Goal: Task Accomplishment & Management: Manage account settings

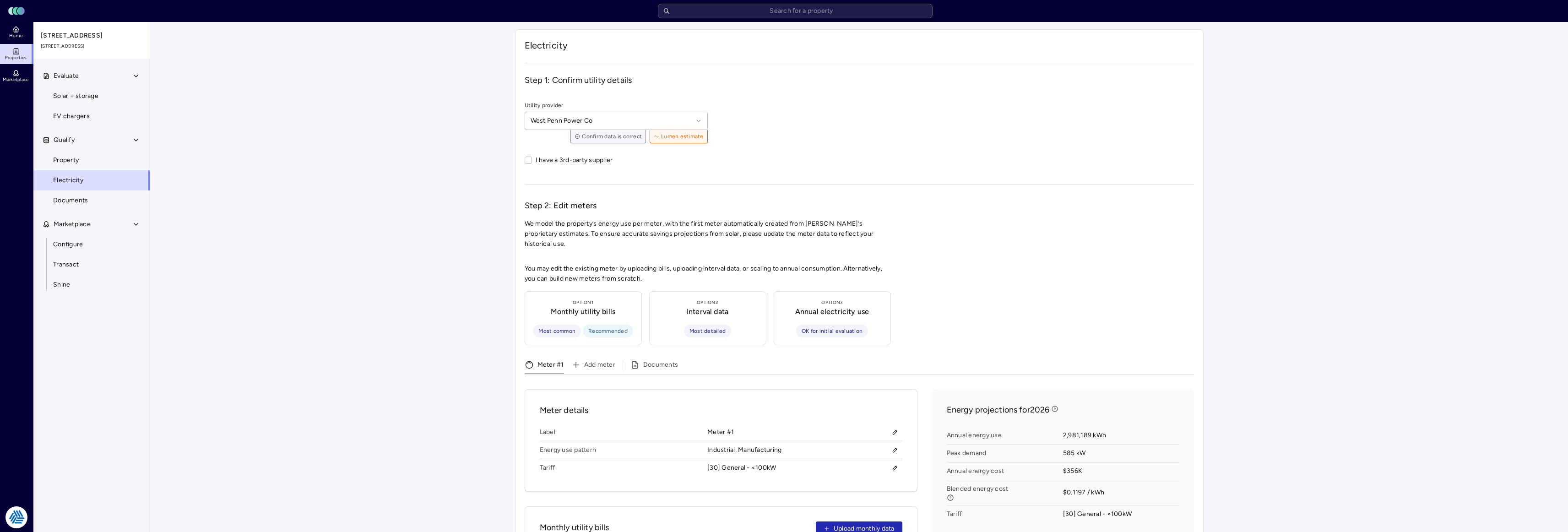
scroll to position [321, 0]
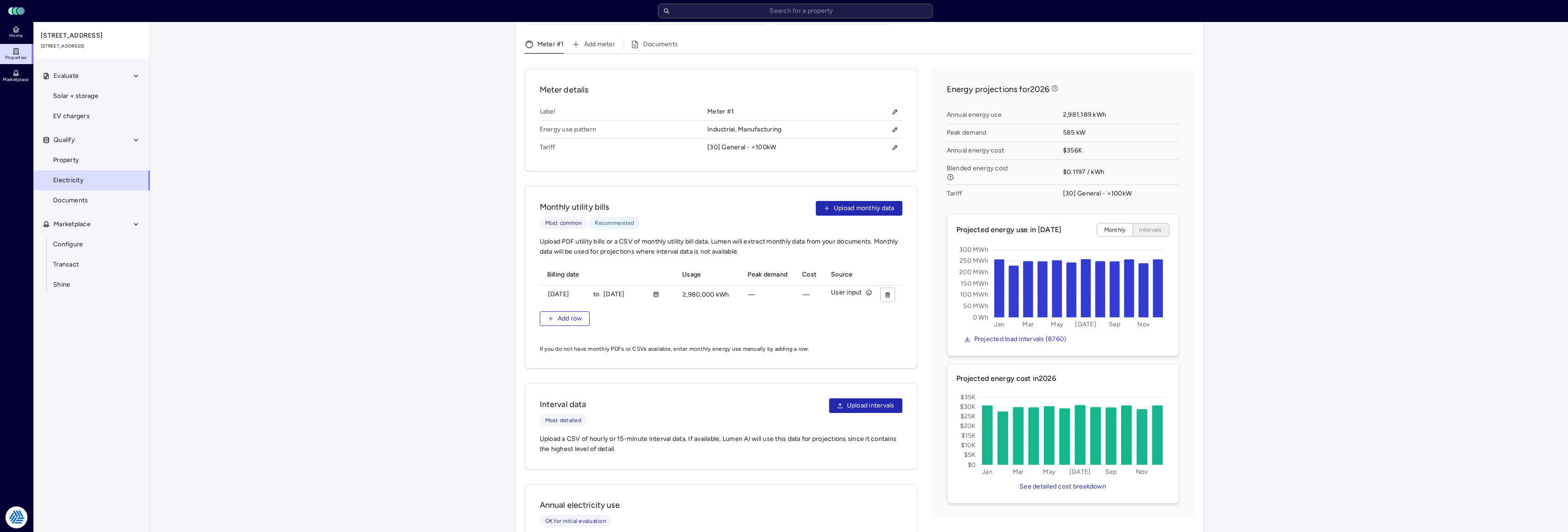
click at [1347, 166] on div "Your estimates have been updated Electricity Step 1: Confirm utility details Ut…" at bounding box center [859, 152] width 1418 height 902
click at [1318, 143] on div "Your estimates have been updated Electricity Step 1: Confirm utility details Ut…" at bounding box center [859, 152] width 1418 height 902
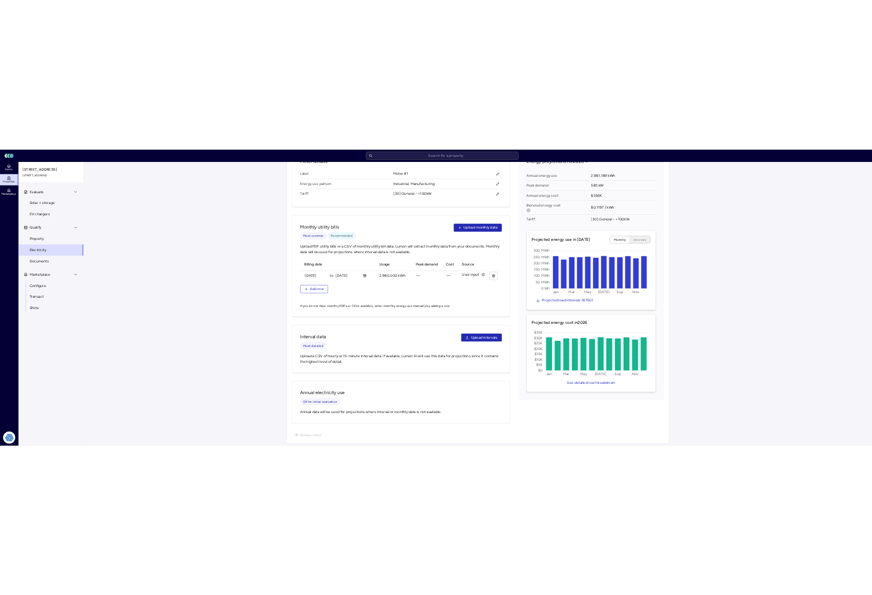
scroll to position [0, 0]
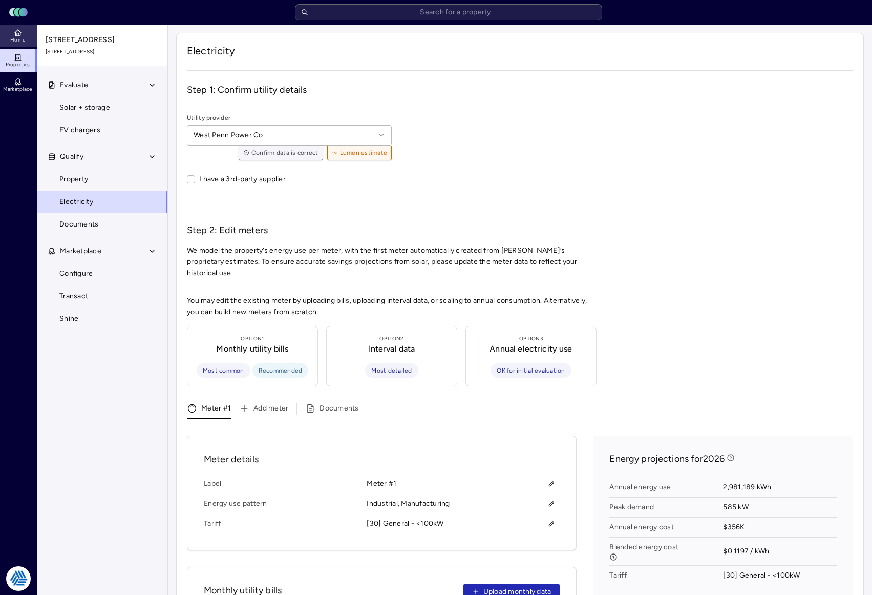
click at [17, 38] on span "Home" at bounding box center [17, 40] width 15 height 6
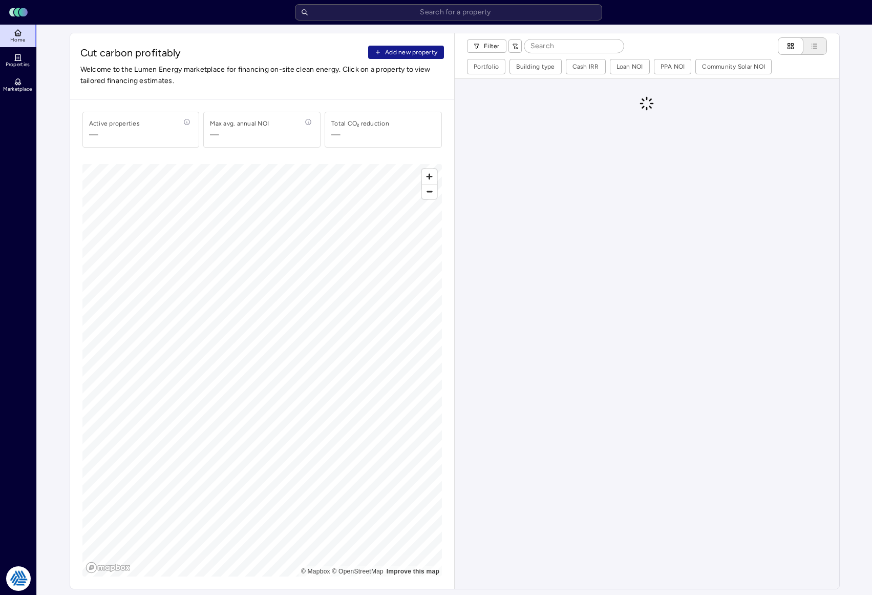
click at [412, 51] on span "Add new property" at bounding box center [411, 52] width 52 height 10
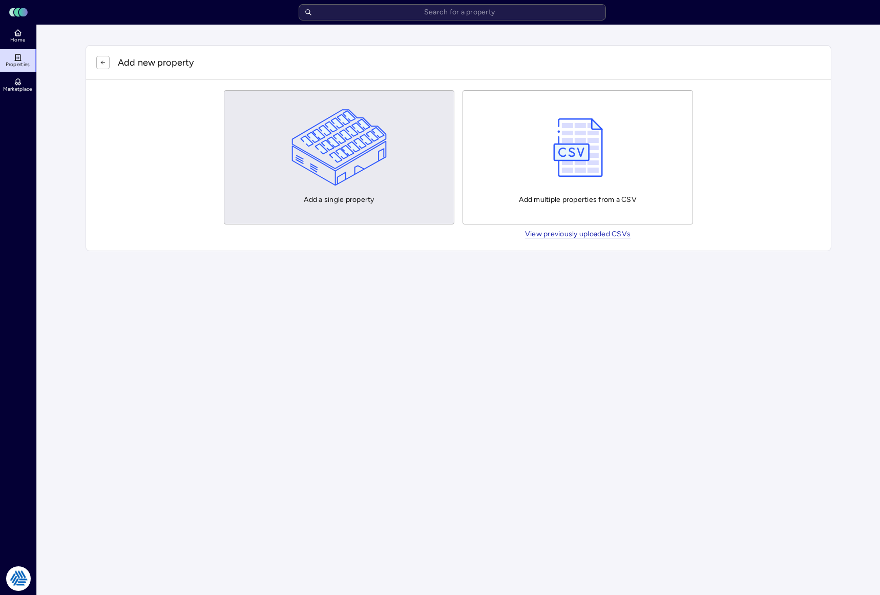
click at [365, 180] on img "button" at bounding box center [340, 147] width 96 height 77
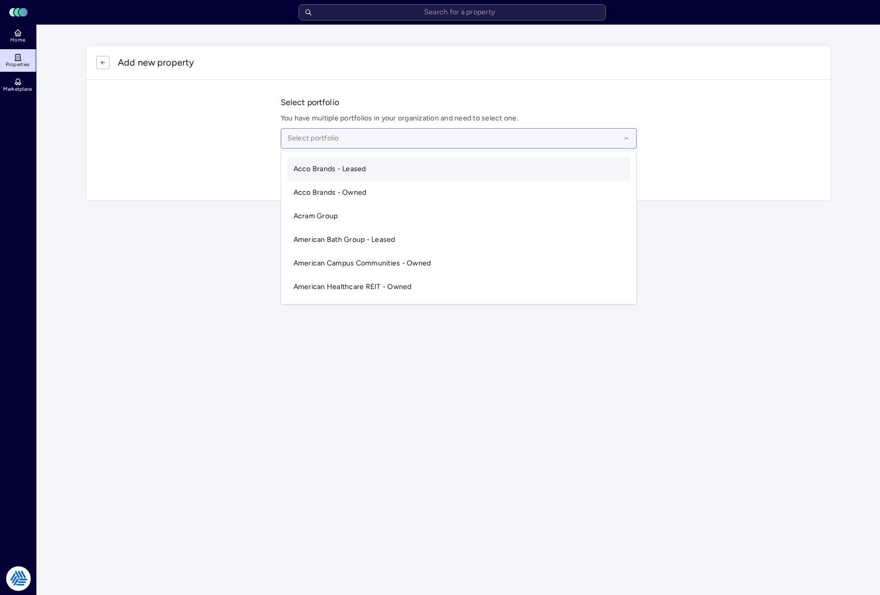
click at [326, 140] on div at bounding box center [453, 138] width 333 height 11
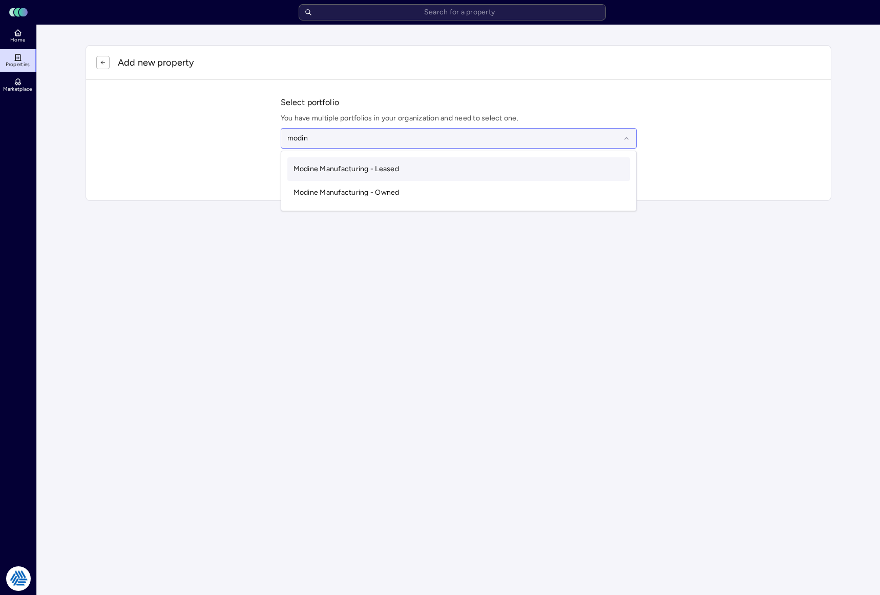
type input "modine"
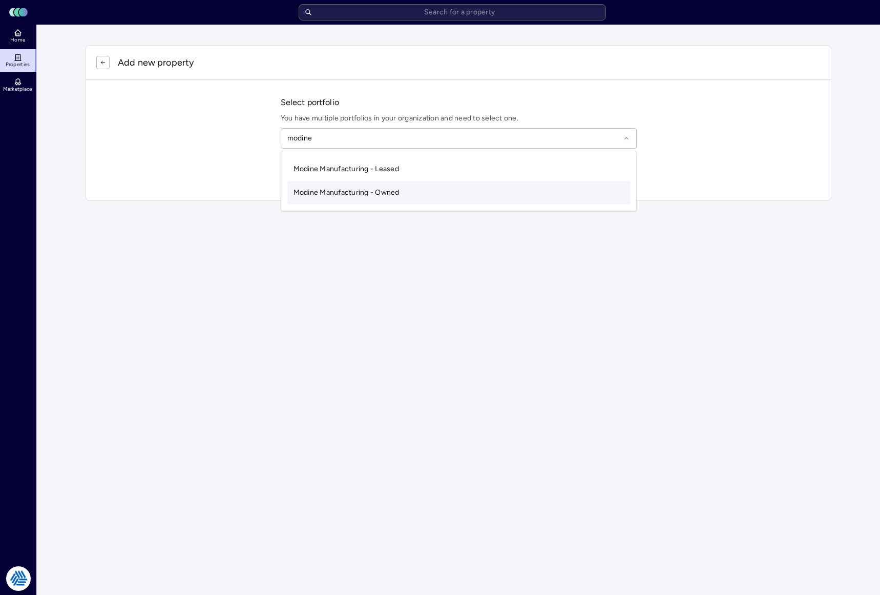
click at [361, 193] on span "Modine Manufacturing - Owned" at bounding box center [347, 192] width 106 height 9
click at [318, 173] on input "text" at bounding box center [464, 172] width 331 height 23
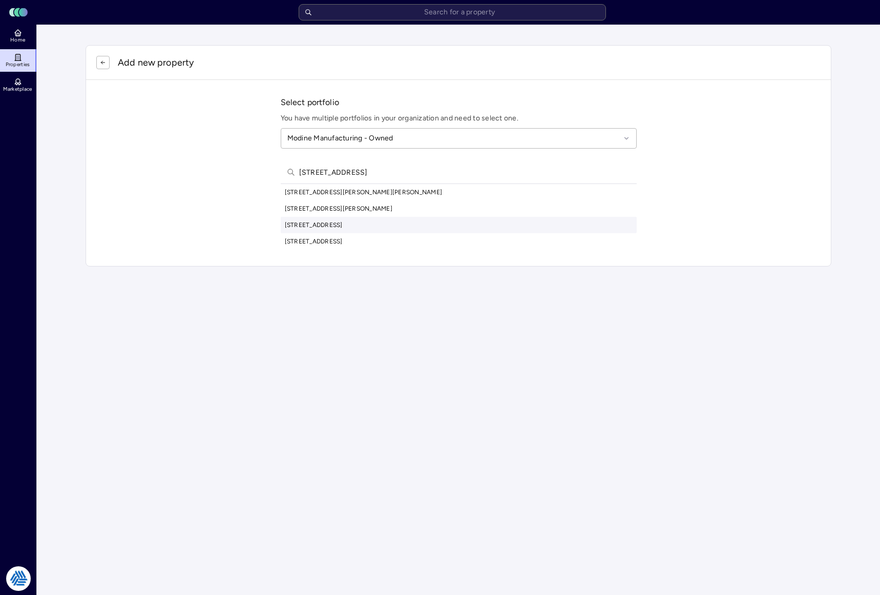
type input "[STREET_ADDRESS]"
click at [358, 223] on div "[STREET_ADDRESS]" at bounding box center [459, 225] width 356 height 16
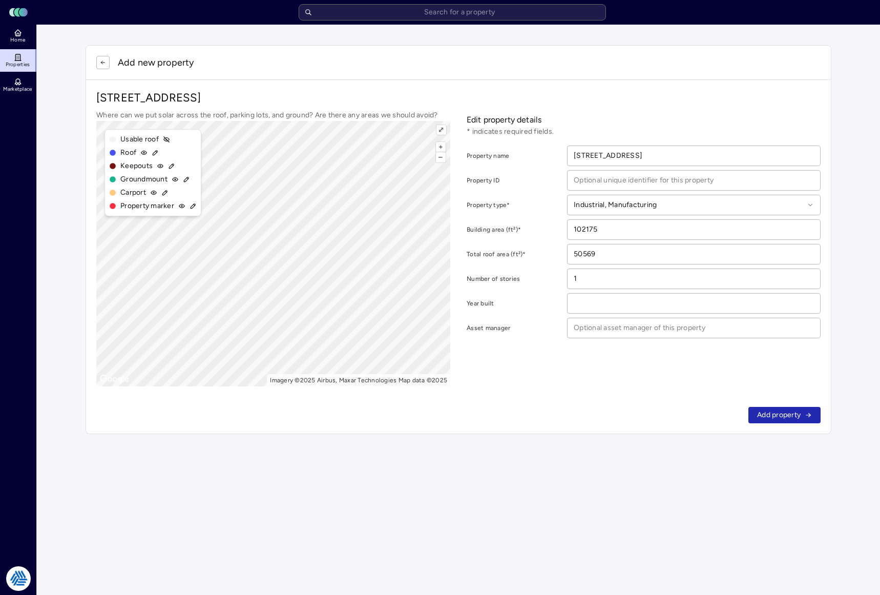
click at [155, 152] on icon at bounding box center [155, 153] width 5 height 5
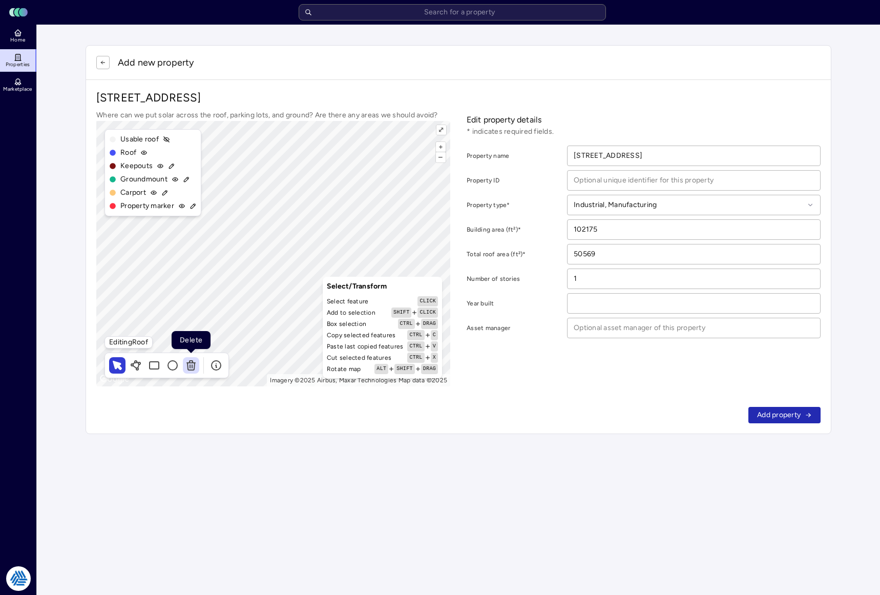
click at [188, 365] on icon at bounding box center [191, 366] width 7 height 7
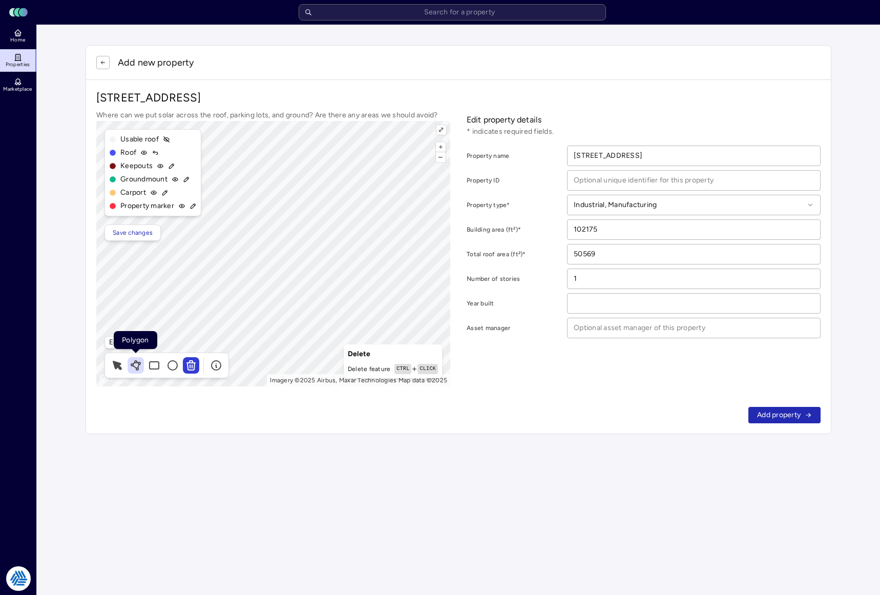
click at [139, 365] on icon at bounding box center [139, 366] width 2 height 4
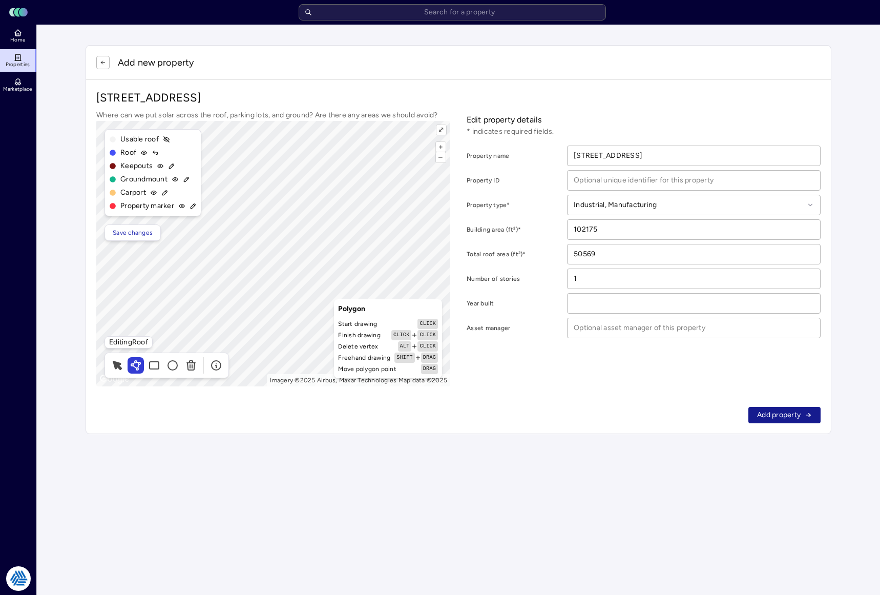
click at [766, 410] on span "Add property" at bounding box center [779, 414] width 44 height 11
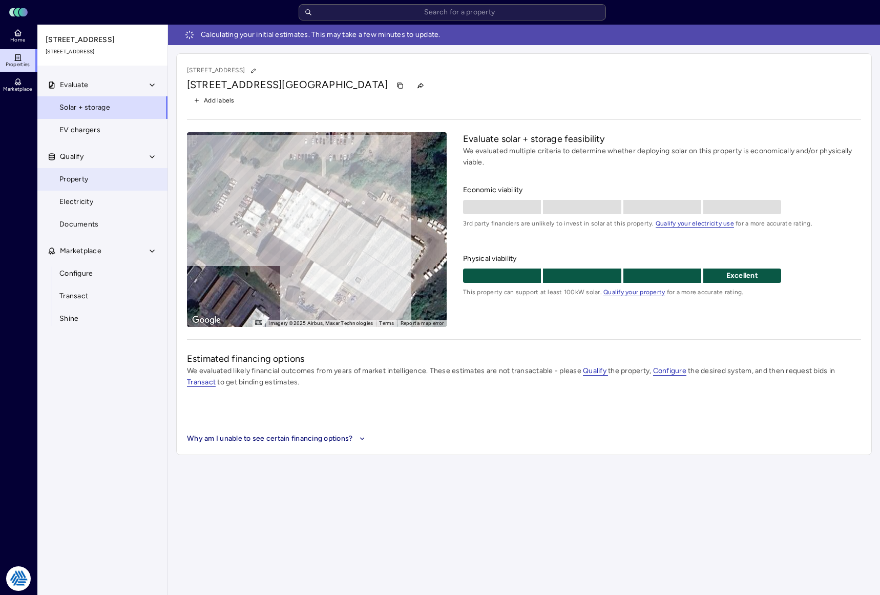
click at [85, 175] on span "Property" at bounding box center [73, 179] width 29 height 11
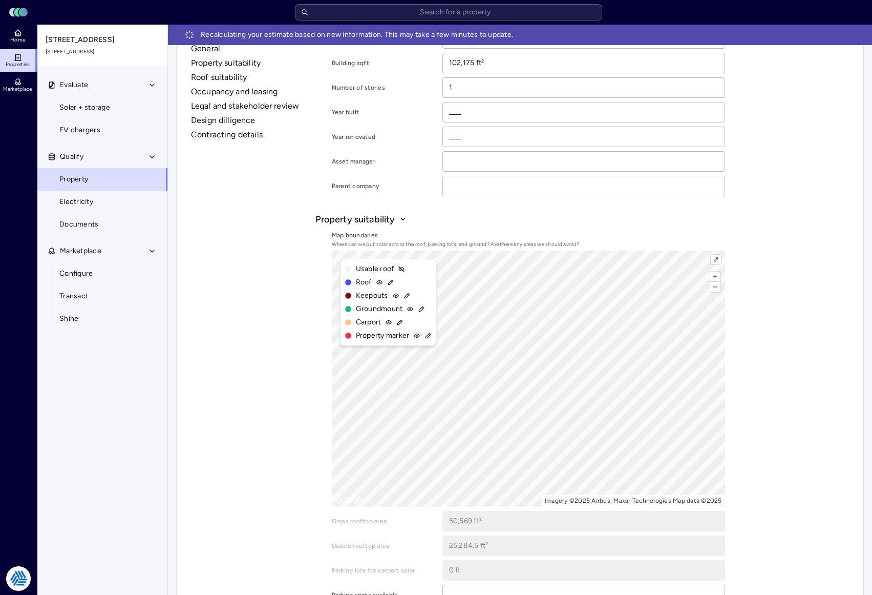
scroll to position [359, 0]
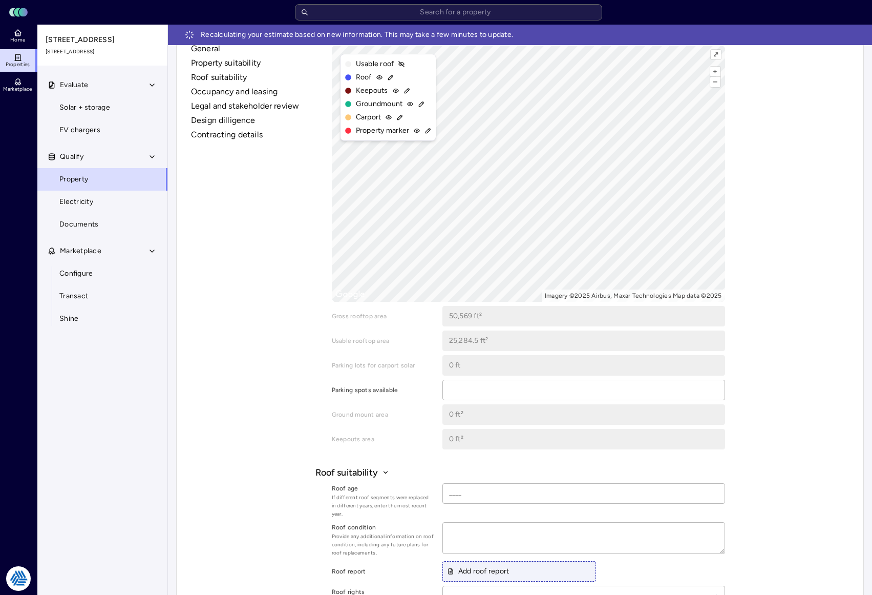
click at [390, 76] on icon at bounding box center [390, 77] width 5 height 5
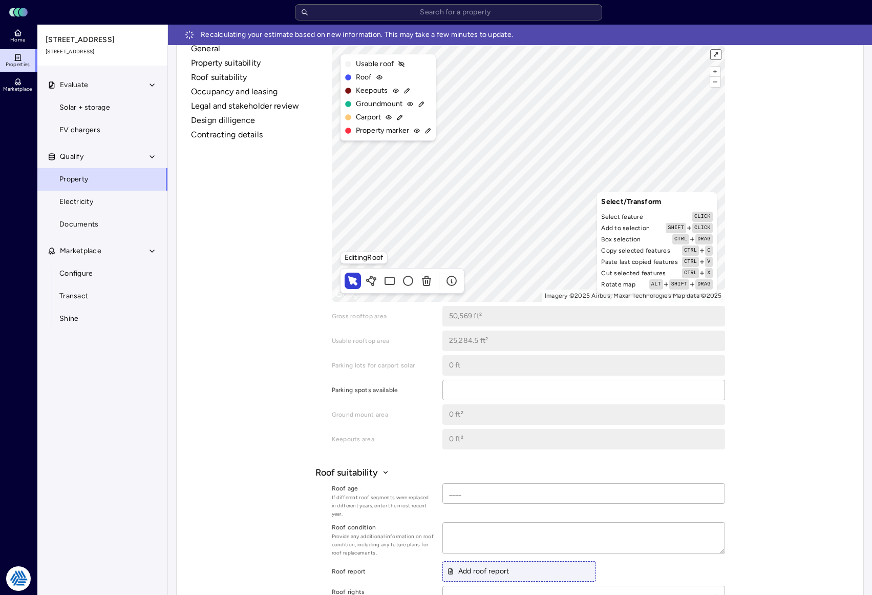
click at [716, 54] on button "⤢" at bounding box center [716, 55] width 10 height 10
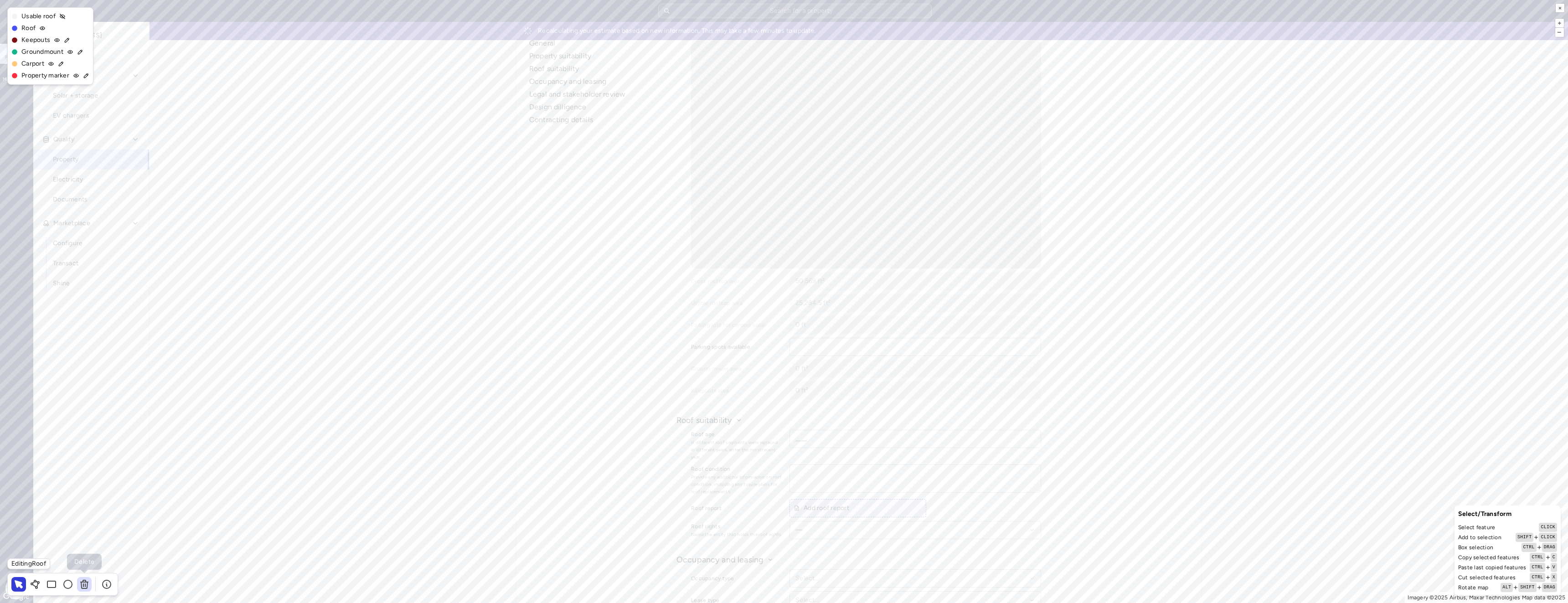
click at [84, 529] on icon at bounding box center [84, 581] width 3 height 2
click at [36, 529] on icon at bounding box center [35, 584] width 11 height 11
click at [20, 94] on div "Save changes" at bounding box center [32, 99] width 50 height 14
click at [41, 101] on span "Save changes" at bounding box center [32, 100] width 36 height 9
type input "62,157.82 ft²"
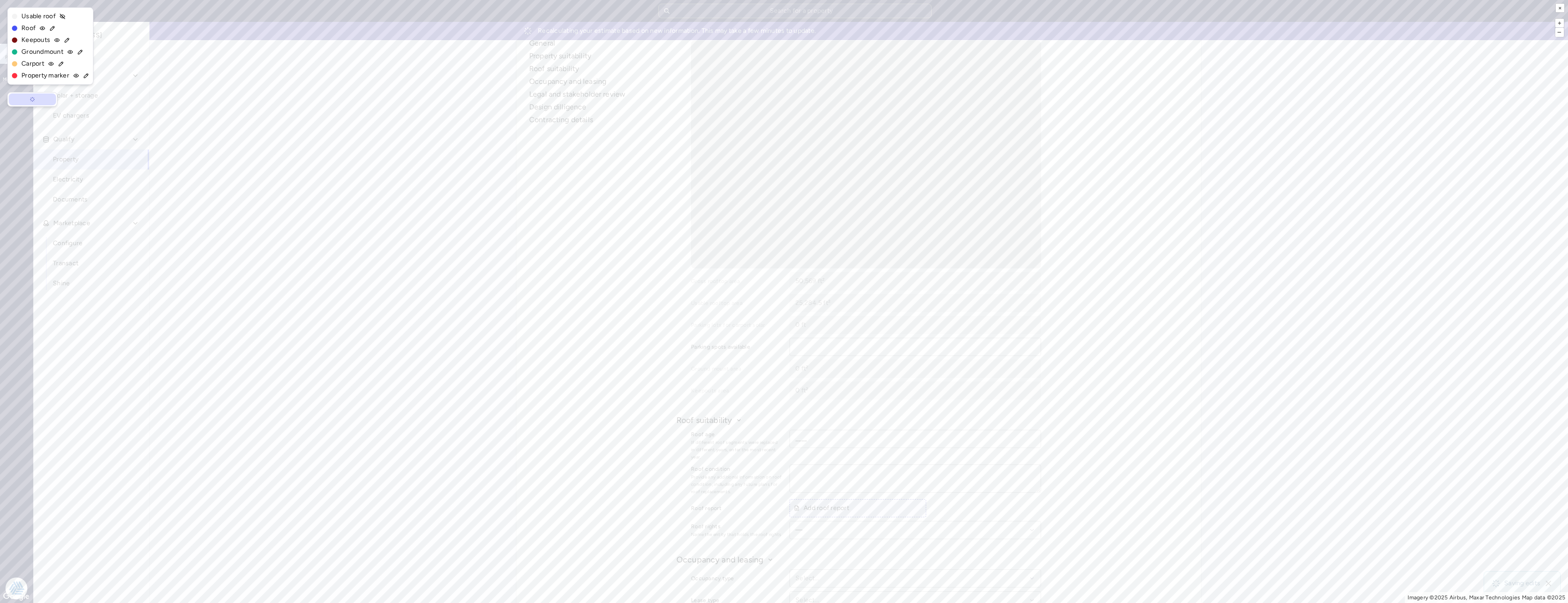
type input "31,078.91 ft²"
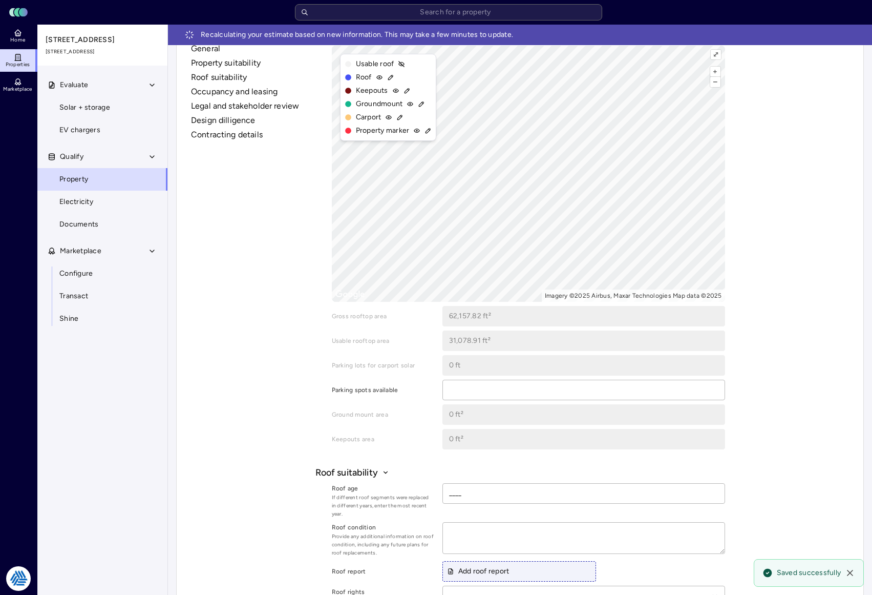
click at [251, 180] on div "General Property suitability Roof suitability Occupancy and leasing Legal and s…" at bounding box center [520, 573] width 667 height 1683
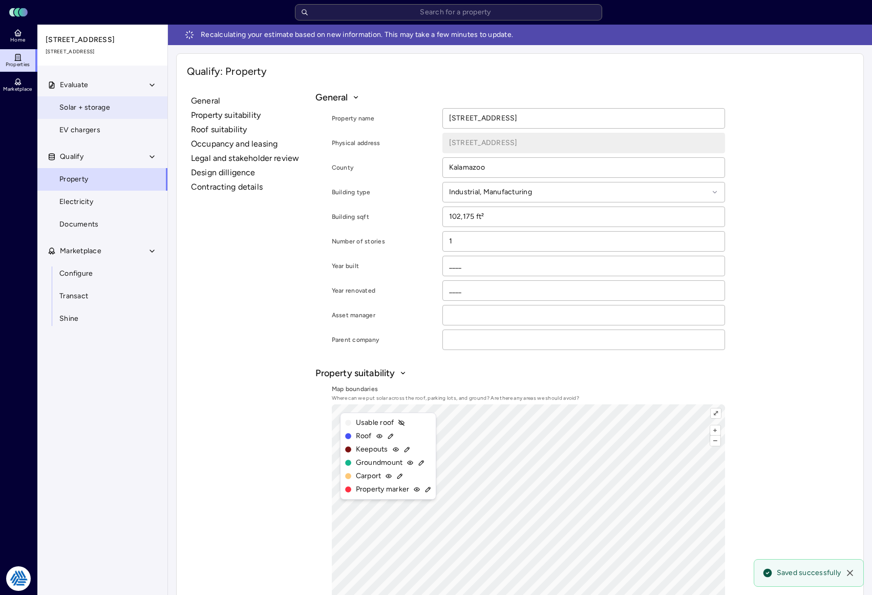
click at [105, 112] on span "Solar + storage" at bounding box center [84, 107] width 51 height 11
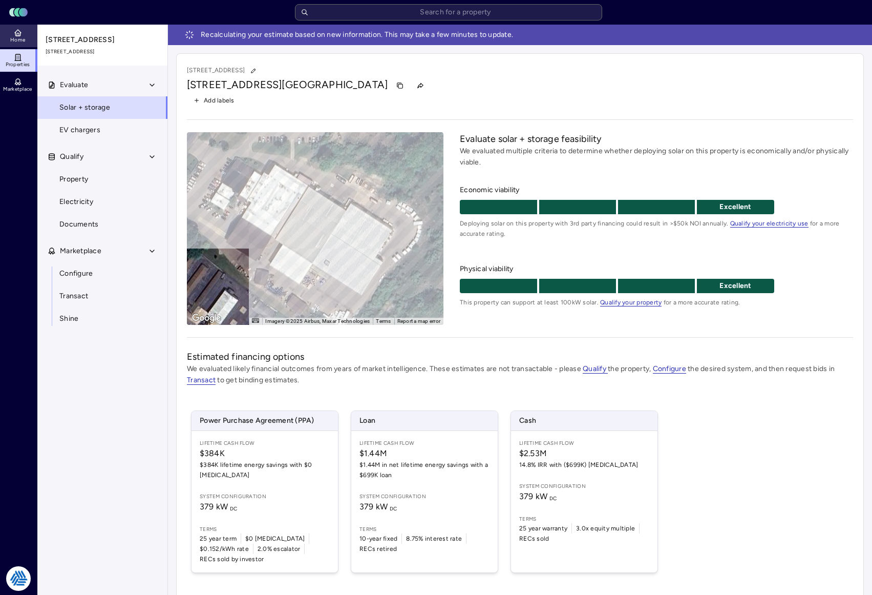
click at [19, 39] on span "Home" at bounding box center [17, 40] width 15 height 6
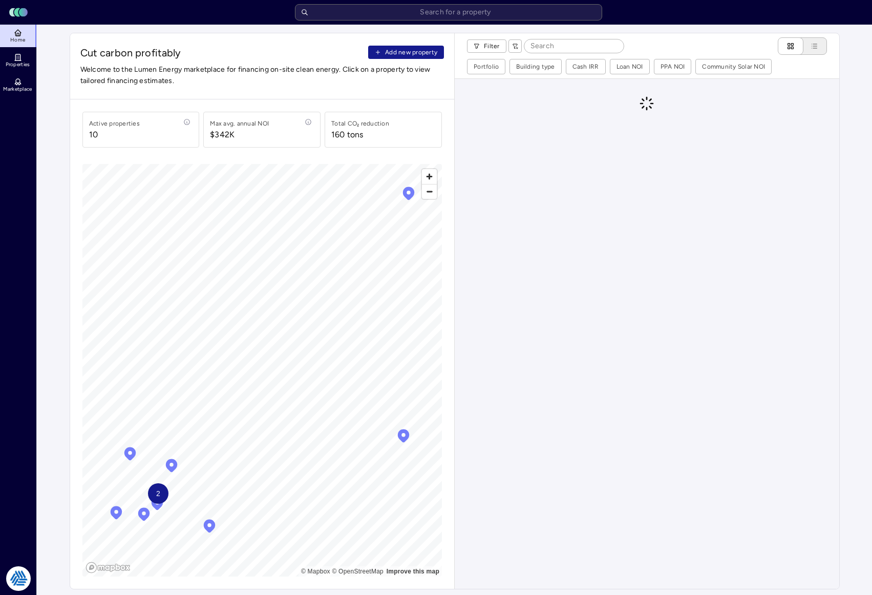
click at [416, 48] on span "Add new property" at bounding box center [411, 52] width 52 height 10
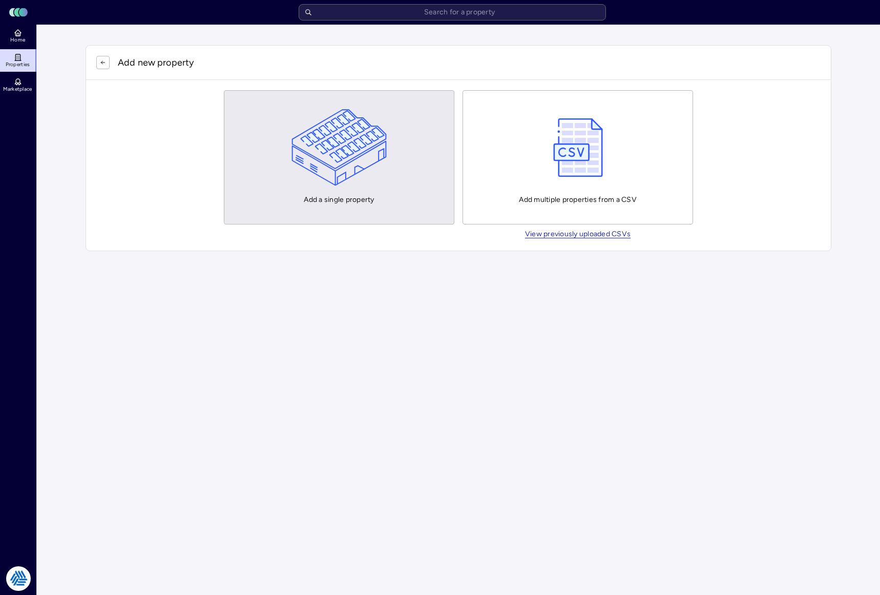
click at [365, 153] on img "button" at bounding box center [340, 147] width 96 height 77
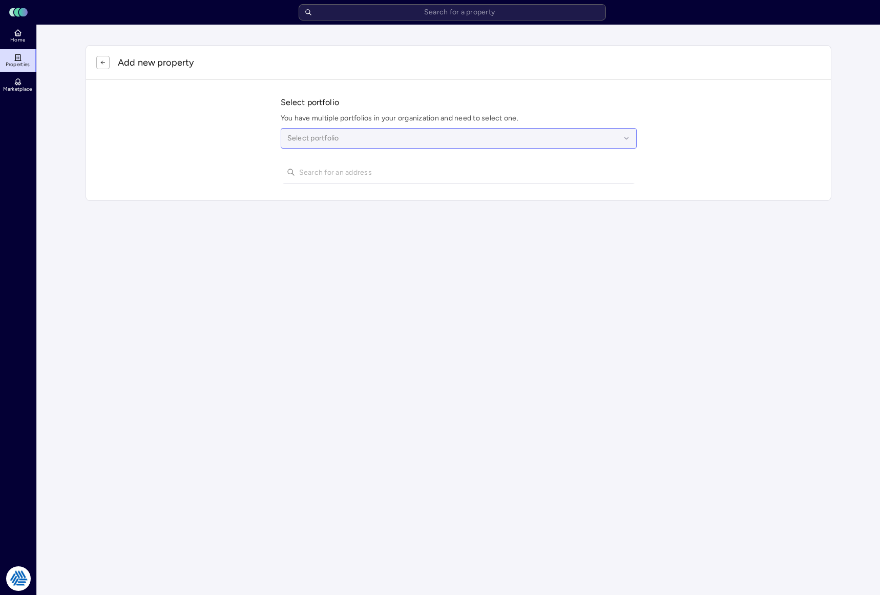
click at [314, 131] on div "Select portfolio" at bounding box center [459, 138] width 356 height 20
type input "modine ma"
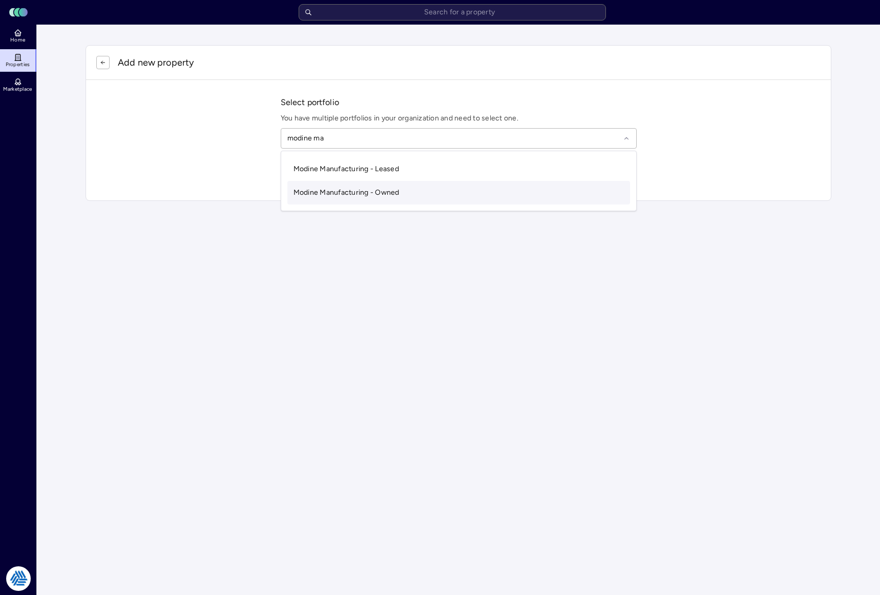
click at [324, 200] on div "Modine Manufacturing - Owned" at bounding box center [458, 193] width 343 height 24
click at [320, 171] on input "text" at bounding box center [464, 172] width 331 height 23
type input "200 festal place"
click at [330, 191] on div "[STREET_ADDRESS]" at bounding box center [459, 192] width 356 height 16
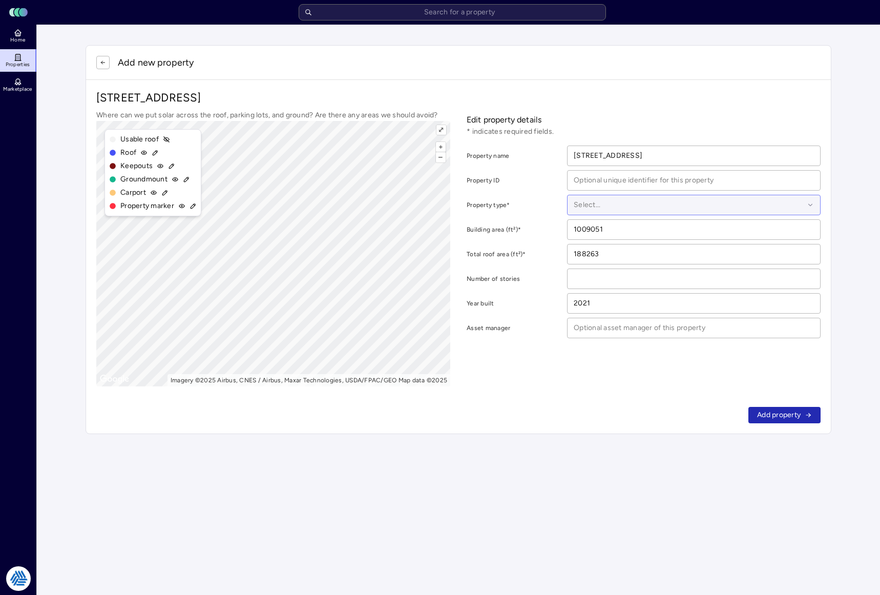
click at [602, 212] on div "Select..." at bounding box center [694, 205] width 254 height 20
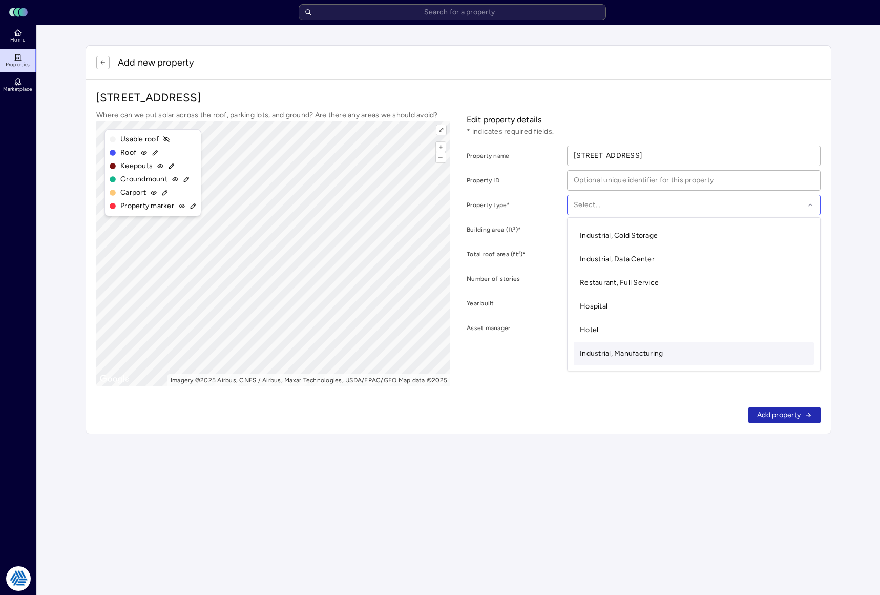
click at [634, 350] on span "Industrial, Manufacturing" at bounding box center [621, 353] width 83 height 9
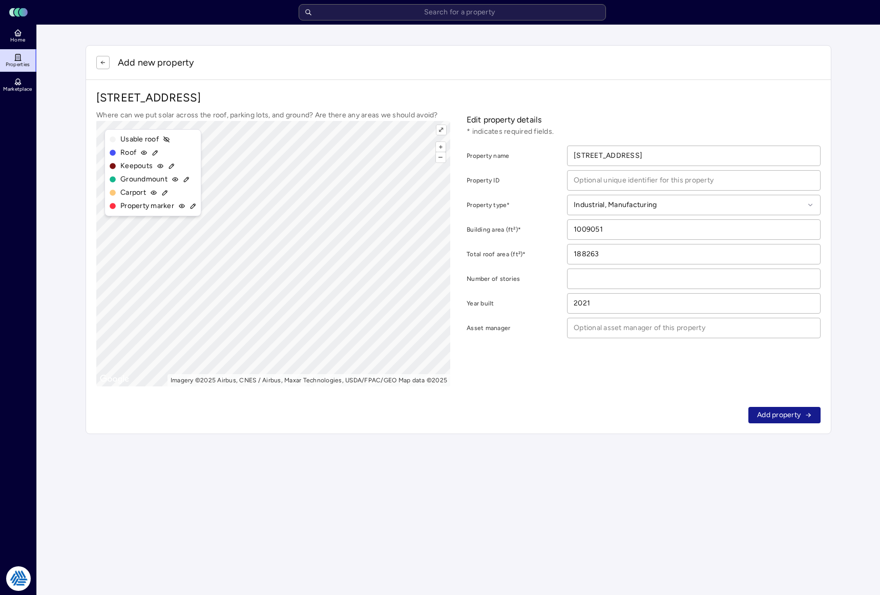
click at [780, 408] on button "Add property" at bounding box center [784, 415] width 72 height 16
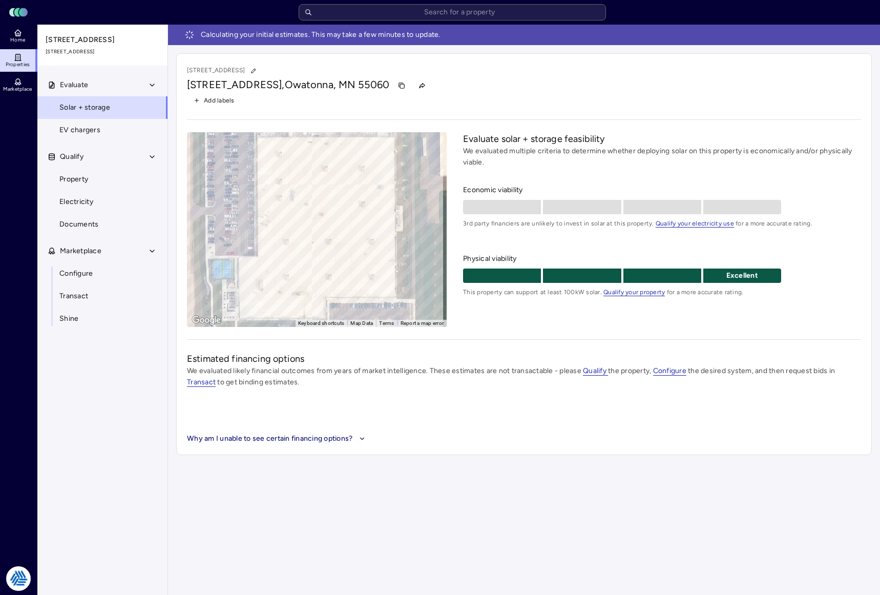
click at [478, 79] on div "[STREET_ADDRESS]" at bounding box center [524, 85] width 674 height 16
click at [110, 378] on div "Evaluate Solar + storage EV chargers Qualify Property Electricity Documents Mar…" at bounding box center [102, 347] width 131 height 546
click at [18, 66] on span "Properties" at bounding box center [18, 64] width 25 height 6
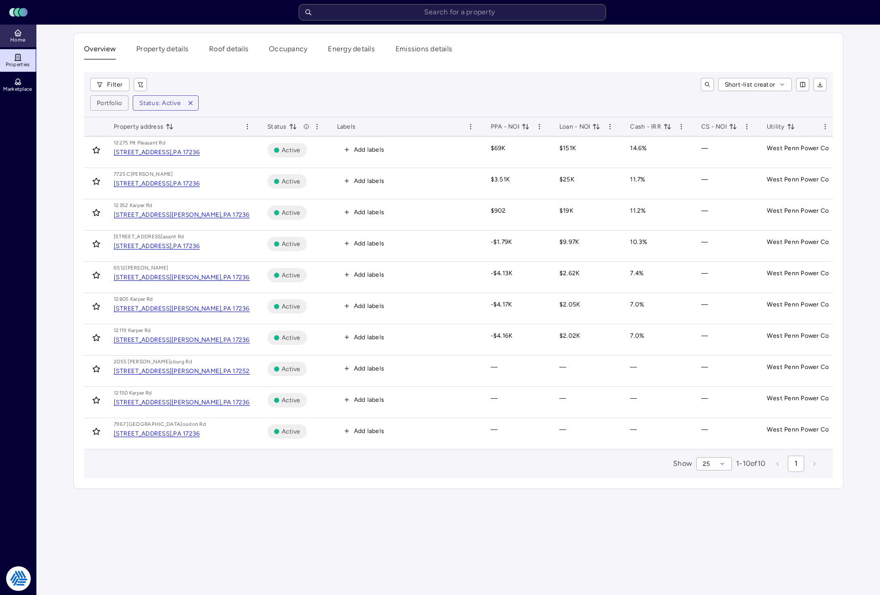
click at [23, 46] on link "Home" at bounding box center [18, 36] width 37 height 23
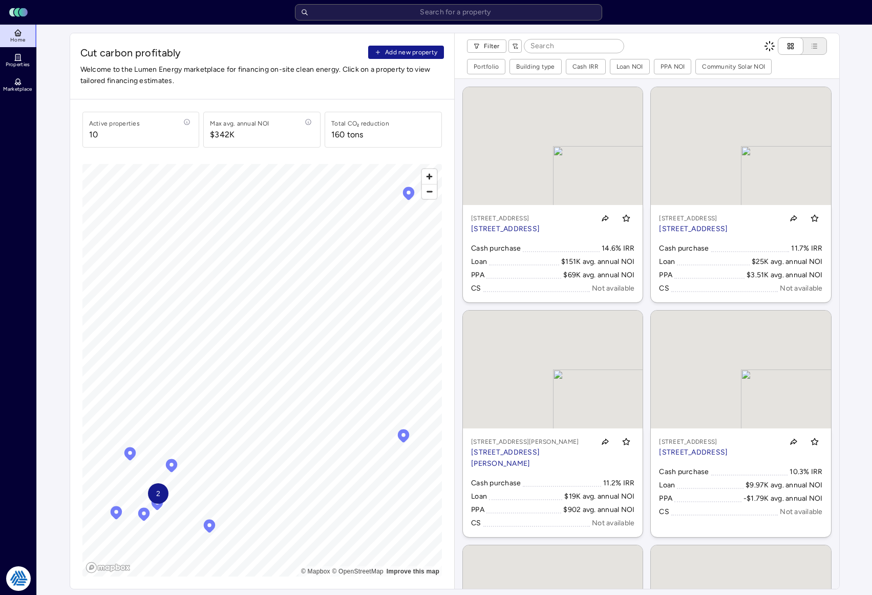
click at [413, 54] on span "Add new property" at bounding box center [411, 52] width 52 height 10
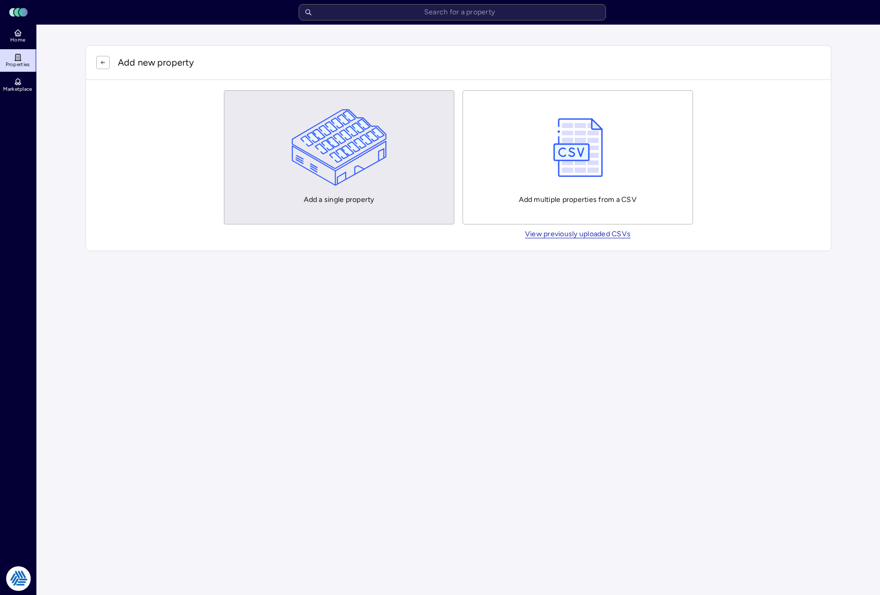
click at [375, 142] on img "button" at bounding box center [340, 147] width 96 height 77
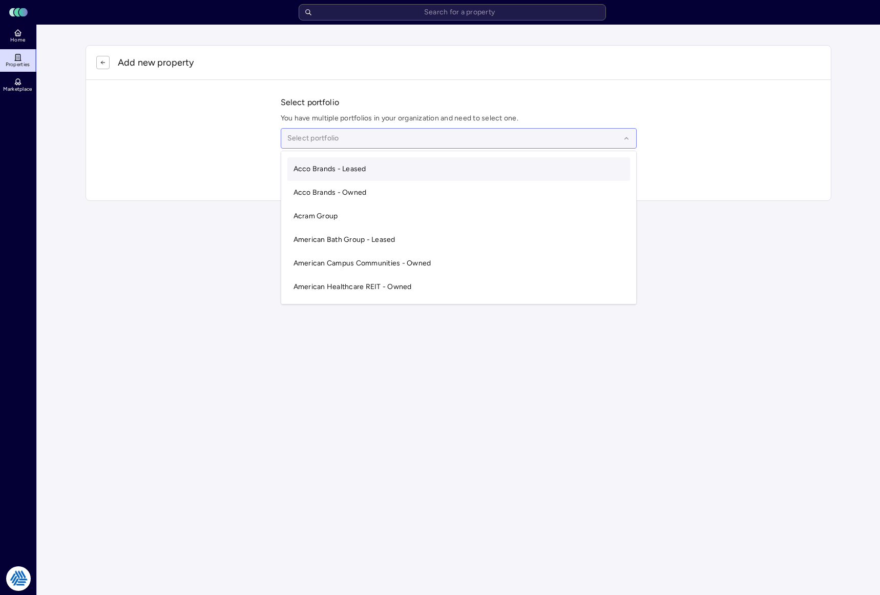
click at [348, 132] on div "Select portfolio" at bounding box center [459, 138] width 356 height 20
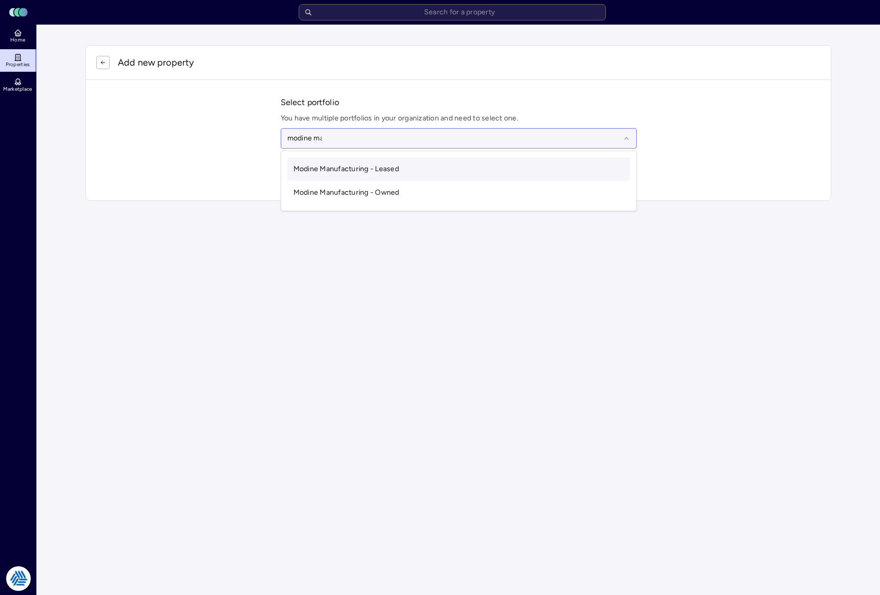
type input "modine man"
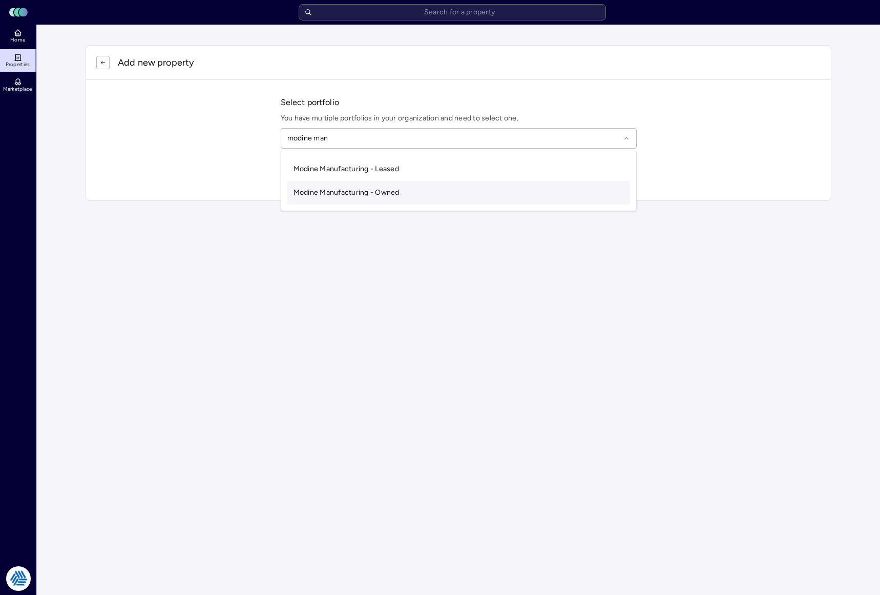
click at [310, 195] on span "Modine Manufacturing - Owned" at bounding box center [347, 192] width 106 height 9
click at [317, 171] on input "text" at bounding box center [464, 172] width 331 height 23
type input "[STREET_ADDRESS]"
click at [397, 195] on div "[STREET_ADDRESS]" at bounding box center [459, 192] width 356 height 16
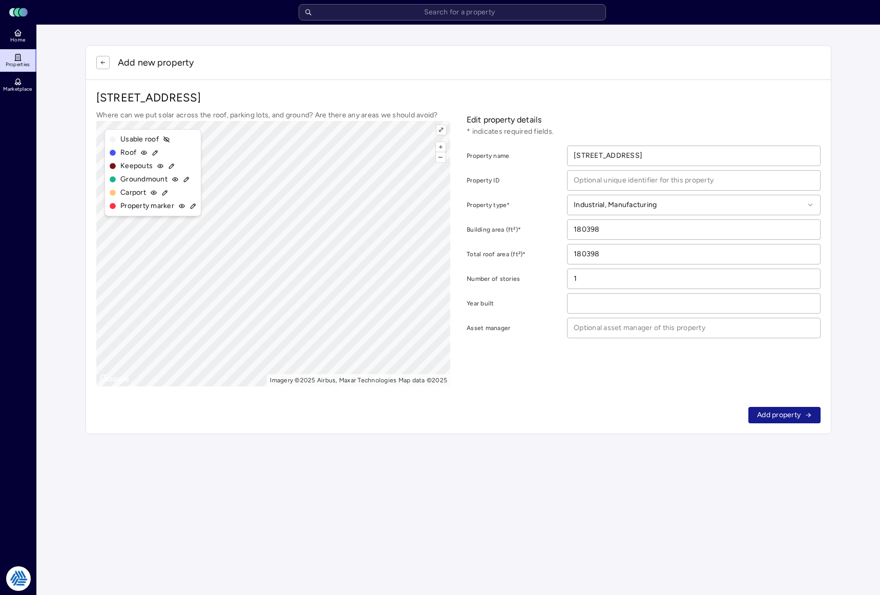
click at [781, 416] on span "Add property" at bounding box center [779, 414] width 44 height 11
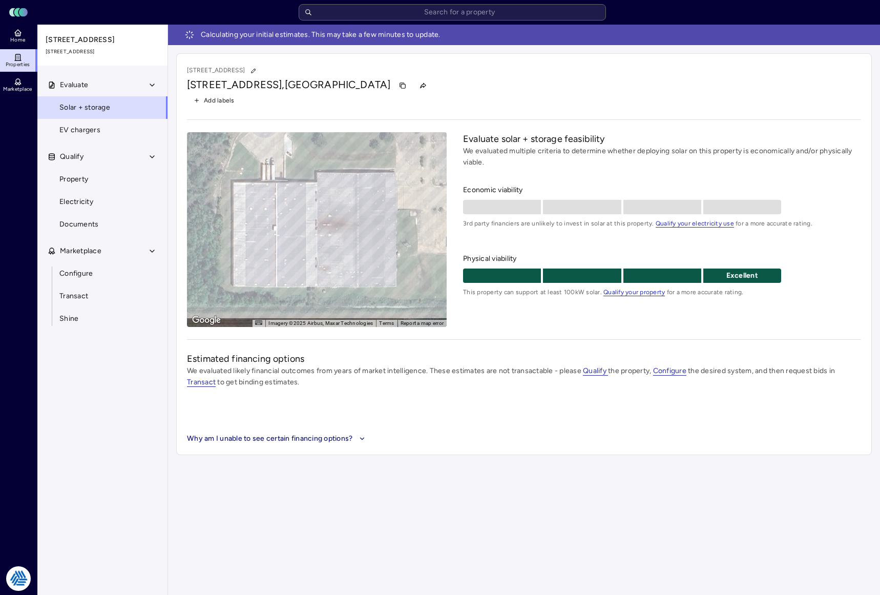
click at [119, 411] on div "Evaluate Solar + storage EV chargers Qualify Property Electricity Documents Mar…" at bounding box center [102, 347] width 131 height 546
click at [698, 96] on div "Add labels" at bounding box center [524, 100] width 674 height 13
click at [12, 31] on link "Home" at bounding box center [18, 36] width 37 height 23
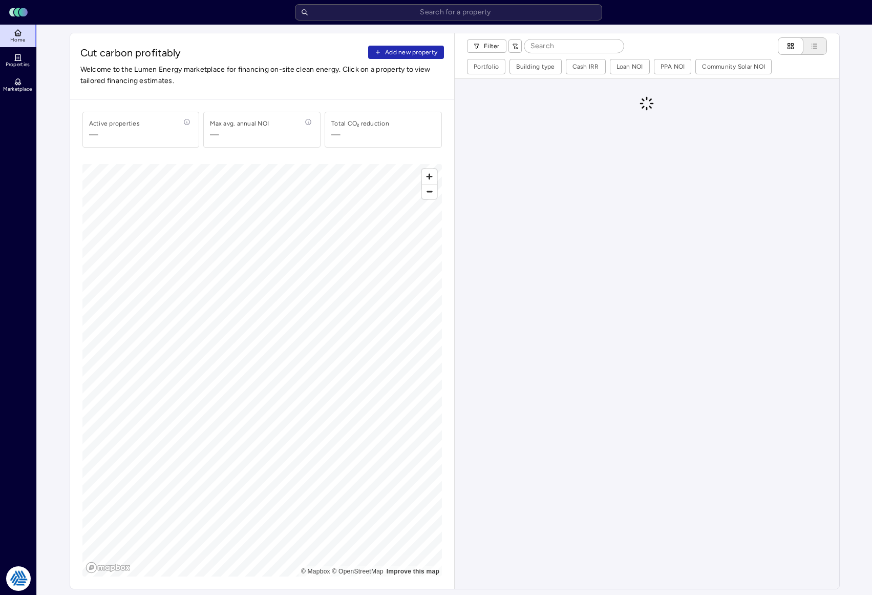
click at [409, 4] on header "Toggle Sidebar Lumen Energy Logo" at bounding box center [436, 12] width 872 height 25
click at [408, 9] on input "text" at bounding box center [448, 12] width 307 height 16
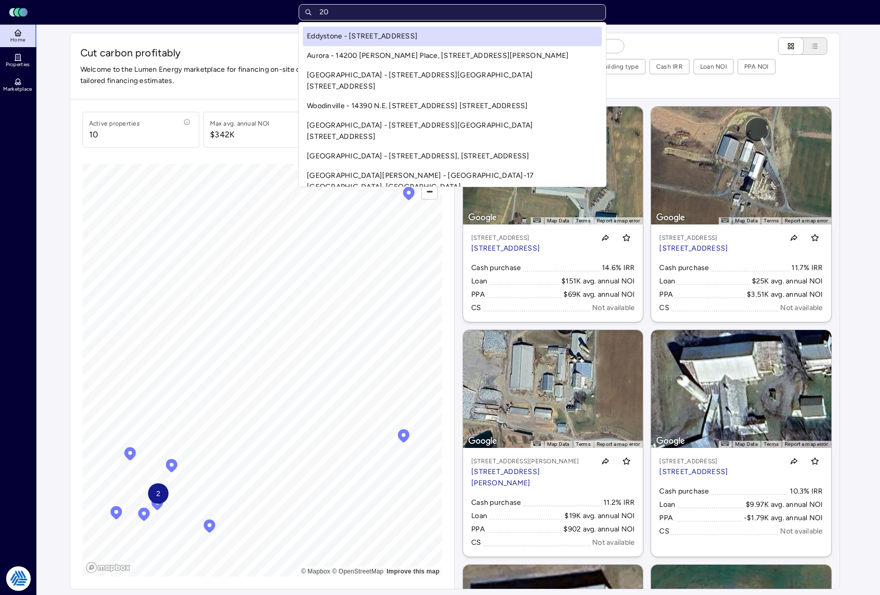
type input "2"
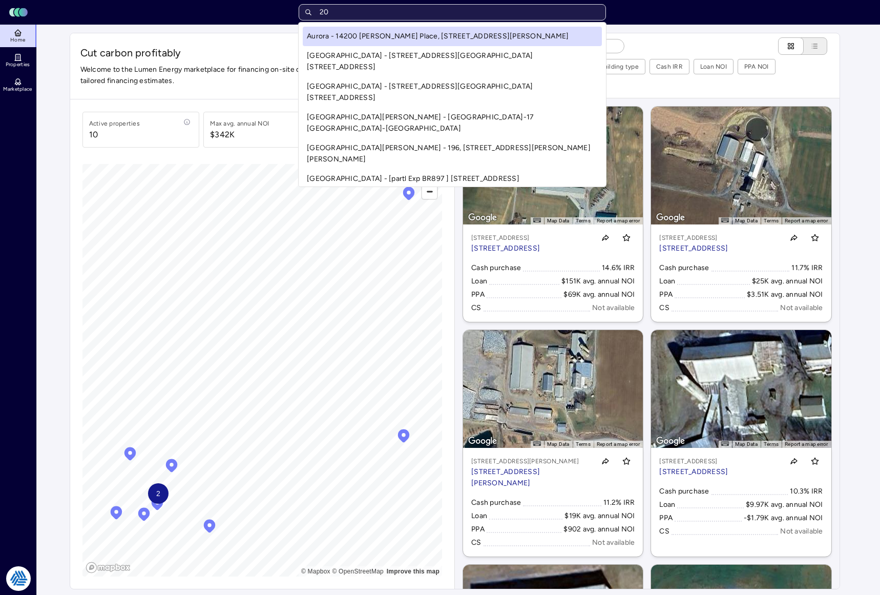
type input "2"
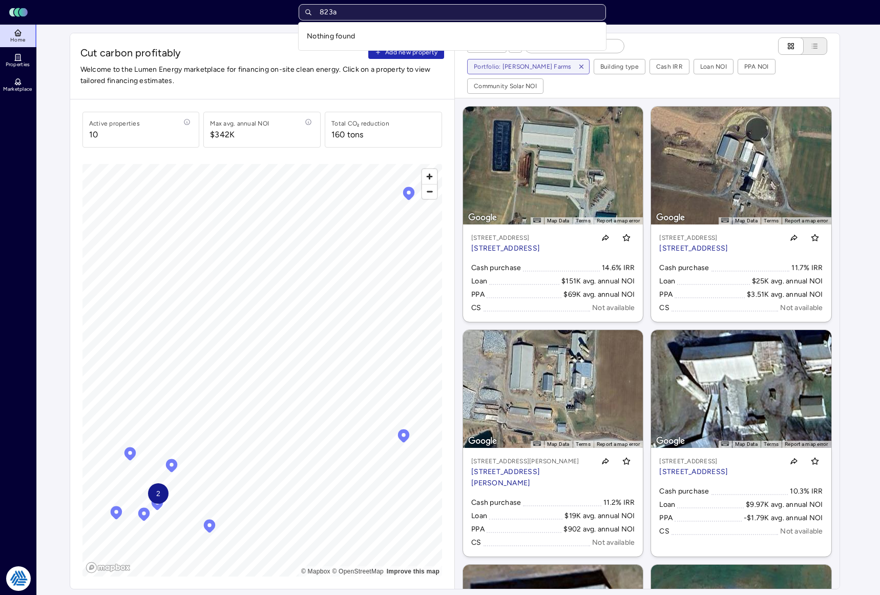
type input "823a"
click at [26, 66] on div "Toggle Sidebar Lumen Energy Logo 823a Home Properties Marketplace Tradition Ene…" at bounding box center [436, 555] width 872 height 1110
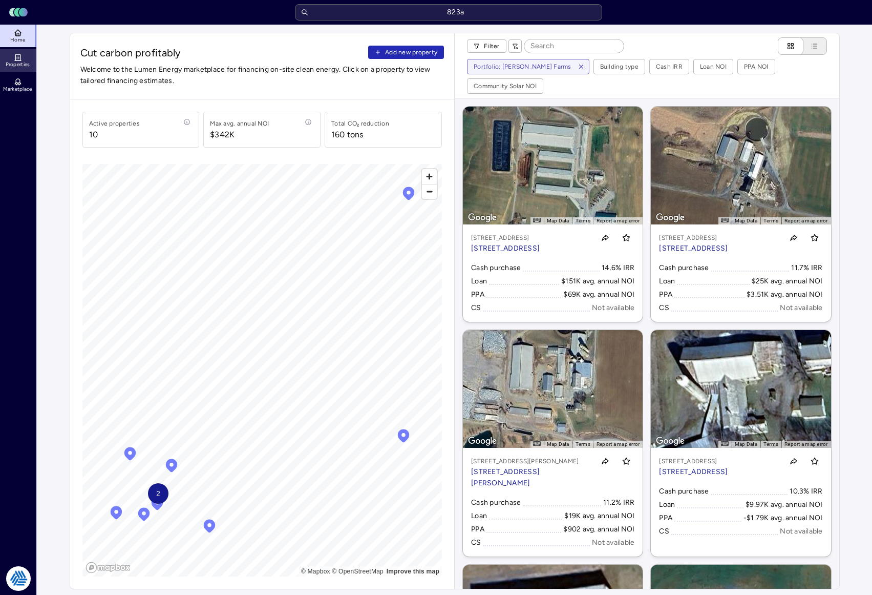
click at [26, 62] on span "Properties" at bounding box center [18, 64] width 25 height 6
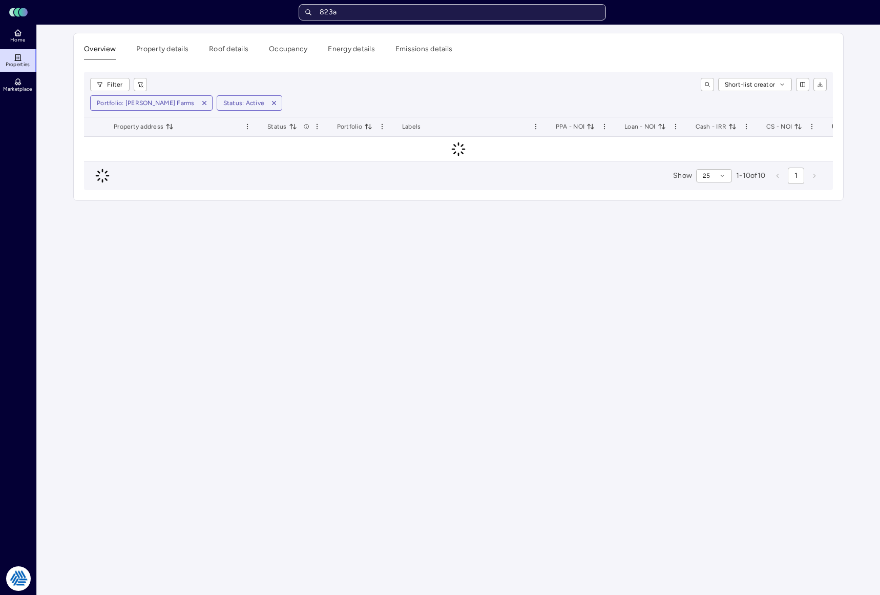
click at [470, 12] on input "823a" at bounding box center [452, 12] width 307 height 16
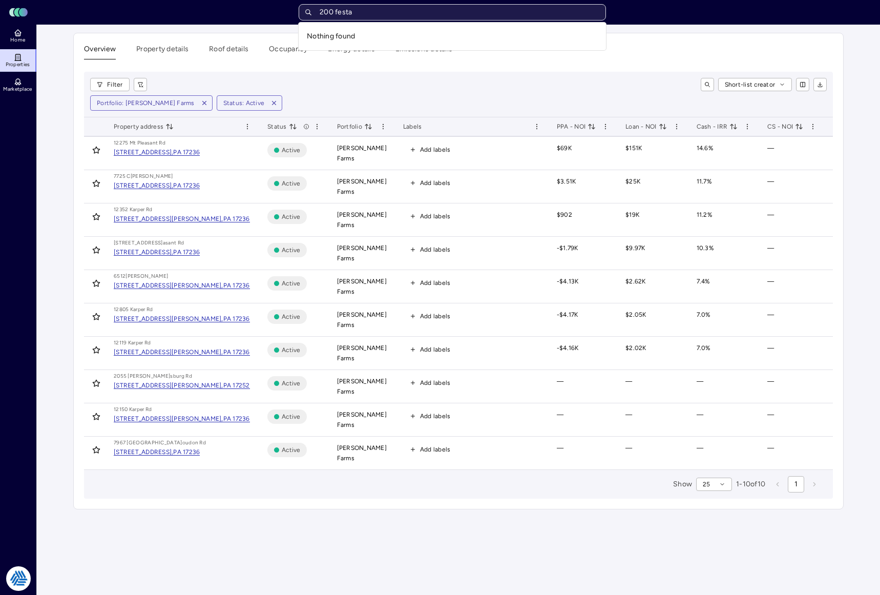
type input "200 festal"
click at [388, 12] on input "200 festal" at bounding box center [452, 12] width 307 height 16
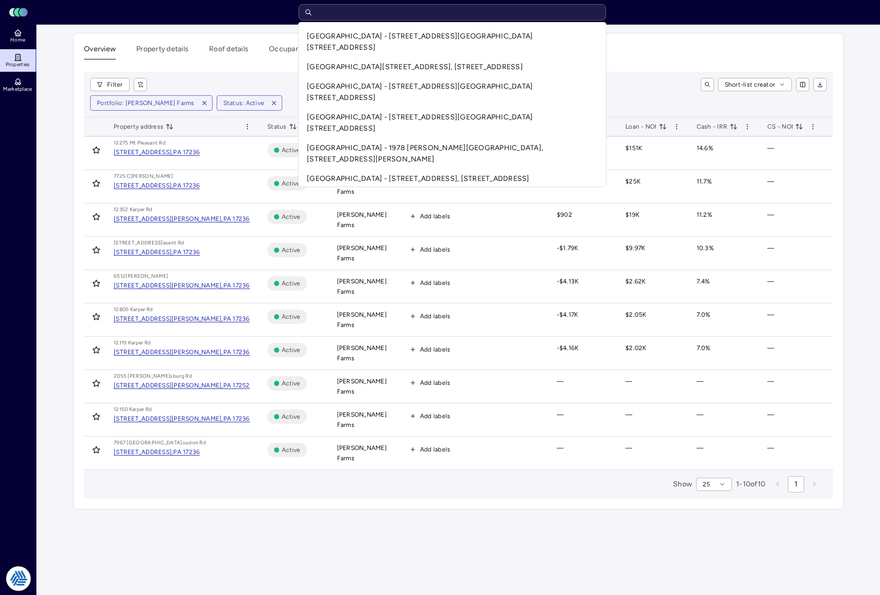
click at [58, 102] on div "Toggle Sidebar Lumen Energy Logo Home Properties Marketplace Tradition Energy […" at bounding box center [440, 297] width 880 height 595
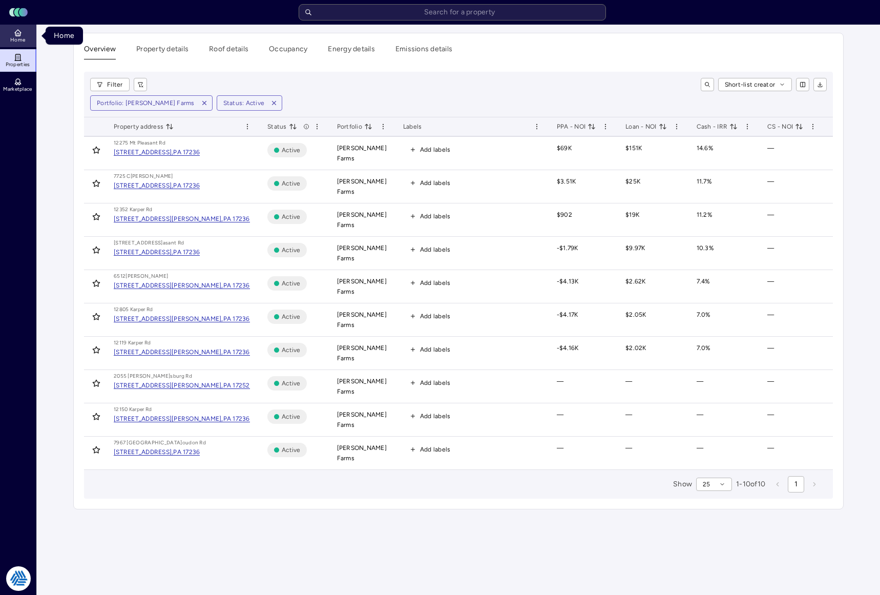
click at [27, 40] on link "Home" at bounding box center [18, 36] width 37 height 23
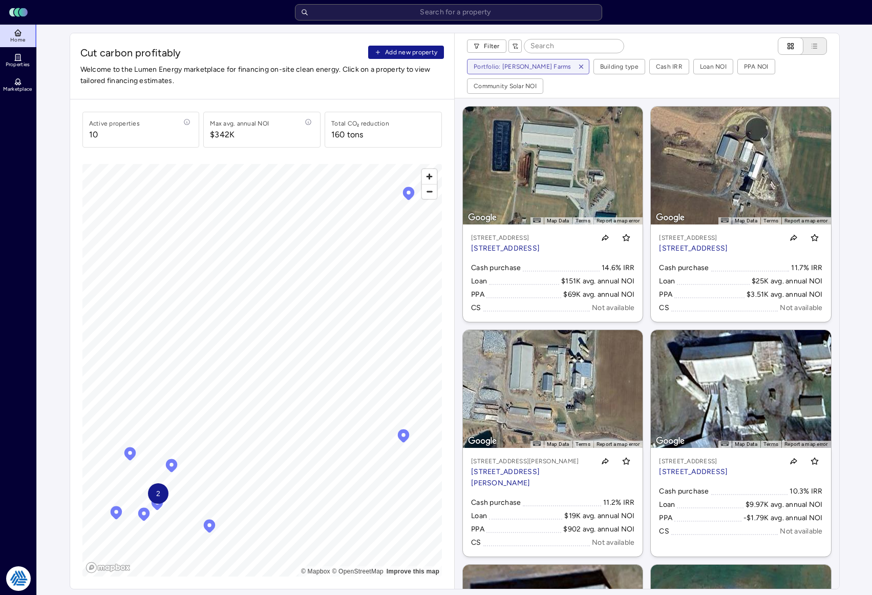
click at [385, 49] on button "Add new property" at bounding box center [406, 52] width 76 height 13
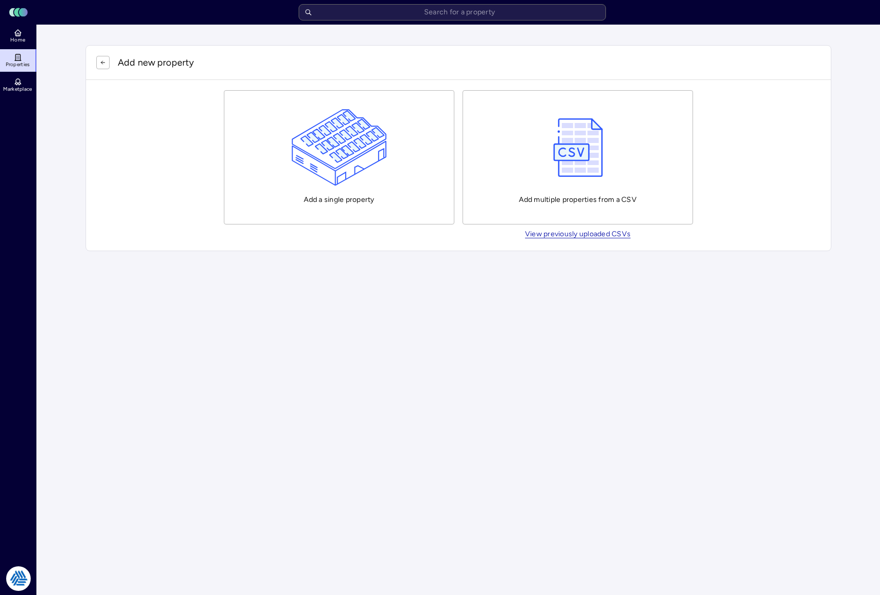
click at [383, 153] on img "button" at bounding box center [340, 147] width 96 height 77
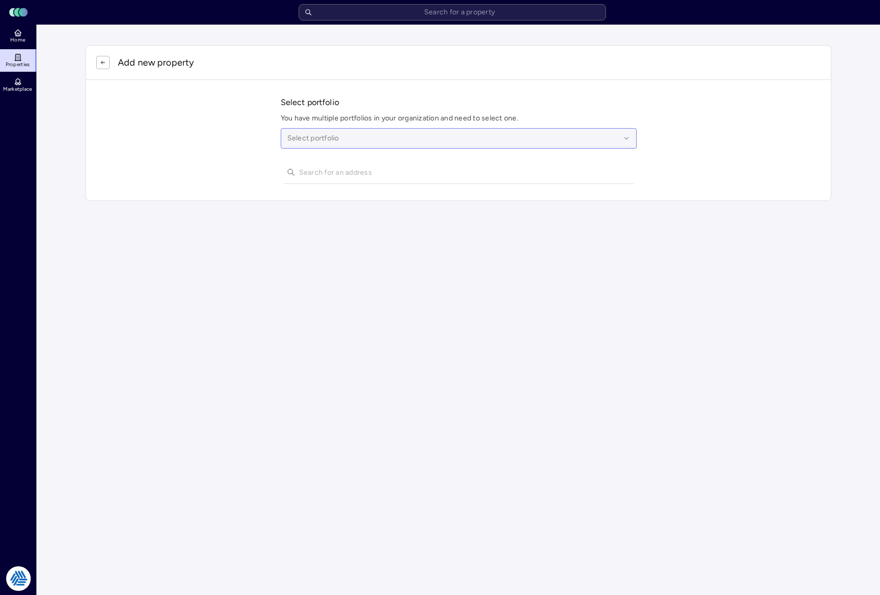
click at [341, 130] on div "Select portfolio" at bounding box center [459, 138] width 356 height 20
type input "odine"
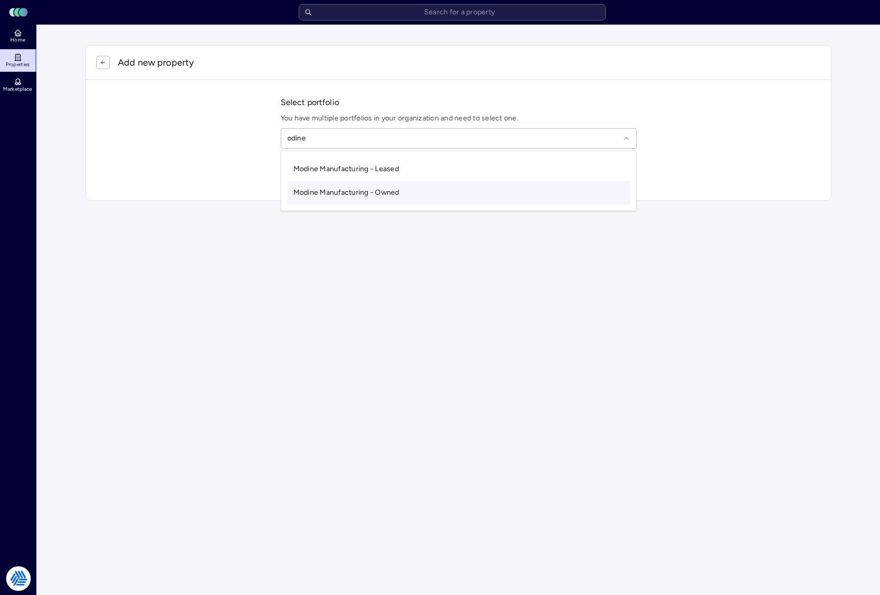
click at [352, 193] on span "Modine Manufacturing - Owned" at bounding box center [347, 192] width 106 height 9
click at [339, 172] on input "text" at bounding box center [464, 172] width 331 height 23
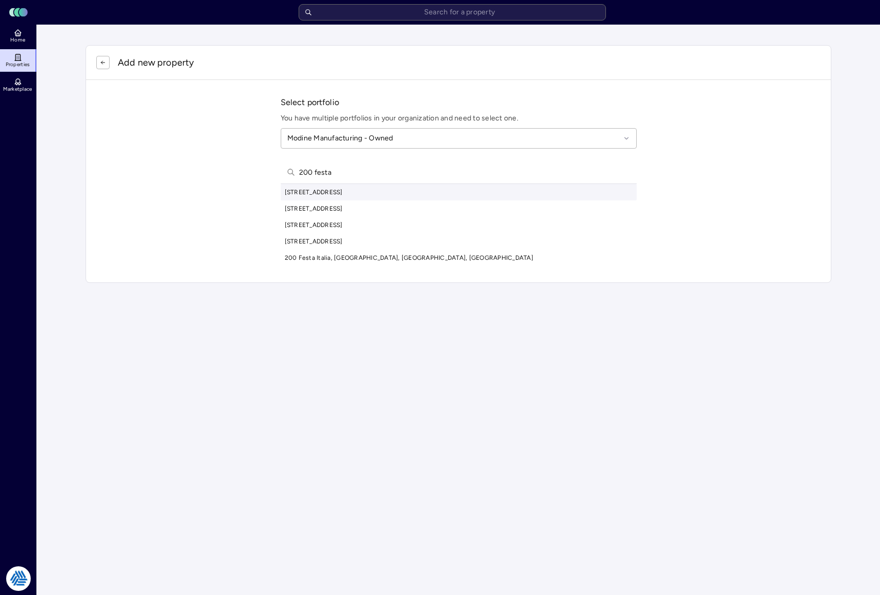
type input "200 festa"
click at [349, 190] on div "[STREET_ADDRESS]" at bounding box center [459, 192] width 356 height 16
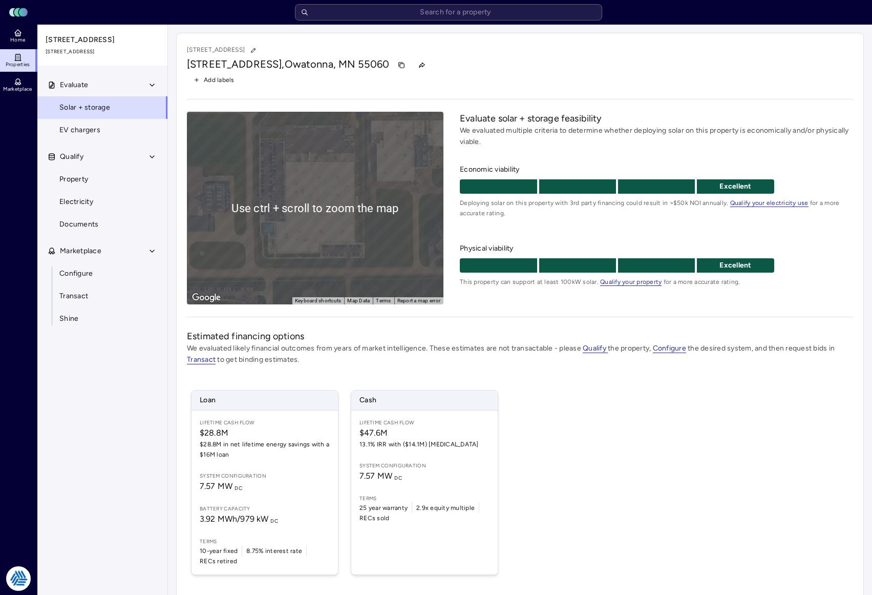
click at [501, 58] on div "[STREET_ADDRESS]" at bounding box center [520, 65] width 667 height 16
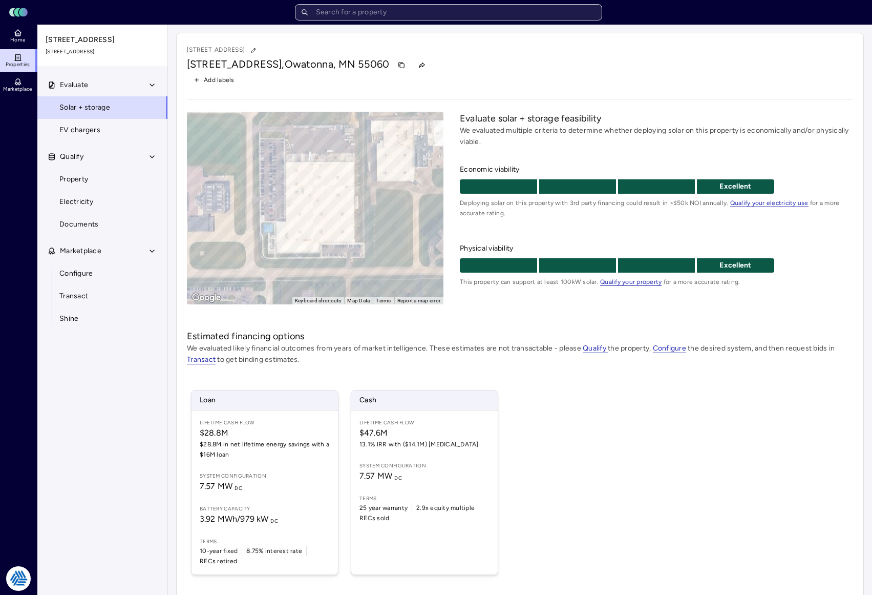
click at [465, 14] on input "text" at bounding box center [448, 12] width 307 height 16
type input "823a"
click at [355, 14] on input "823a" at bounding box center [448, 12] width 307 height 16
click at [13, 29] on link "Home" at bounding box center [18, 36] width 37 height 23
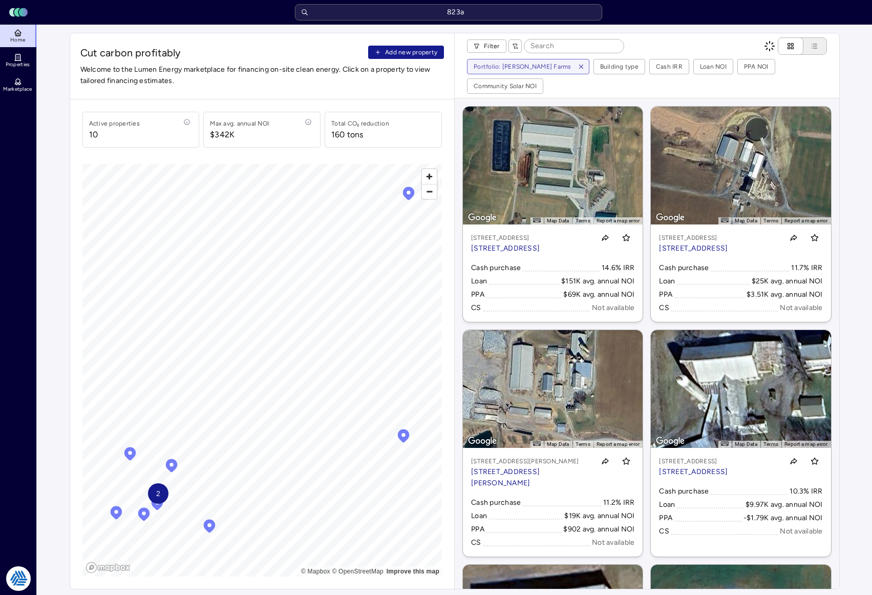
click at [417, 51] on span "Add new property" at bounding box center [411, 52] width 52 height 10
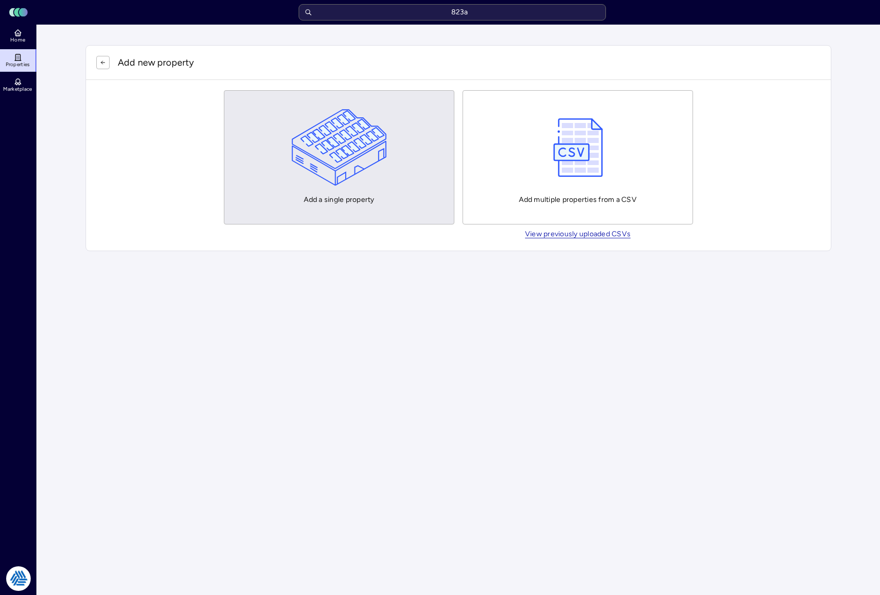
click at [343, 144] on img "button" at bounding box center [340, 147] width 96 height 77
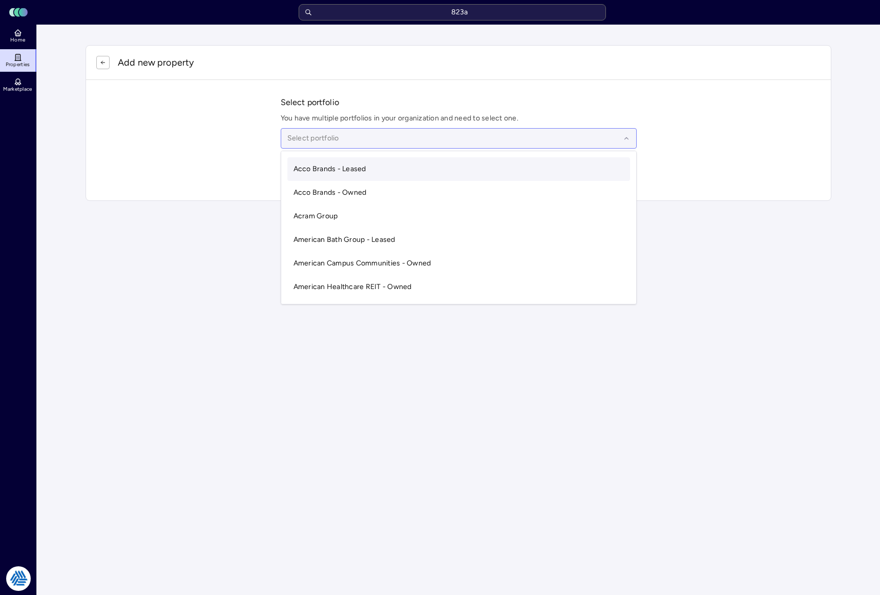
click at [306, 140] on div at bounding box center [453, 138] width 333 height 11
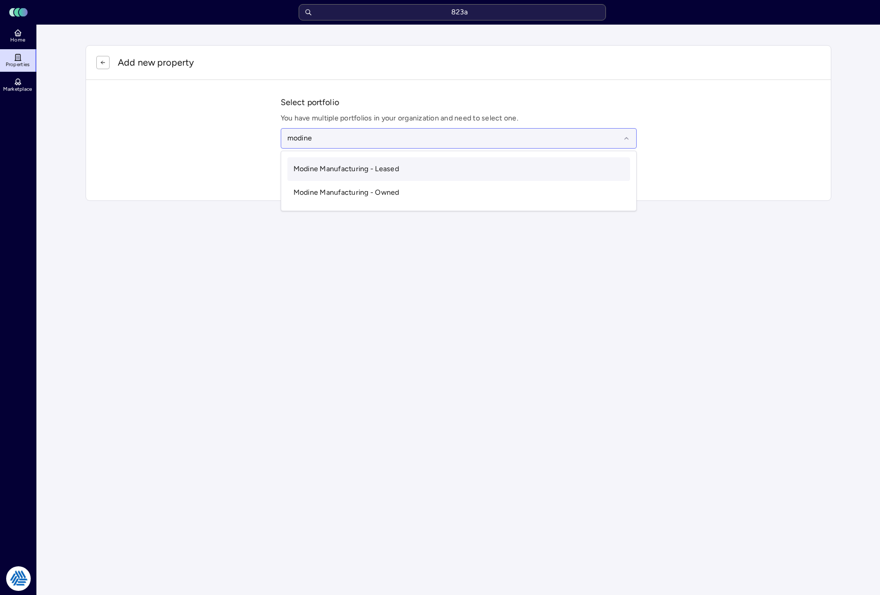
type input "modine"
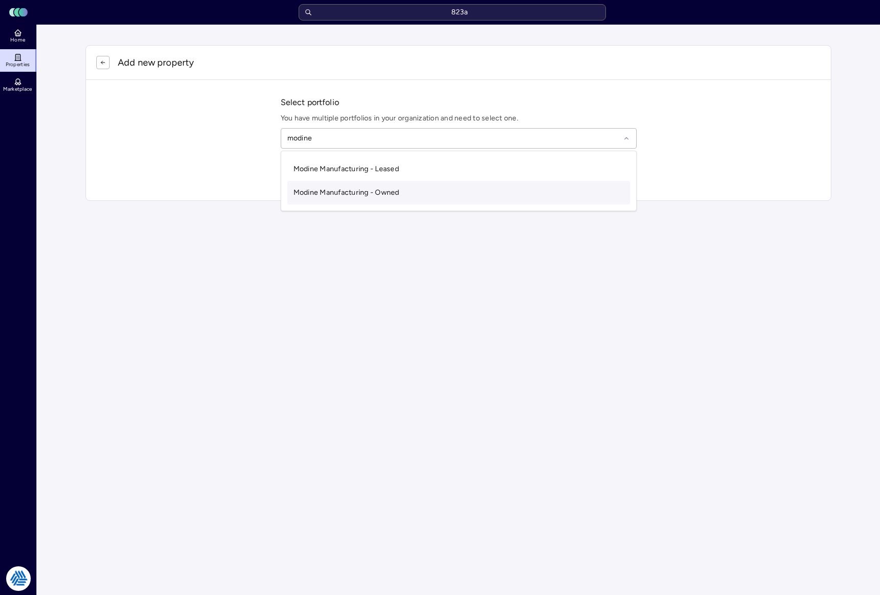
click at [317, 197] on div "Modine Manufacturing - Owned" at bounding box center [458, 193] width 343 height 24
click at [319, 172] on input "text" at bounding box center [464, 172] width 331 height 23
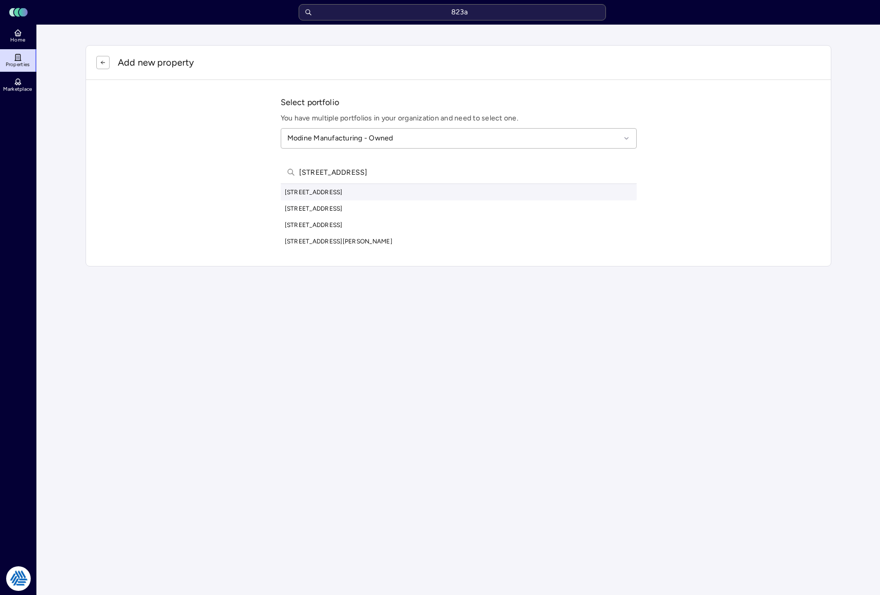
type input "[STREET_ADDRESS]"
click at [346, 189] on div "[STREET_ADDRESS]" at bounding box center [459, 192] width 356 height 16
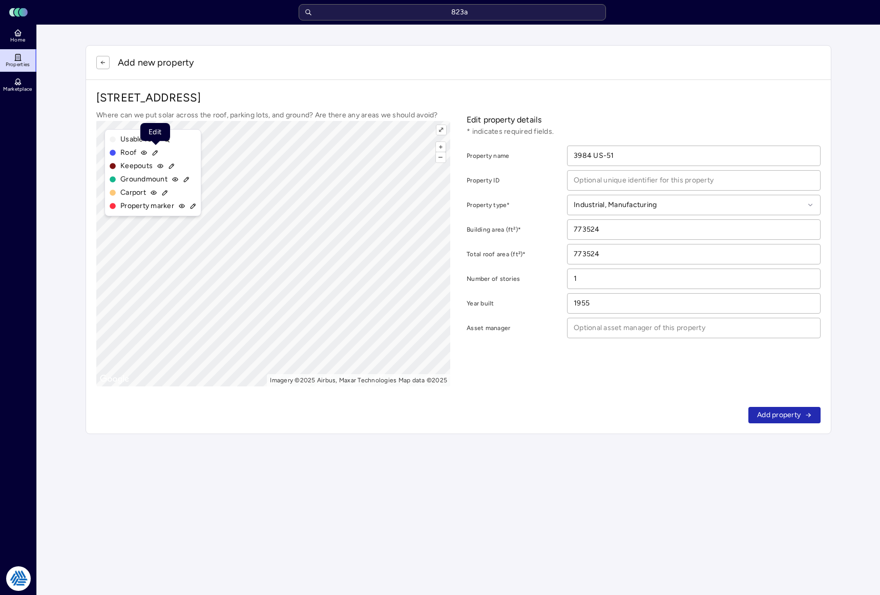
click at [155, 154] on icon at bounding box center [155, 153] width 5 height 5
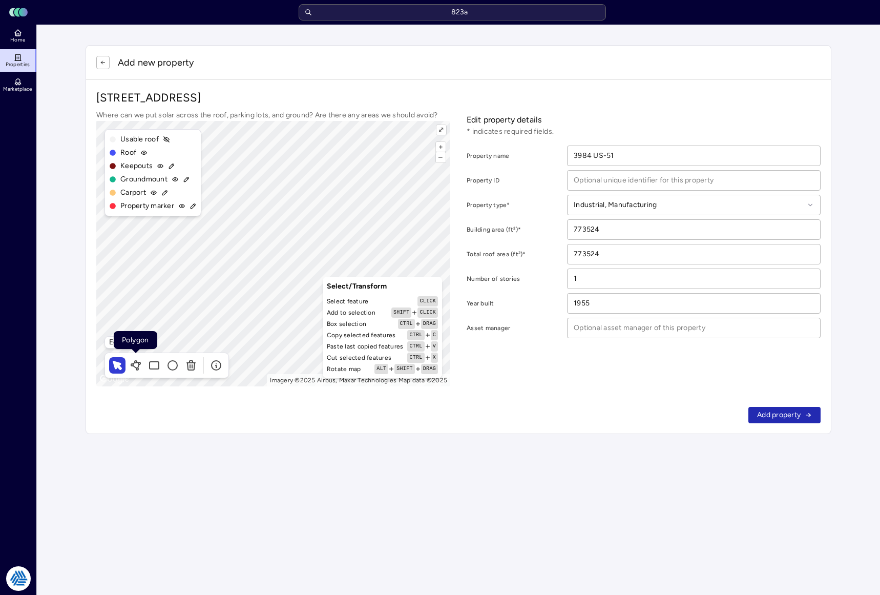
drag, startPoint x: 139, startPoint y: 364, endPoint x: 144, endPoint y: 347, distance: 18.3
click at [139, 364] on icon at bounding box center [136, 365] width 12 height 12
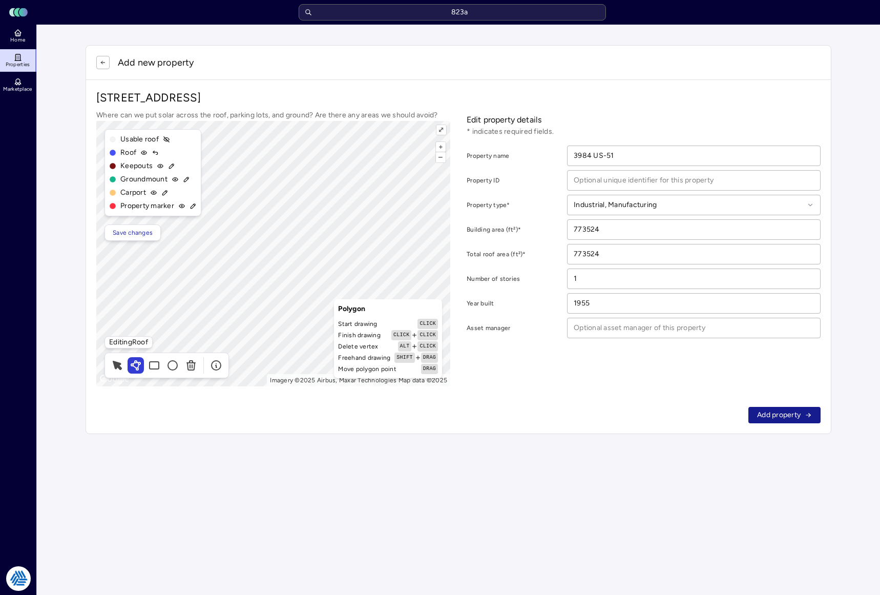
click at [773, 411] on span "Add property" at bounding box center [779, 414] width 44 height 11
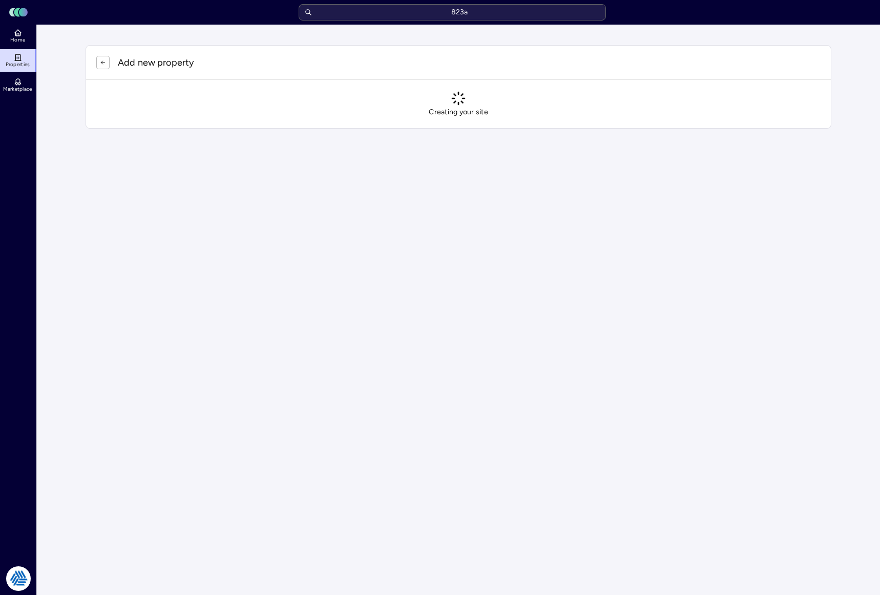
click at [773, 411] on main "Add new property Creating your site" at bounding box center [458, 310] width 843 height 570
click at [773, 410] on main "Add new property Creating your site" at bounding box center [458, 310] width 843 height 570
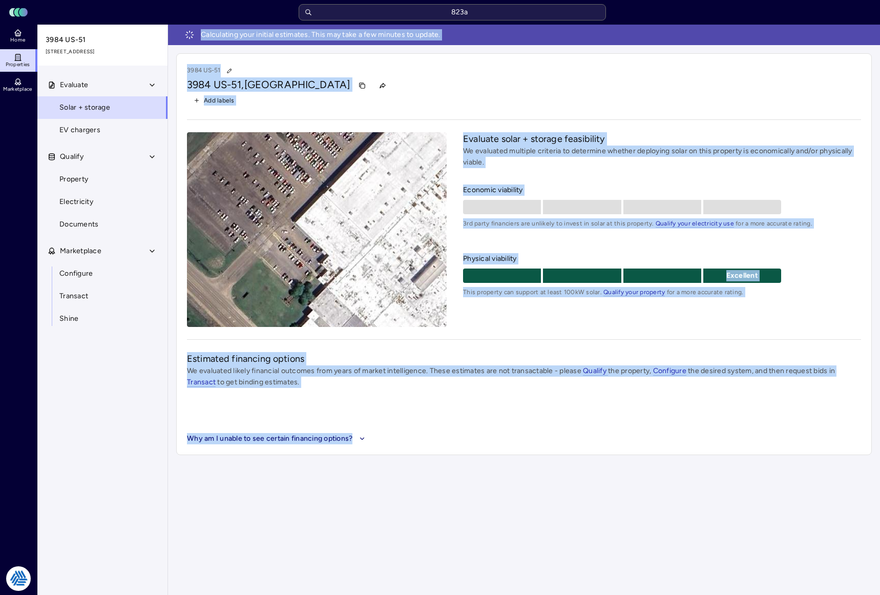
click at [276, 259] on div "To activate drag with keyboard, press Alt + Enter. Once in keyboard drag state,…" at bounding box center [317, 229] width 260 height 195
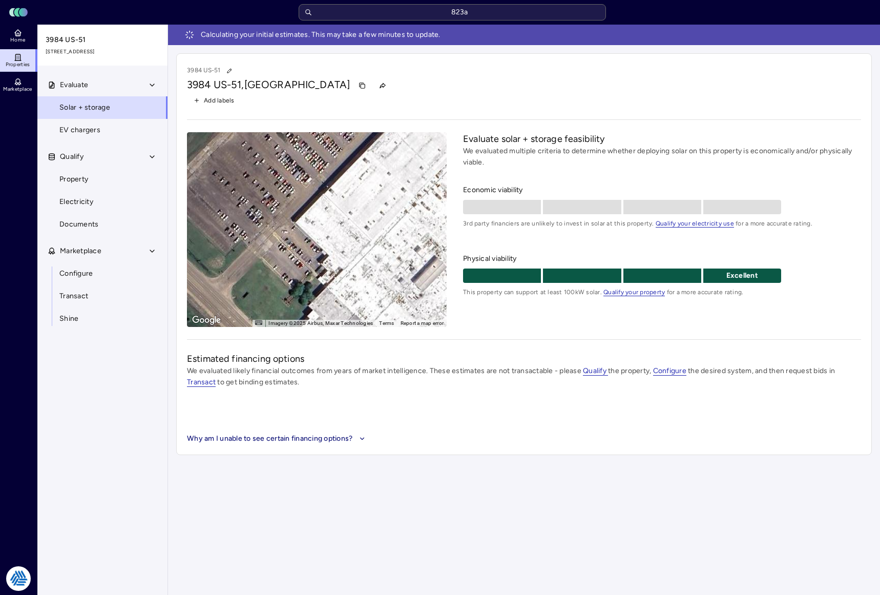
click at [400, 94] on div "Add labels" at bounding box center [524, 100] width 674 height 13
click at [107, 178] on link "Property" at bounding box center [102, 179] width 131 height 23
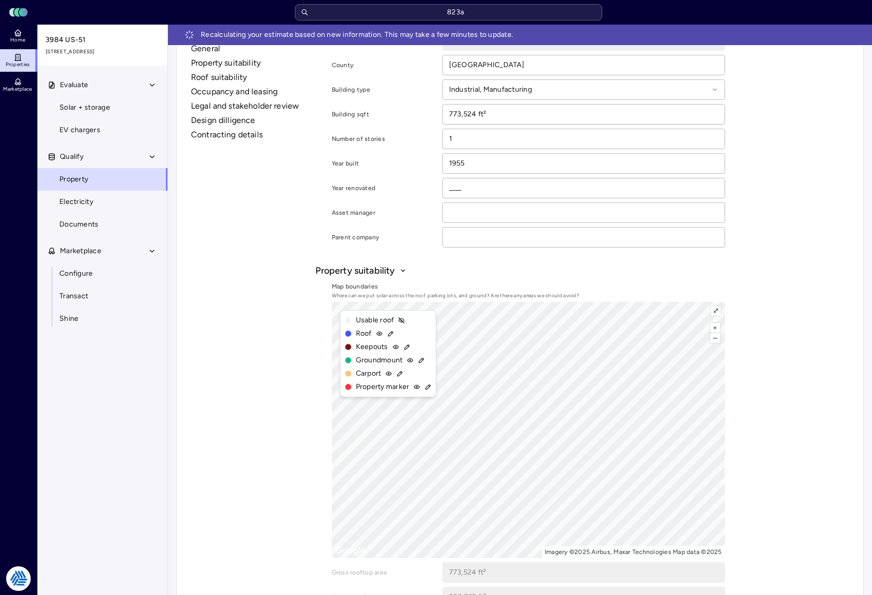
scroll to position [205, 0]
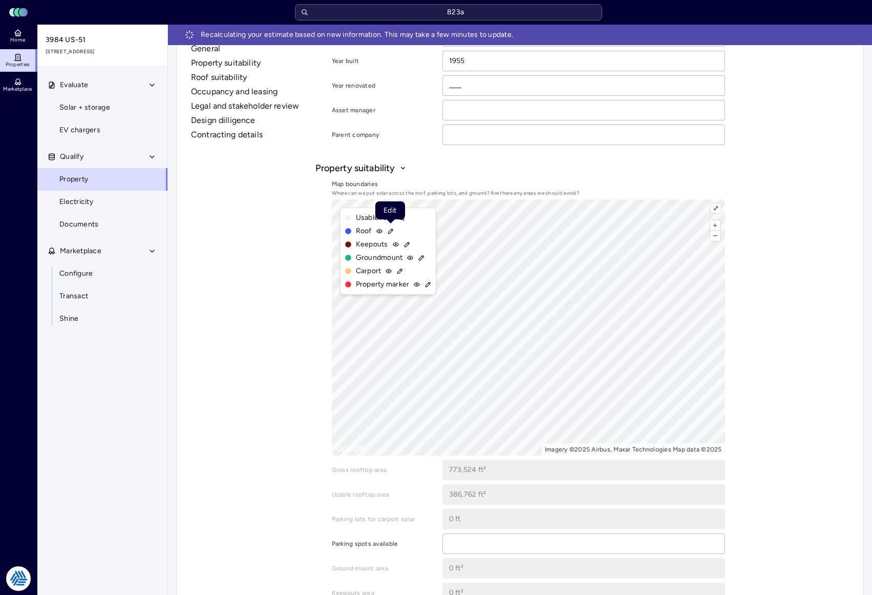
click at [391, 231] on icon at bounding box center [390, 230] width 7 height 7
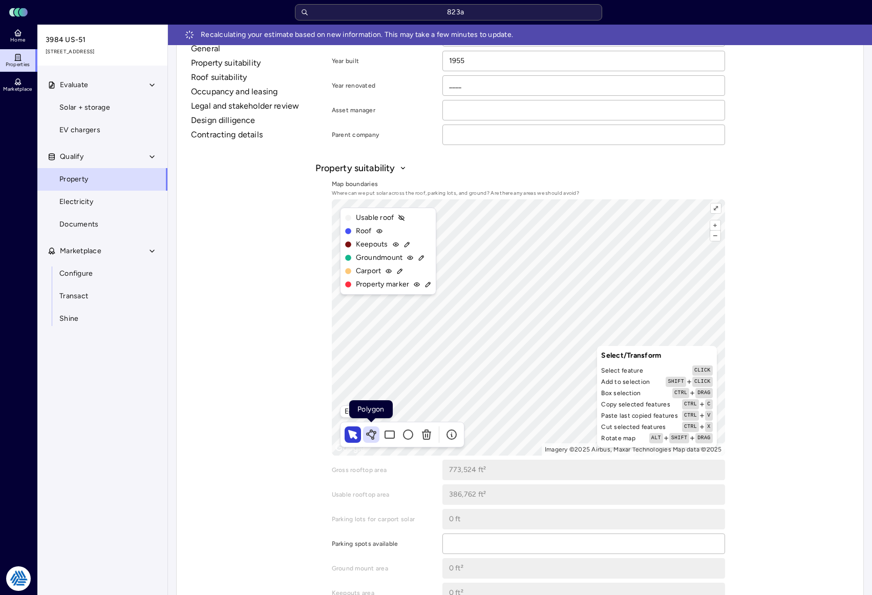
click at [372, 431] on icon at bounding box center [371, 434] width 12 height 12
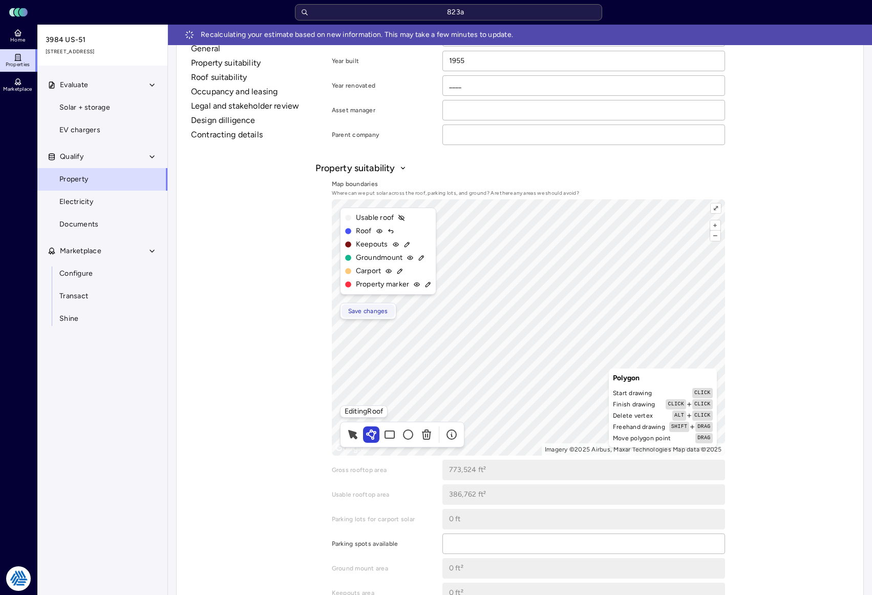
click at [372, 313] on span "Save changes" at bounding box center [368, 311] width 40 height 10
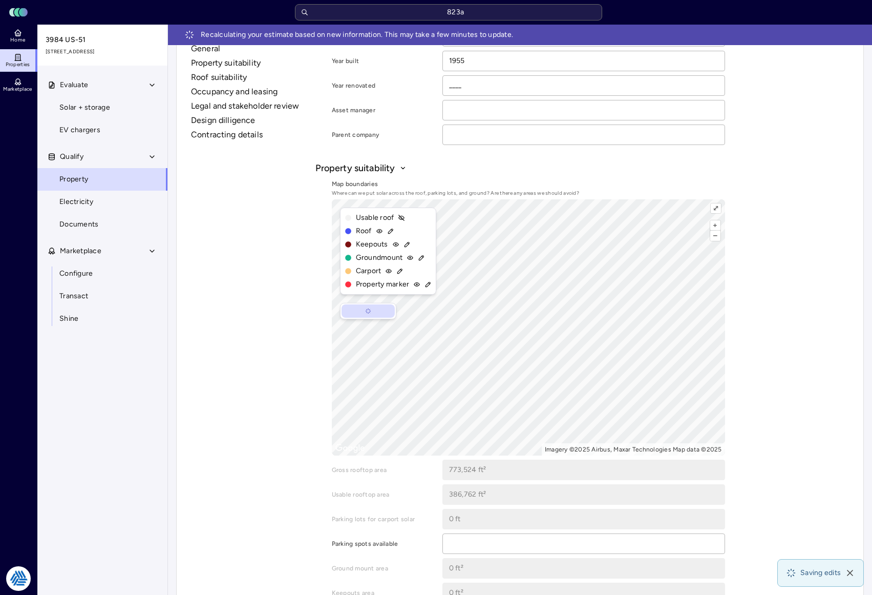
type input "495,453.76 ft²"
type input "247,726.88 ft²"
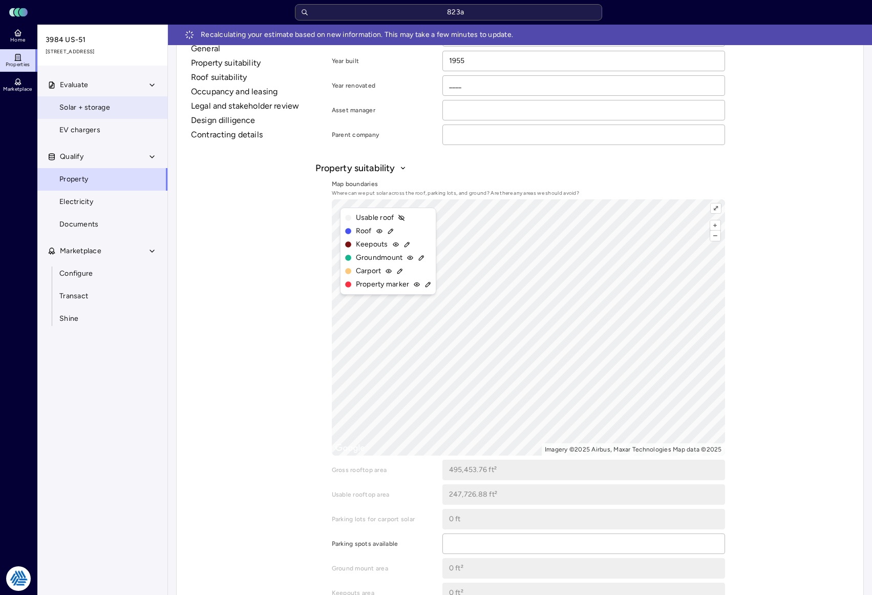
click at [135, 111] on link "Solar + storage" at bounding box center [102, 107] width 131 height 23
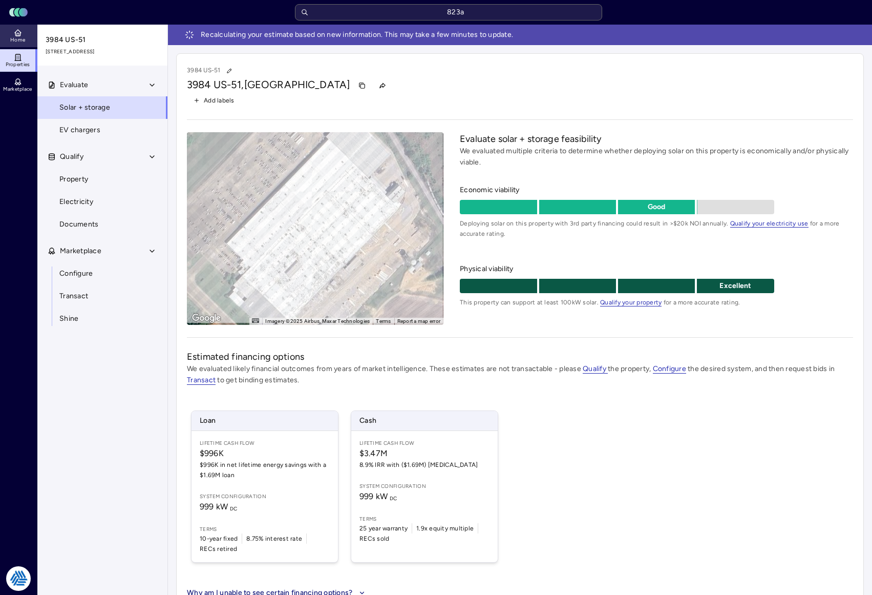
click at [18, 38] on span "Home" at bounding box center [17, 40] width 15 height 6
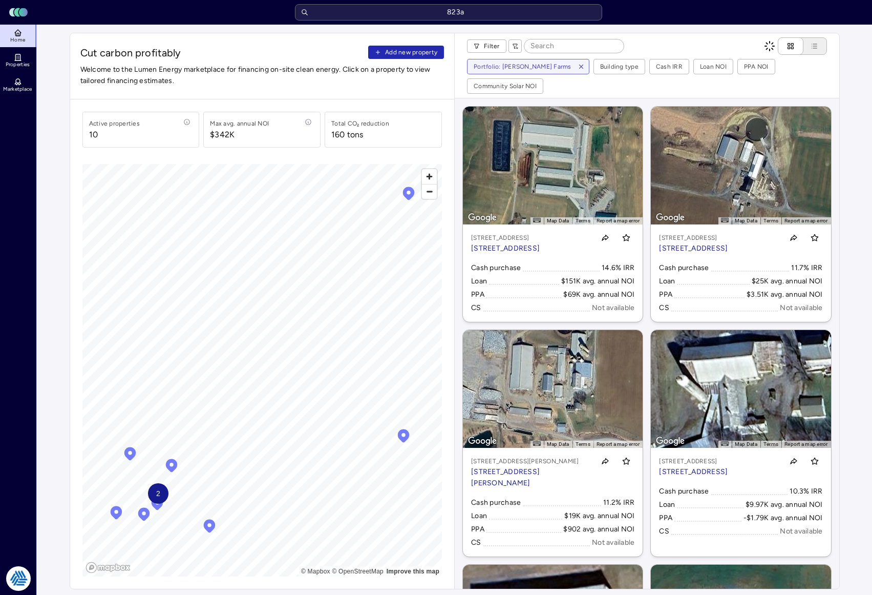
click at [424, 60] on div "Cut carbon profitably Add new property Welcome to the Lumen Energy marketplace …" at bounding box center [262, 66] width 385 height 66
click at [425, 55] on span "Add new property" at bounding box center [411, 52] width 52 height 10
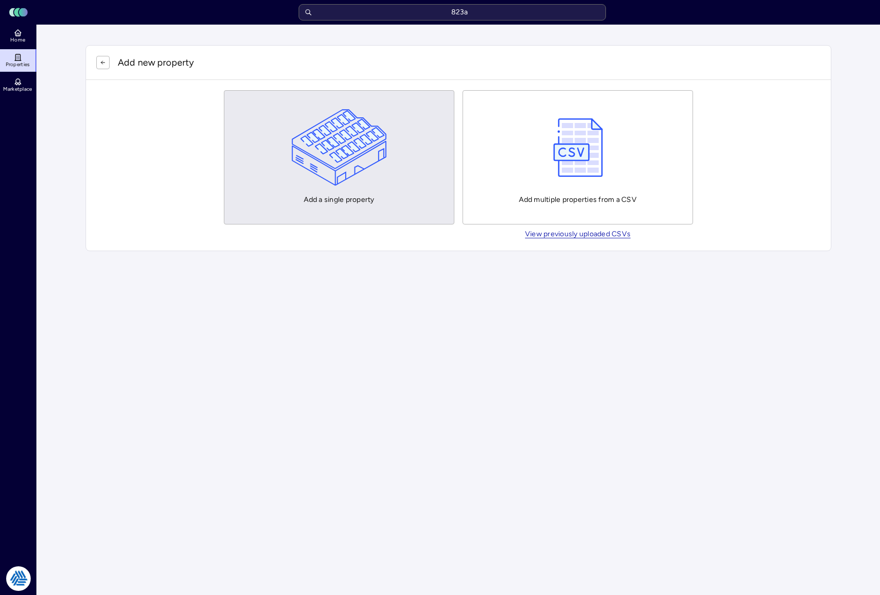
click at [388, 157] on button "Add a single property" at bounding box center [339, 157] width 231 height 134
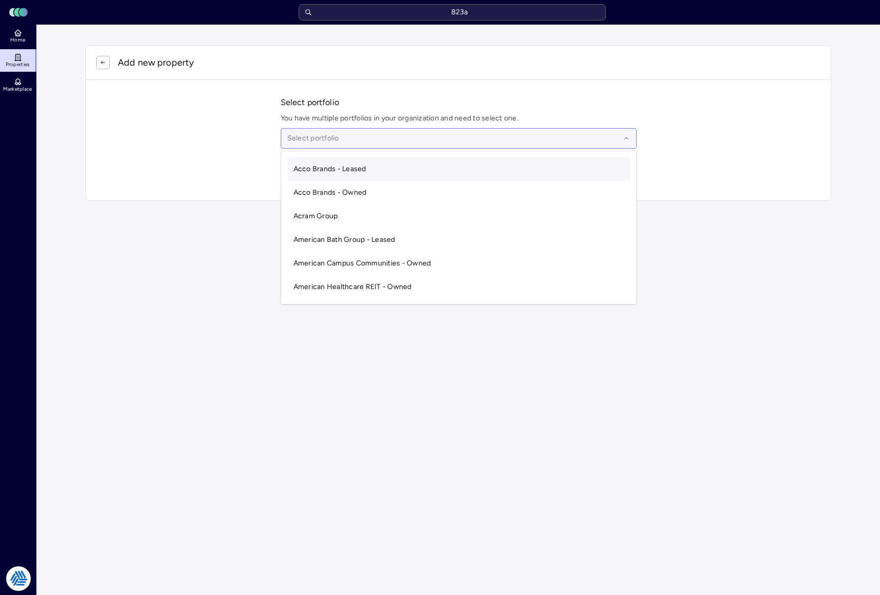
click at [302, 139] on div at bounding box center [453, 138] width 333 height 11
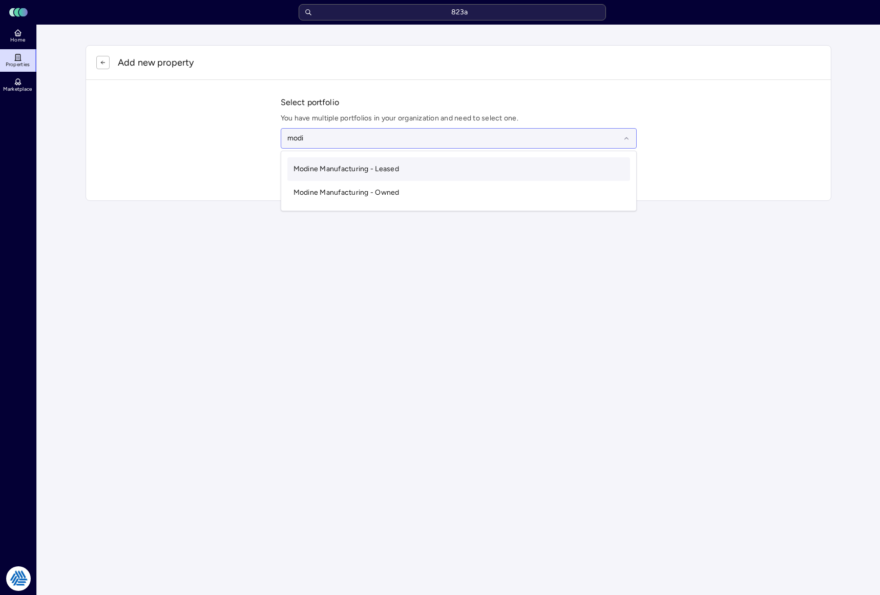
type input "modine"
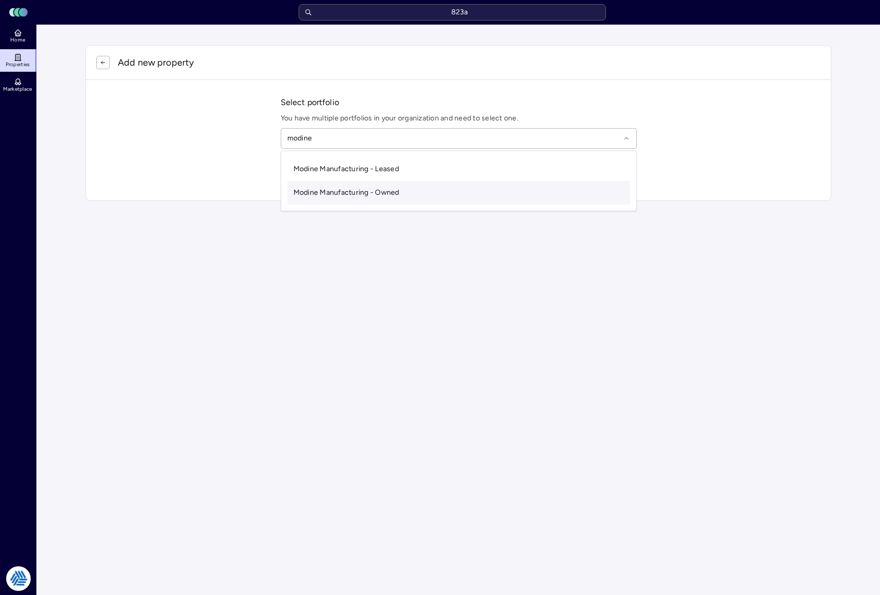
click at [309, 189] on span "Modine Manufacturing - Owned" at bounding box center [347, 192] width 106 height 9
click at [309, 167] on input "text" at bounding box center [464, 172] width 331 height 23
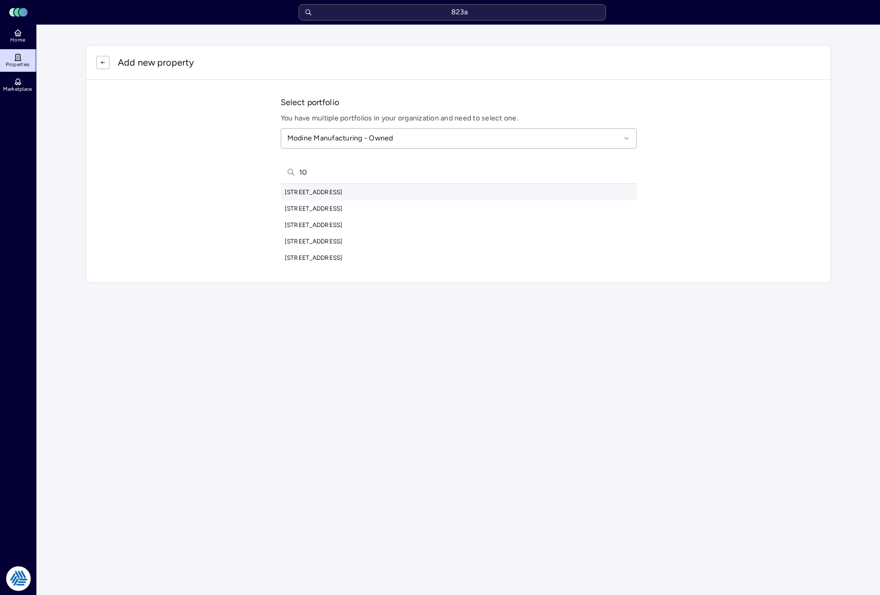
type input "1"
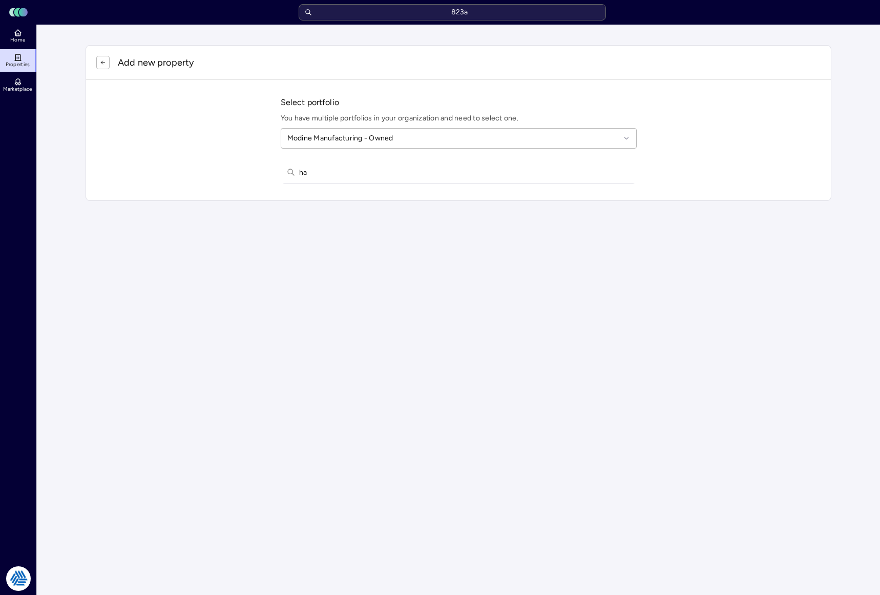
type input "h"
click at [335, 167] on input "1000 heat craft" at bounding box center [464, 172] width 331 height 23
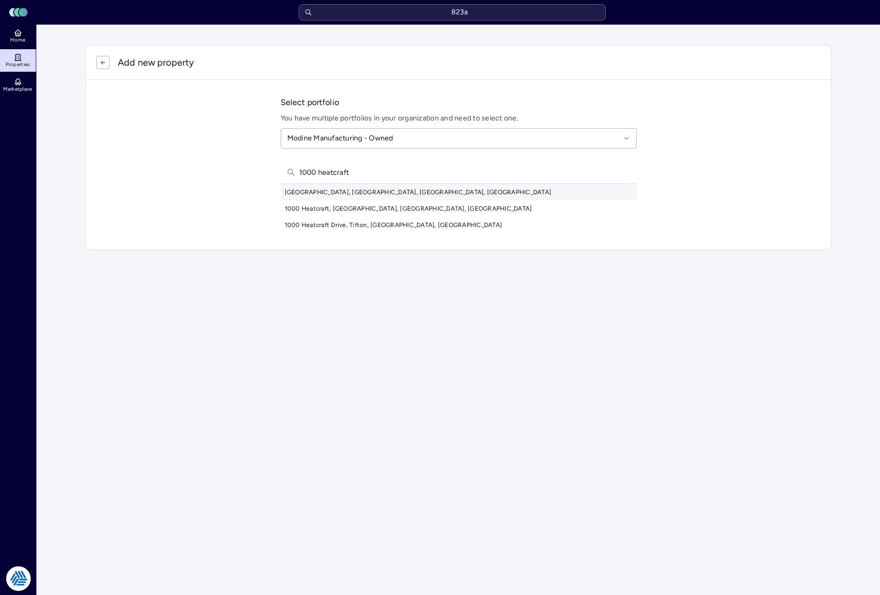
type input "1000 heatcraft"
click at [359, 192] on div "[GEOGRAPHIC_DATA], [GEOGRAPHIC_DATA], [GEOGRAPHIC_DATA], [GEOGRAPHIC_DATA]" at bounding box center [459, 192] width 356 height 16
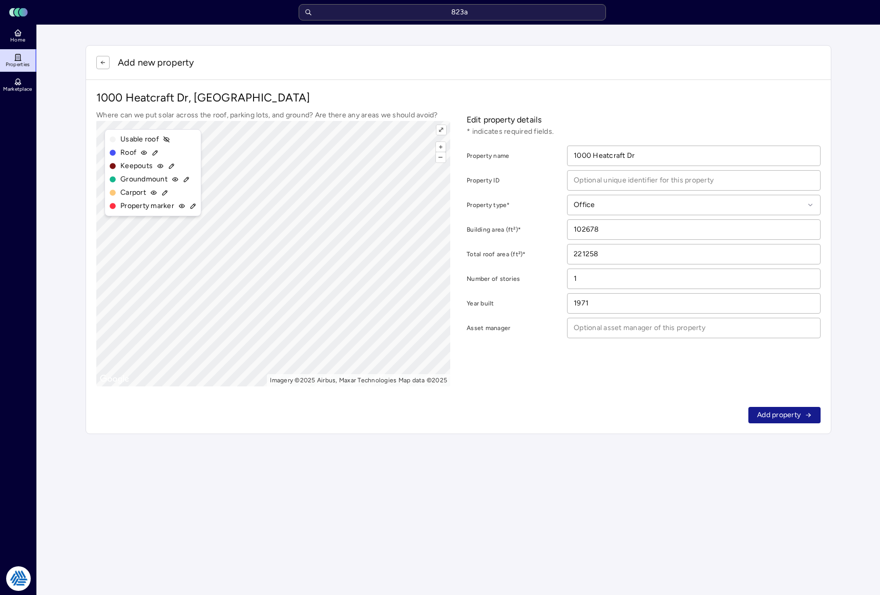
click at [783, 417] on span "Add property" at bounding box center [779, 414] width 44 height 11
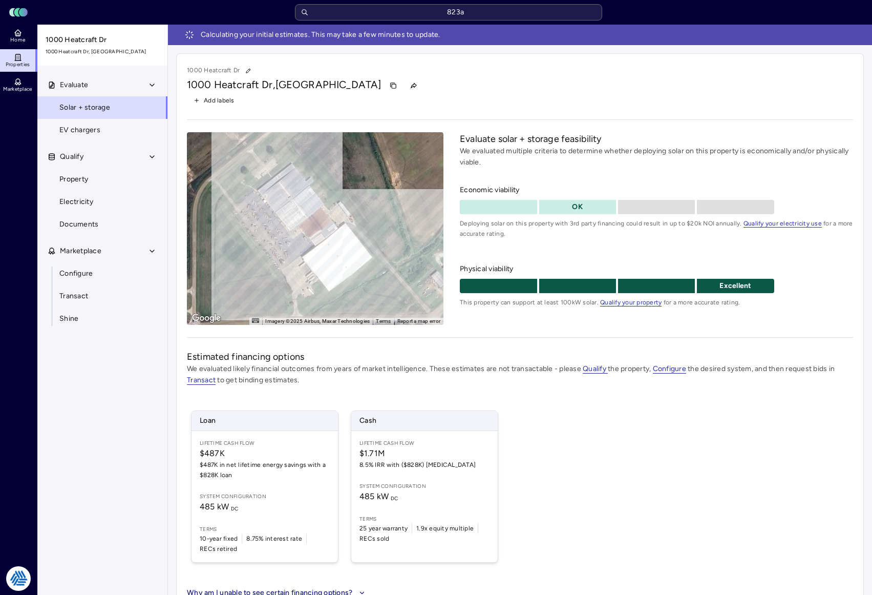
click at [447, 90] on div "1000 Heatcraft Dr, [GEOGRAPHIC_DATA]" at bounding box center [520, 85] width 667 height 16
click at [447, 88] on div "1000 Heatcraft Dr, [GEOGRAPHIC_DATA]" at bounding box center [520, 85] width 667 height 16
click at [433, 10] on input "823a" at bounding box center [448, 12] width 307 height 16
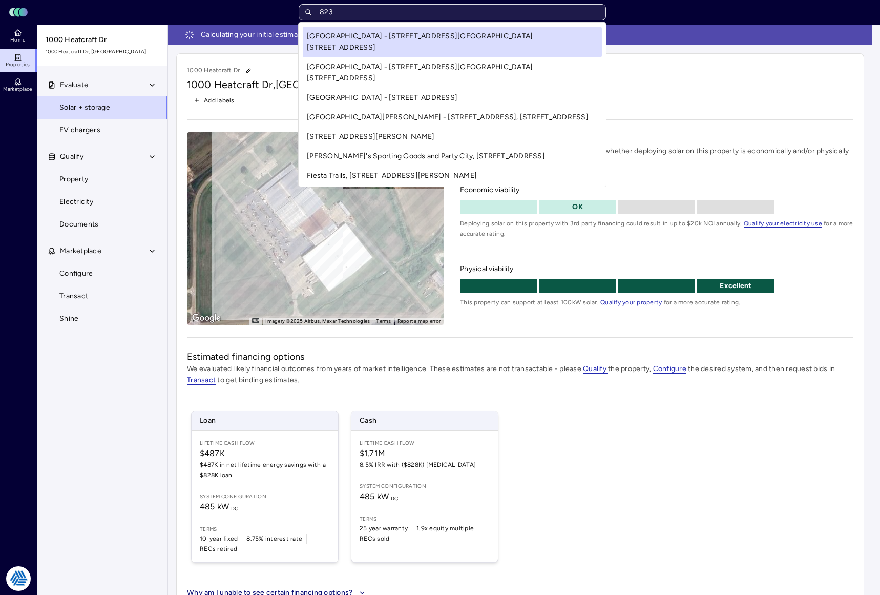
type input "823a"
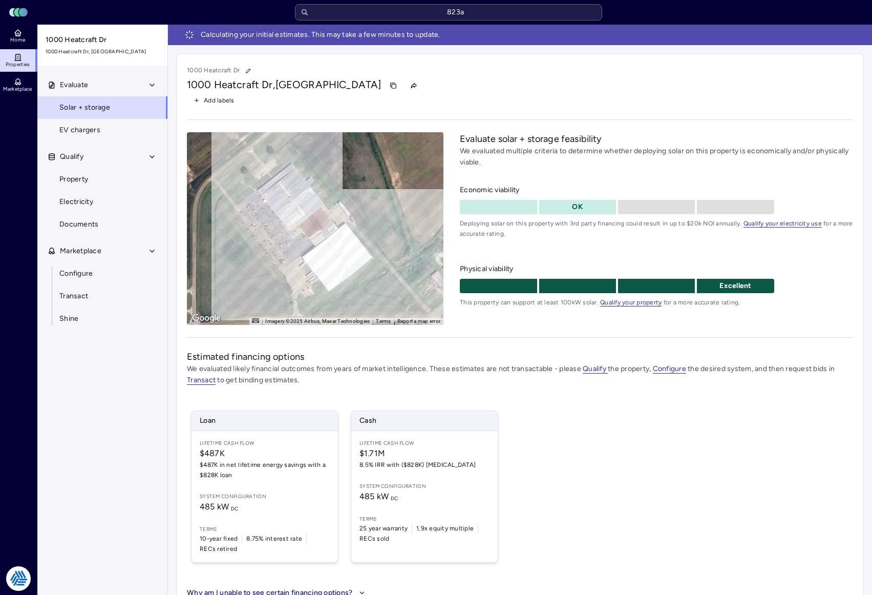
click at [566, 91] on div "1000 Heatcraft Dr, [GEOGRAPHIC_DATA]" at bounding box center [520, 85] width 667 height 16
click at [17, 43] on span "Home" at bounding box center [17, 40] width 15 height 6
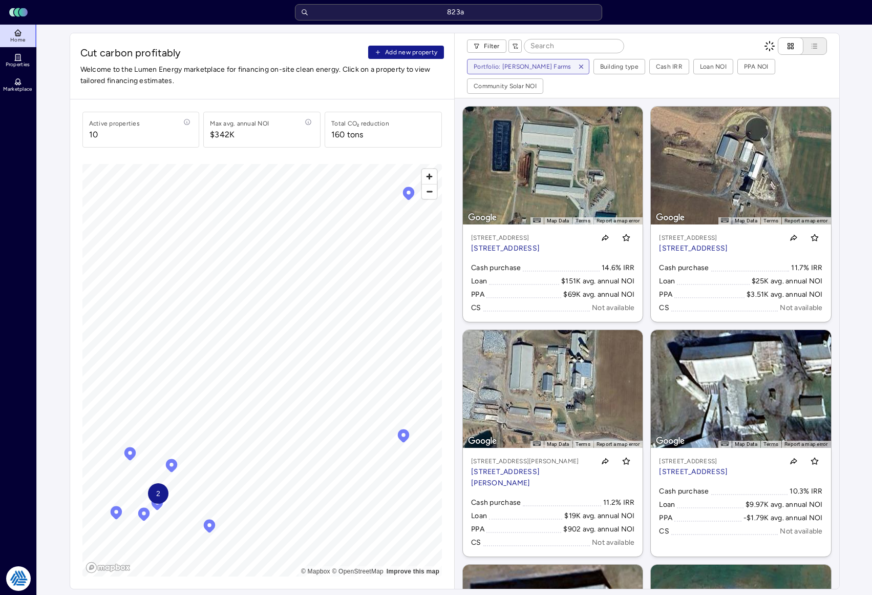
click at [400, 49] on span "Add new property" at bounding box center [411, 52] width 52 height 10
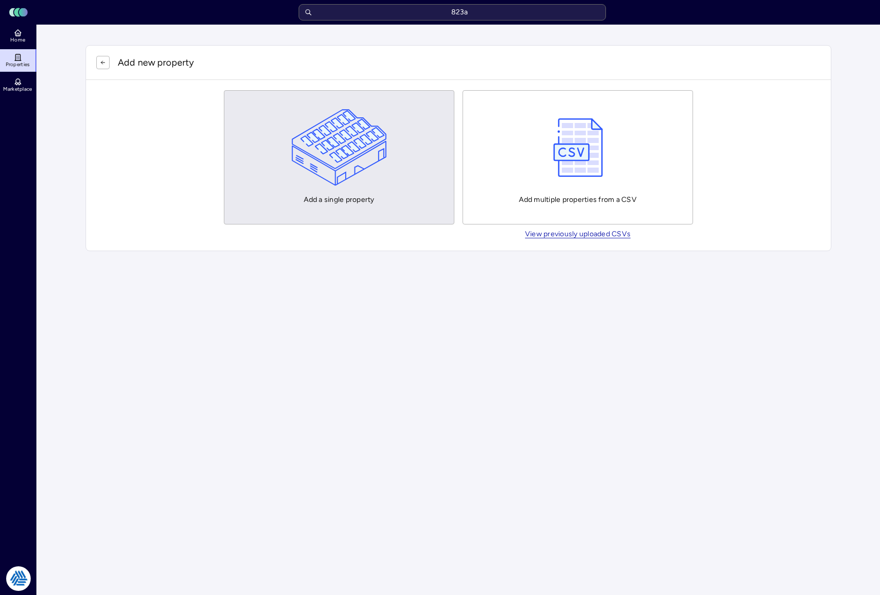
click at [372, 156] on img "button" at bounding box center [340, 147] width 96 height 77
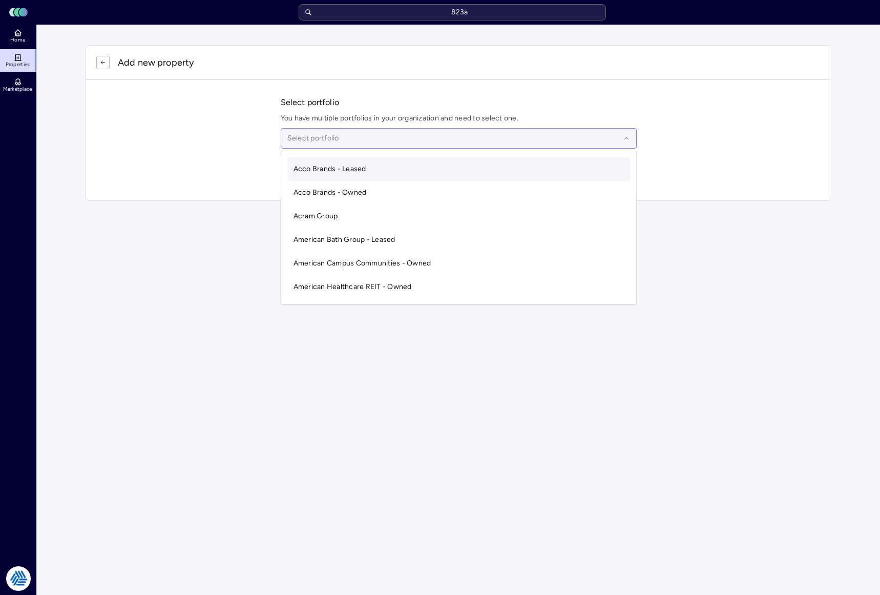
click at [332, 139] on div at bounding box center [453, 138] width 333 height 11
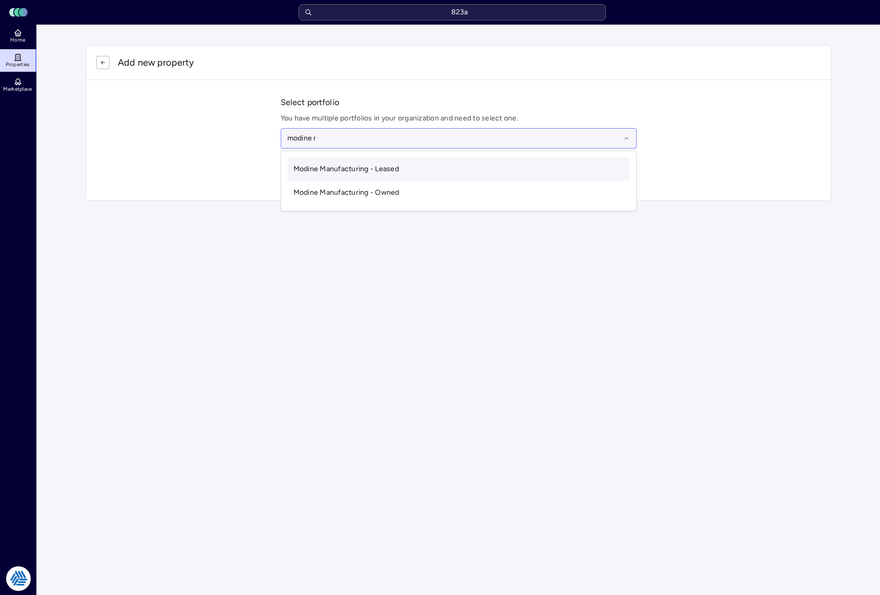
type input "modine ma"
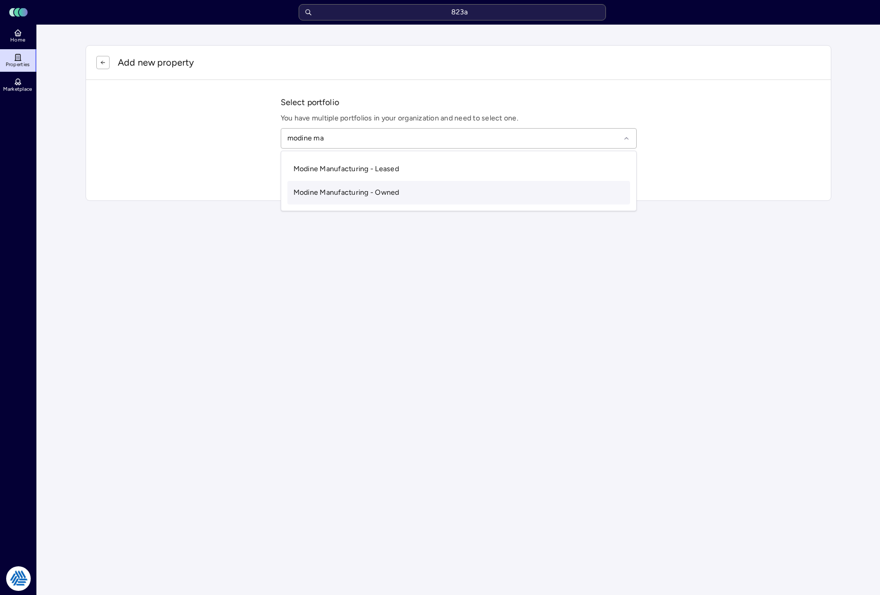
click at [332, 193] on span "Modine Manufacturing - Owned" at bounding box center [347, 192] width 106 height 9
click at [330, 175] on input "text" at bounding box center [464, 172] width 331 height 23
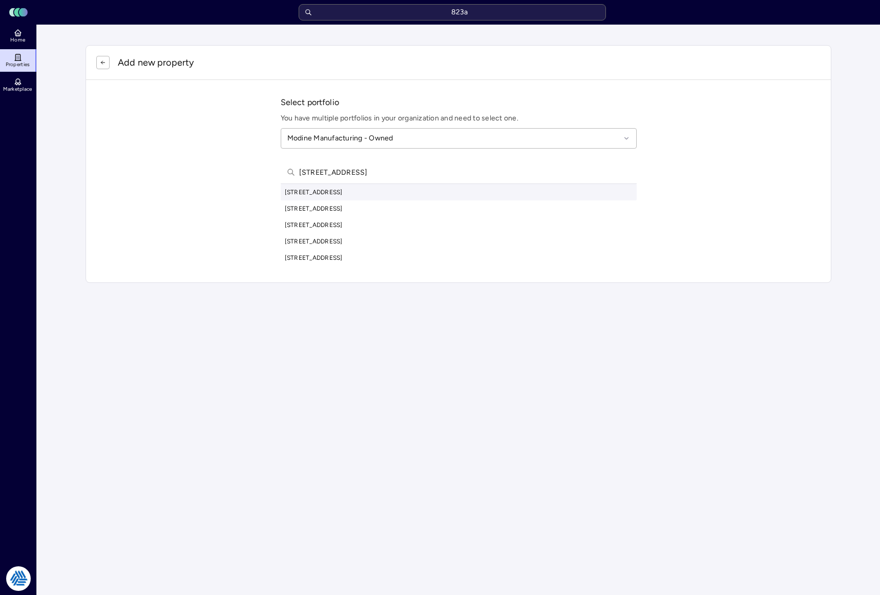
type input "[STREET_ADDRESS]"
click at [338, 192] on div "[STREET_ADDRESS]" at bounding box center [459, 192] width 356 height 16
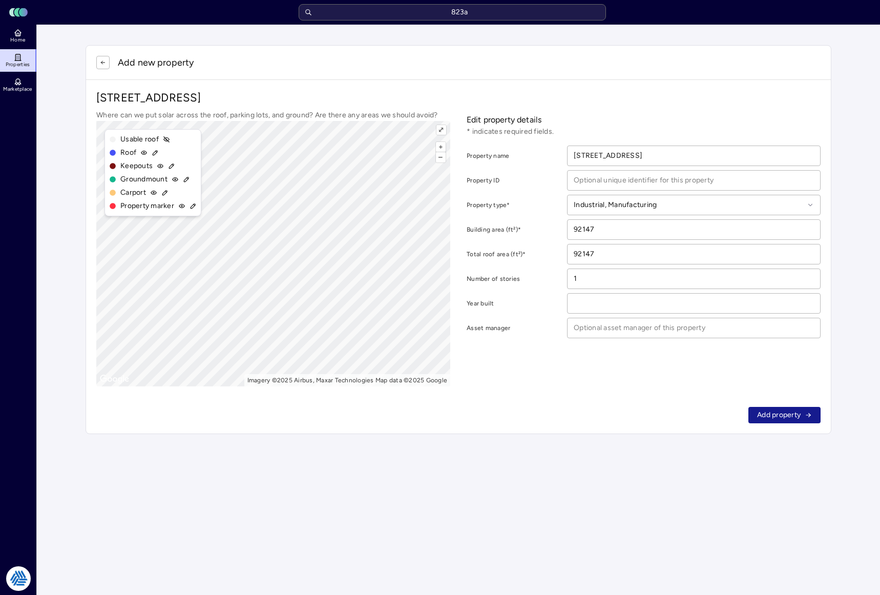
click at [799, 412] on span "Add property" at bounding box center [779, 414] width 44 height 11
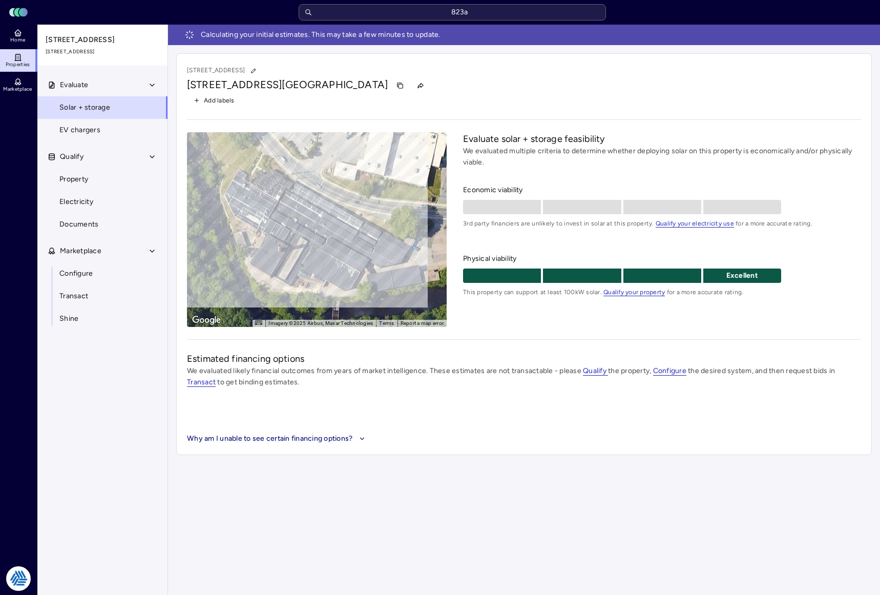
click at [722, 87] on div "[STREET_ADDRESS]" at bounding box center [524, 85] width 674 height 16
click at [24, 32] on link "Home" at bounding box center [18, 36] width 37 height 23
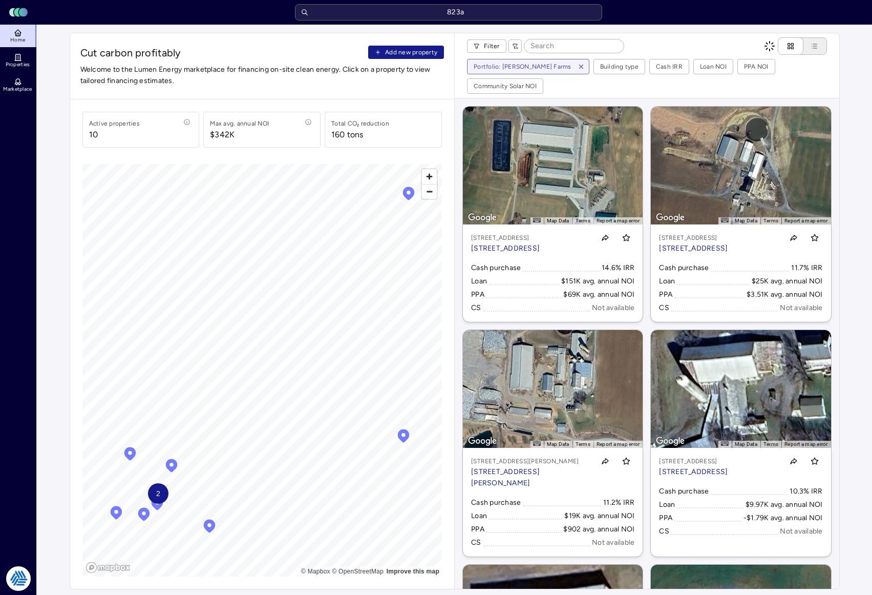
click at [422, 57] on button "Add new property" at bounding box center [406, 52] width 76 height 13
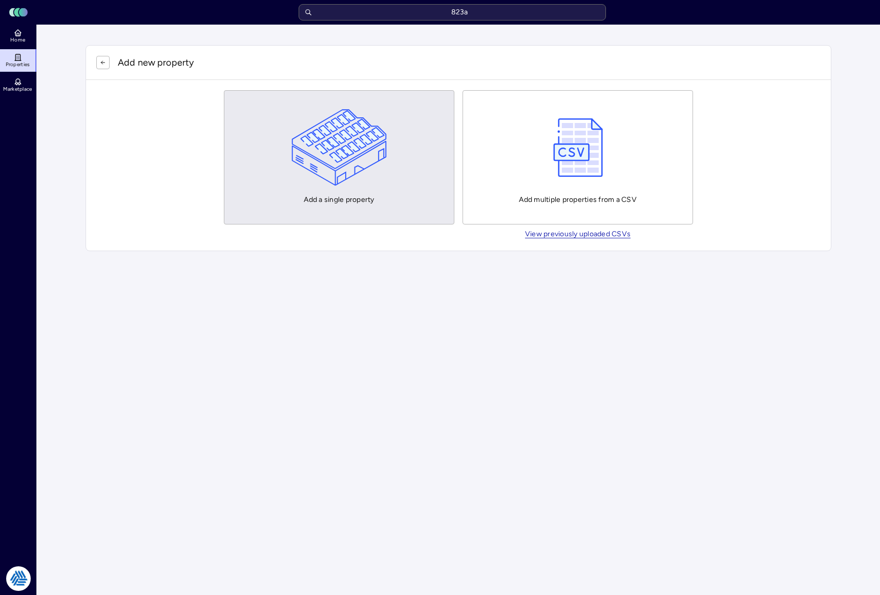
click at [346, 143] on img "button" at bounding box center [340, 147] width 96 height 77
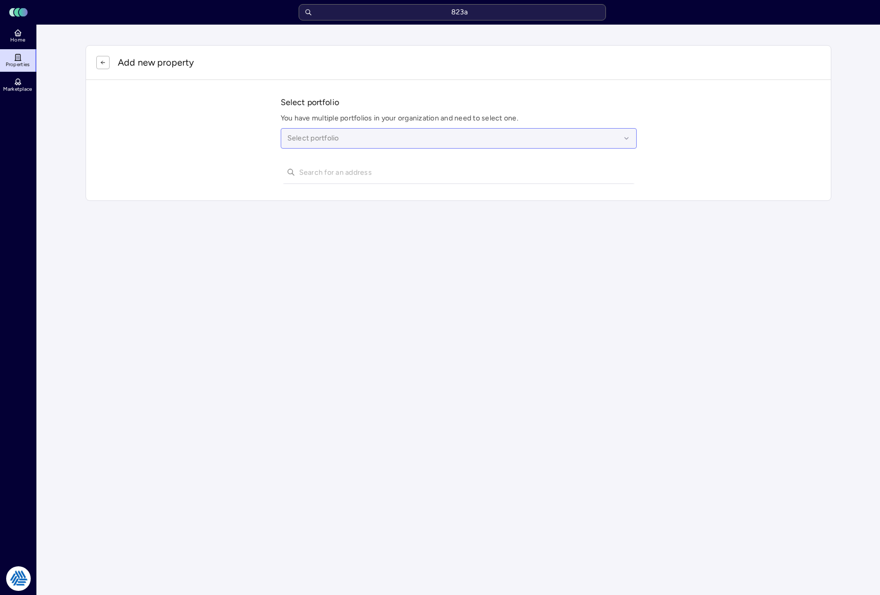
click at [393, 141] on div at bounding box center [453, 138] width 333 height 11
type input "modine man"
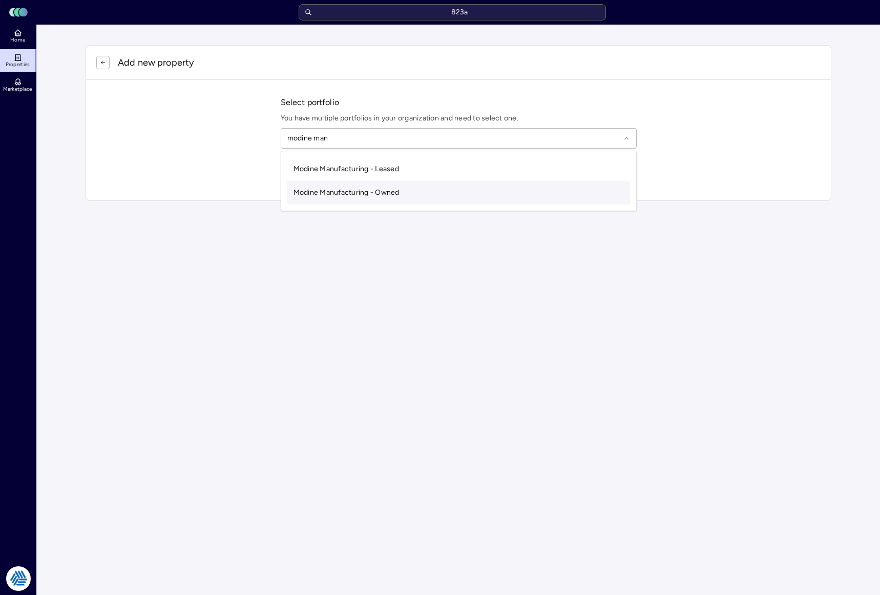
click at [370, 200] on div "Modine Manufacturing - Owned" at bounding box center [458, 193] width 343 height 24
click at [367, 178] on input "text" at bounding box center [464, 172] width 331 height 23
type input "224 [PERSON_NAME]"
click at [368, 185] on div "[STREET_ADDRESS][PERSON_NAME]" at bounding box center [459, 192] width 356 height 16
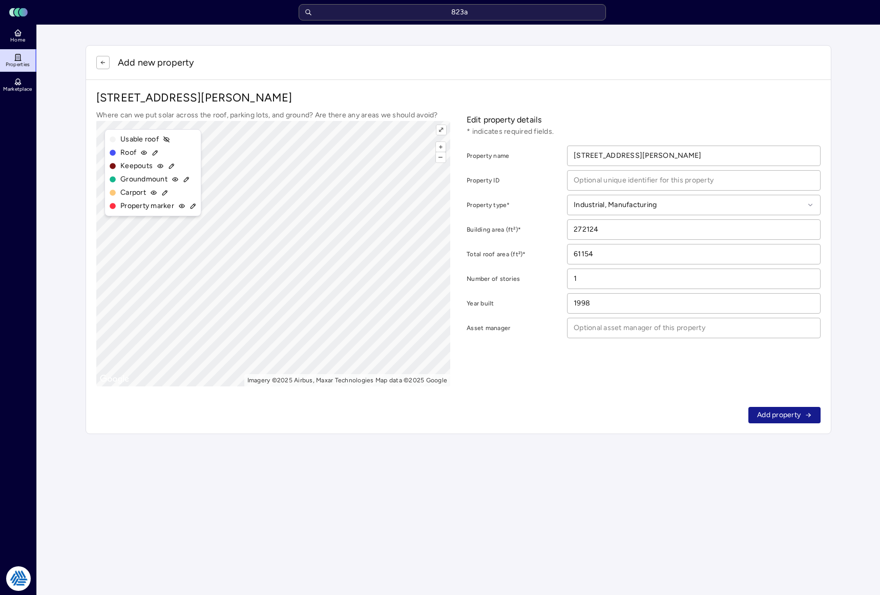
click at [767, 414] on span "Add property" at bounding box center [779, 414] width 44 height 11
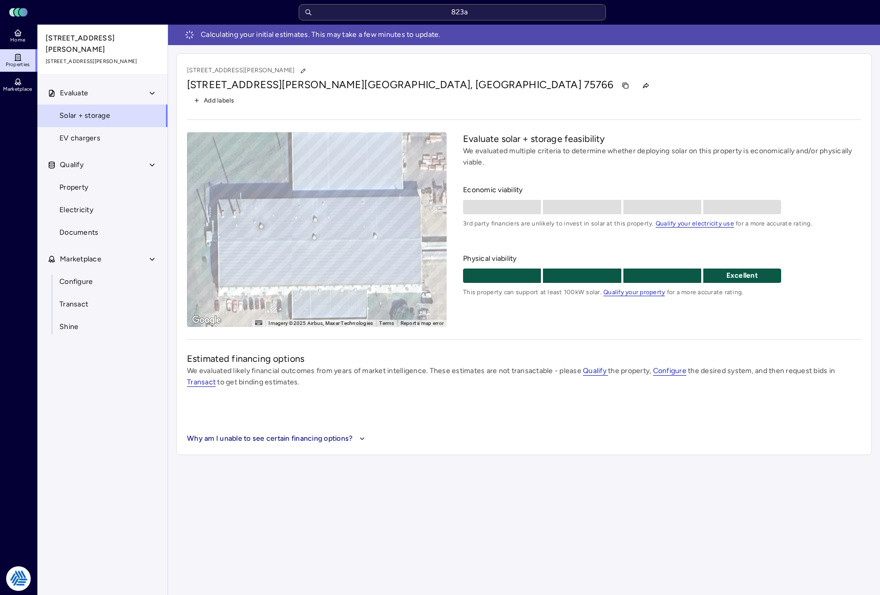
click at [467, 425] on div "Estimated financing options We evaluated likely financial outcomes from years o…" at bounding box center [524, 398] width 674 height 92
click at [23, 30] on link "Home" at bounding box center [18, 36] width 37 height 23
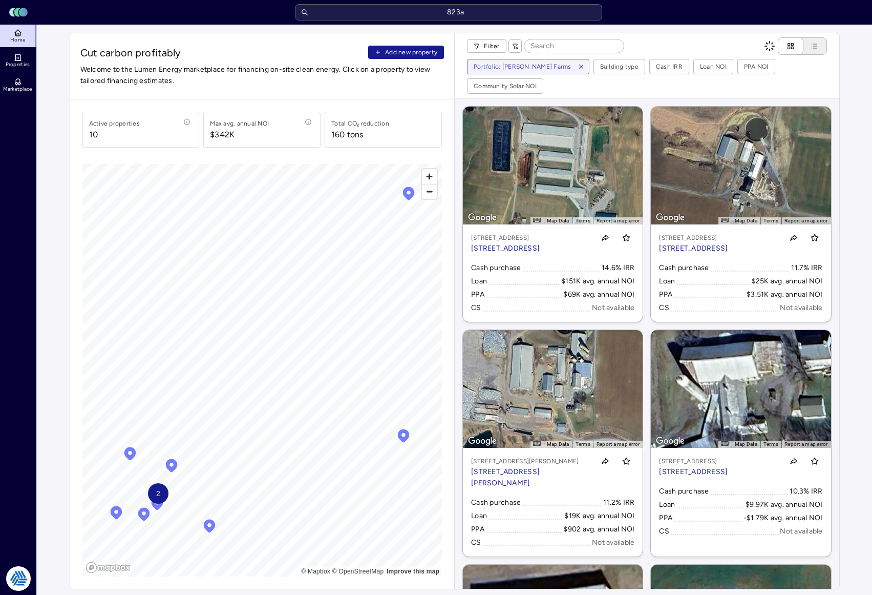
click at [404, 51] on span "Add new property" at bounding box center [411, 52] width 52 height 10
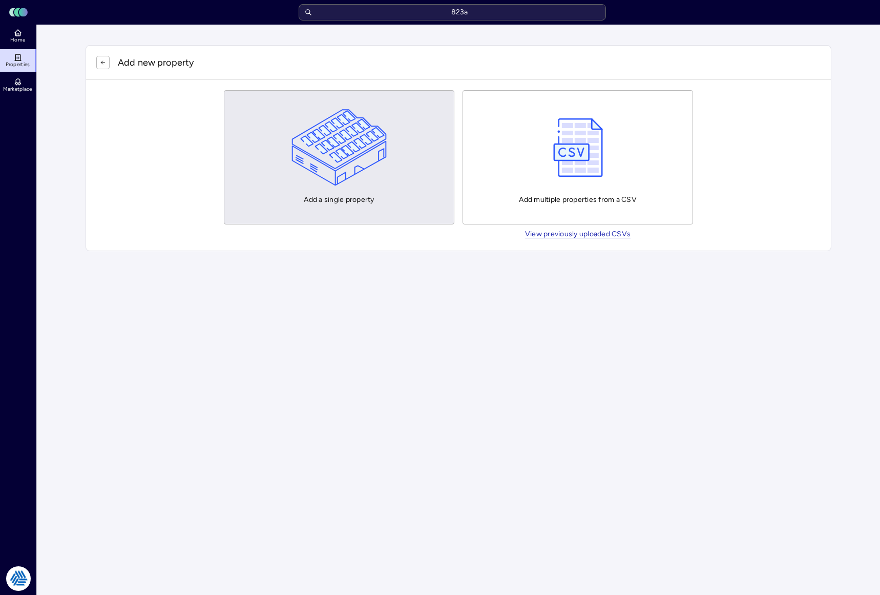
click at [333, 160] on img "button" at bounding box center [340, 147] width 96 height 77
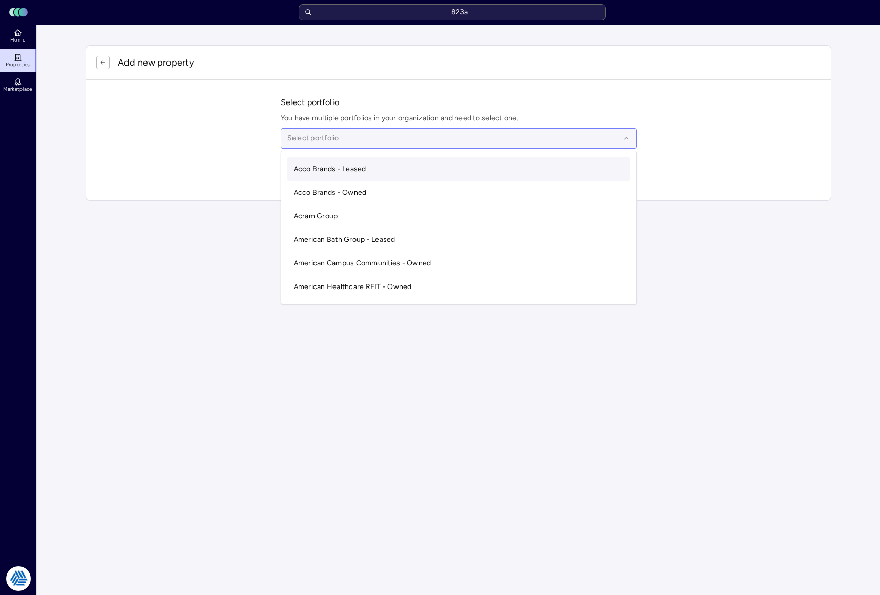
click at [310, 135] on div at bounding box center [453, 138] width 333 height 11
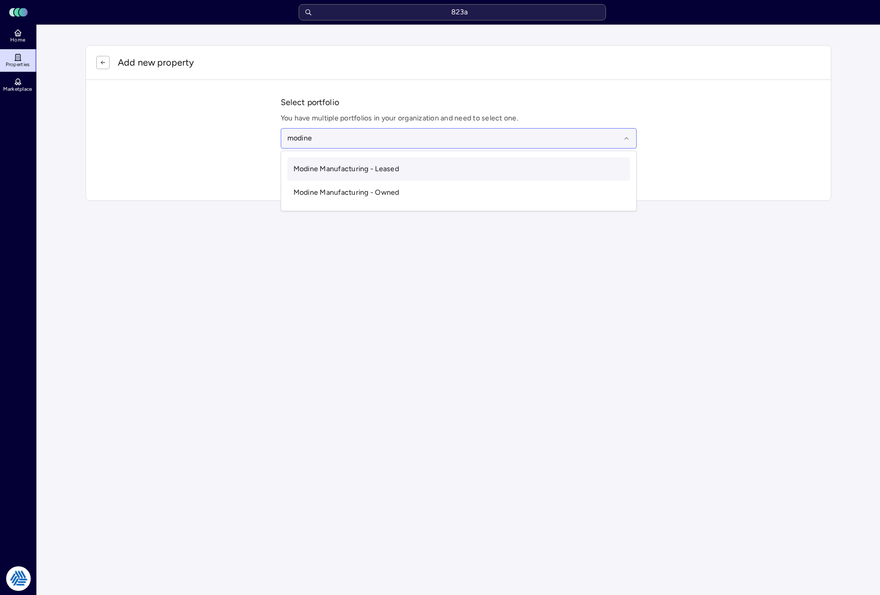
type input "modine m"
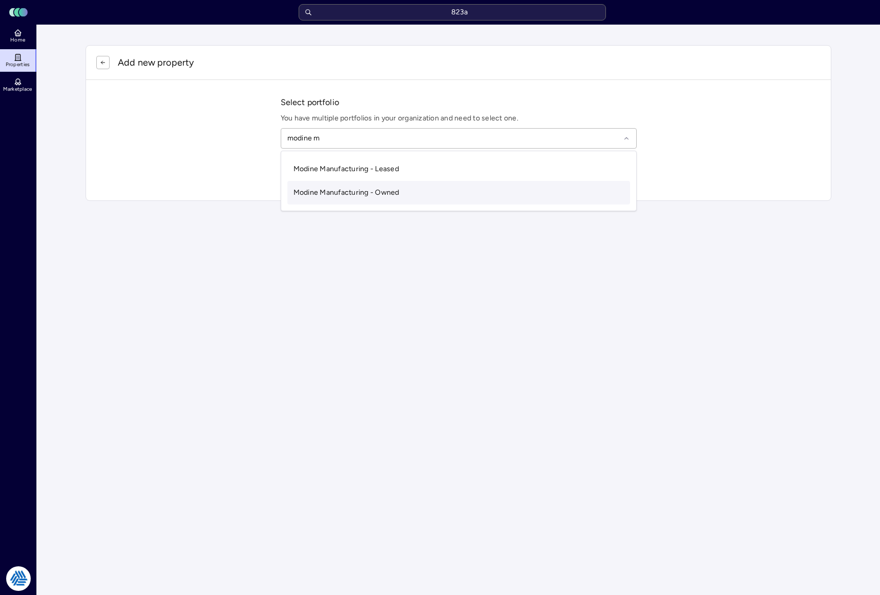
click at [342, 197] on div "Modine Manufacturing - Owned" at bounding box center [458, 193] width 343 height 24
click at [317, 164] on input "text" at bounding box center [464, 172] width 331 height 23
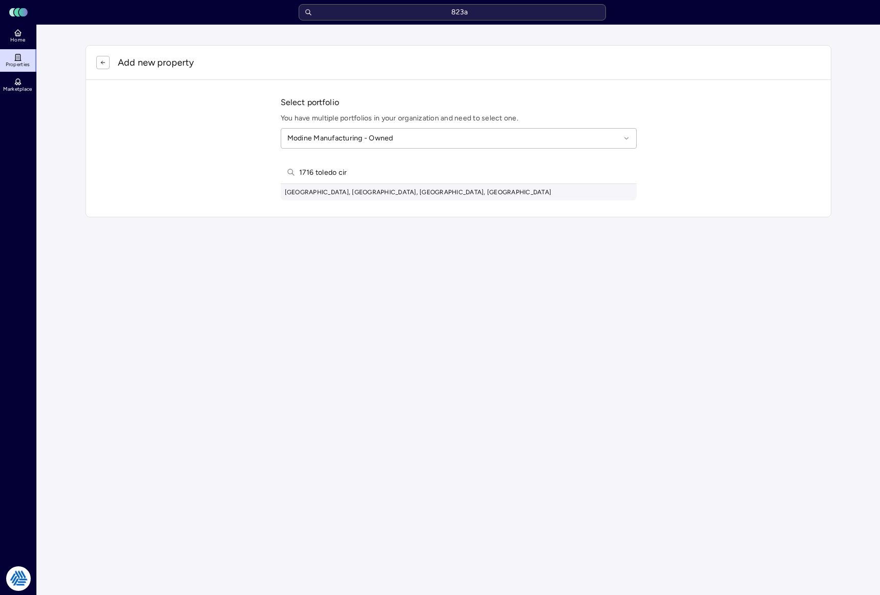
type input "1716 toledo cir"
click at [322, 192] on div "[GEOGRAPHIC_DATA], [GEOGRAPHIC_DATA], [GEOGRAPHIC_DATA], [GEOGRAPHIC_DATA]" at bounding box center [459, 192] width 356 height 16
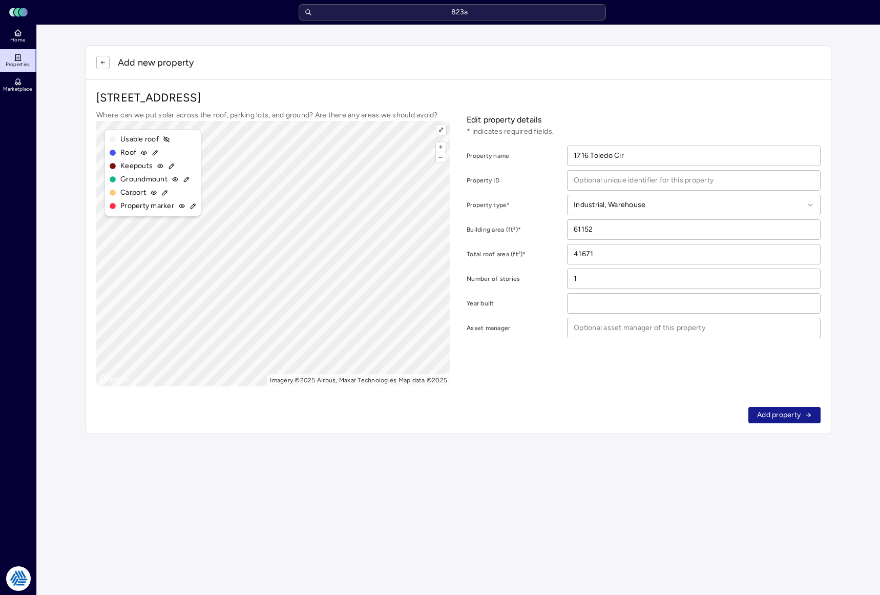
click at [812, 411] on icon "submit" at bounding box center [808, 414] width 7 height 7
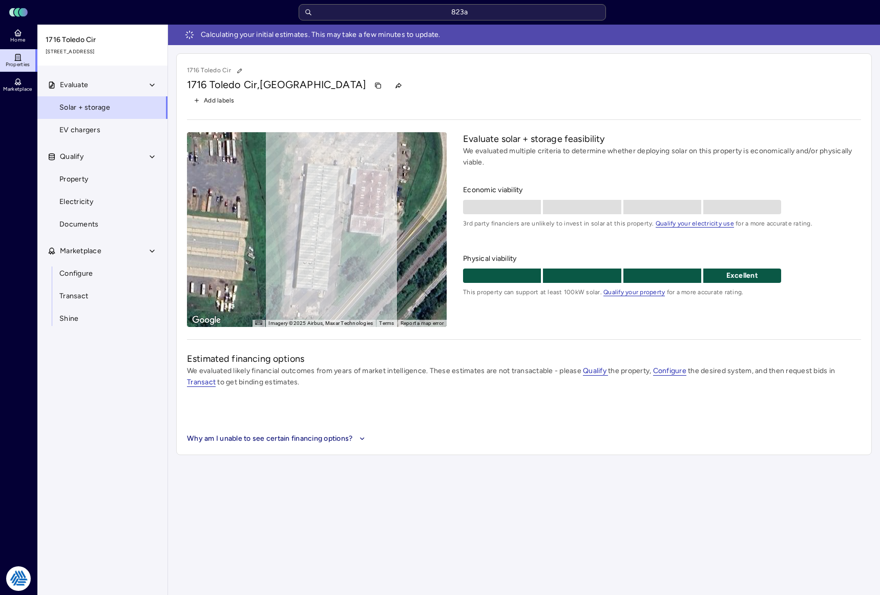
click at [480, 80] on div "[STREET_ADDRESS]" at bounding box center [524, 85] width 674 height 16
click at [11, 38] on span "Home" at bounding box center [17, 40] width 15 height 6
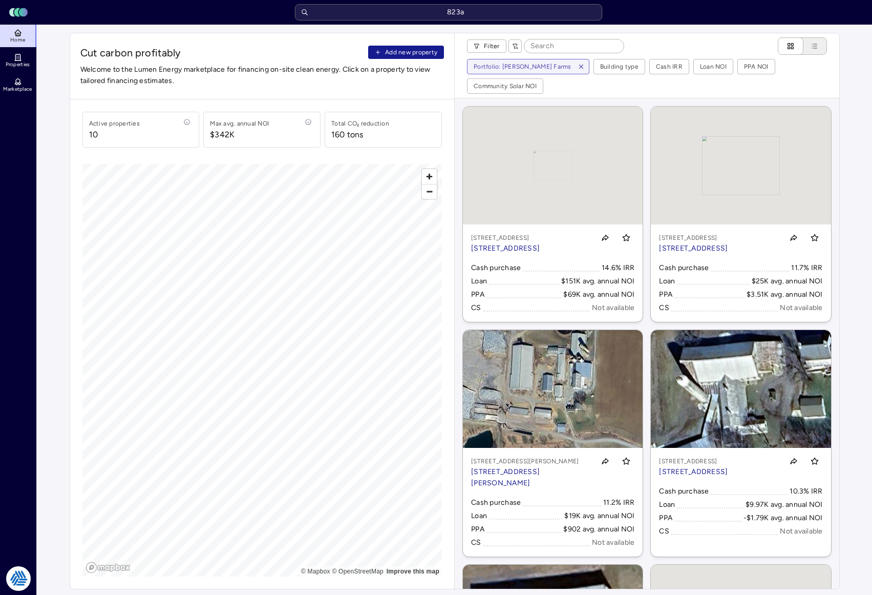
click at [423, 51] on span "Add new property" at bounding box center [411, 52] width 52 height 10
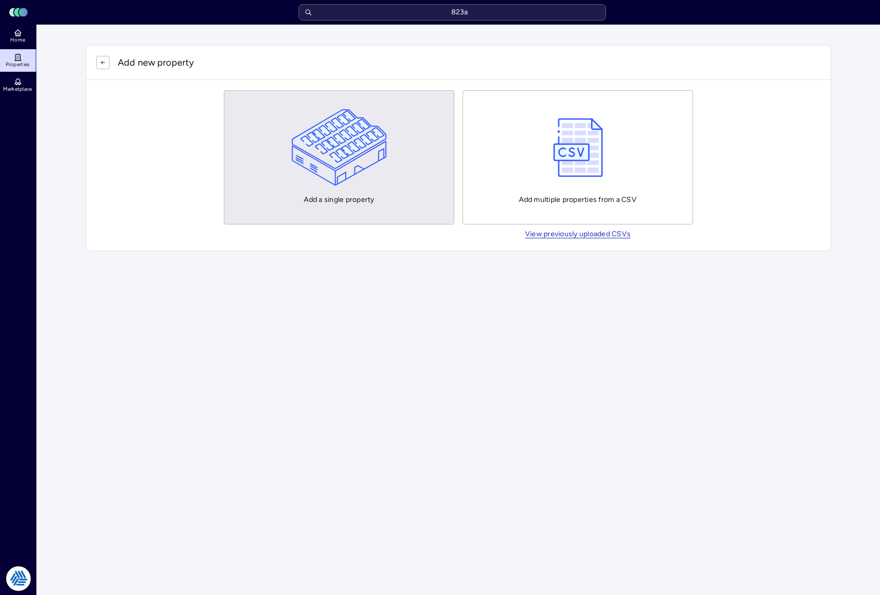
click at [382, 133] on img "button" at bounding box center [340, 147] width 96 height 77
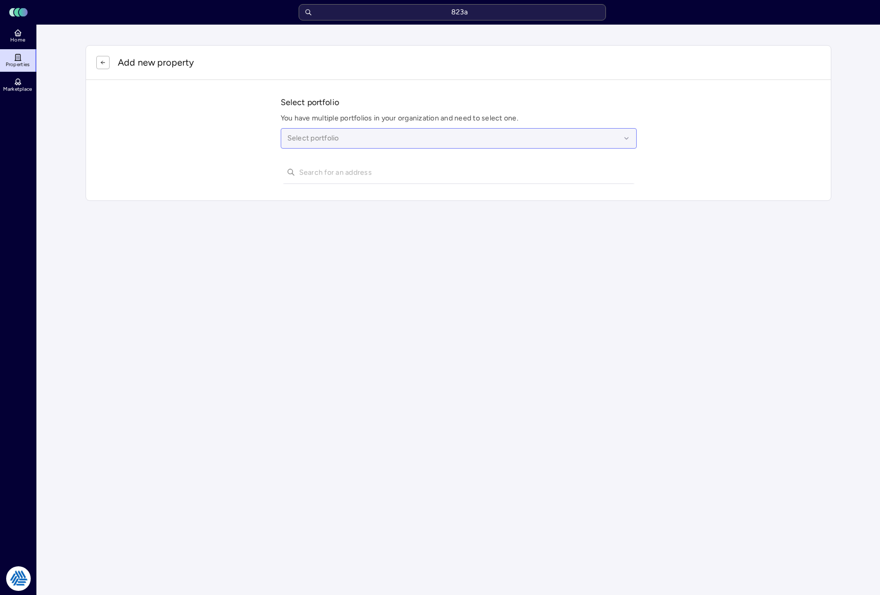
click at [343, 135] on div at bounding box center [453, 138] width 333 height 11
type input "modine man"
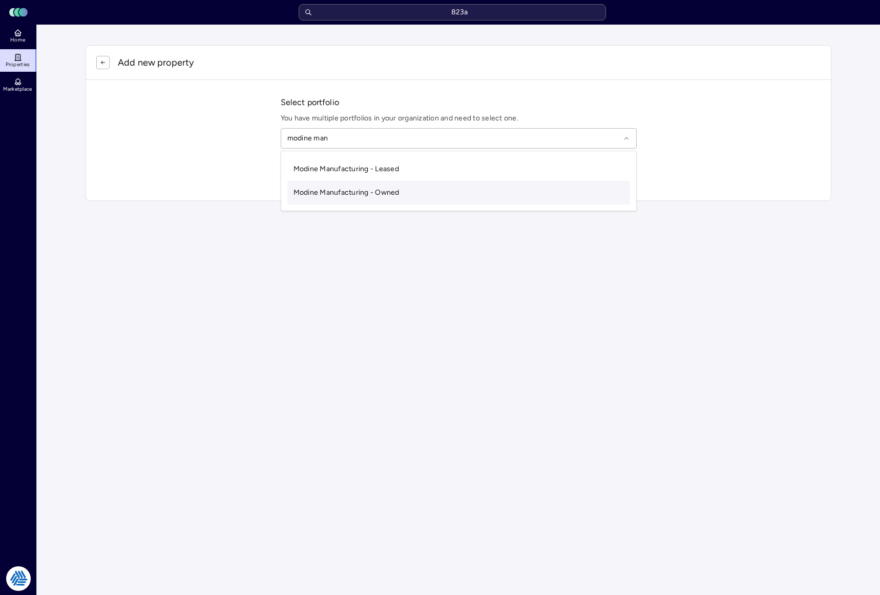
click at [409, 190] on div "Modine Manufacturing - Owned" at bounding box center [458, 193] width 343 height 24
click at [385, 174] on input "text" at bounding box center [464, 172] width 331 height 23
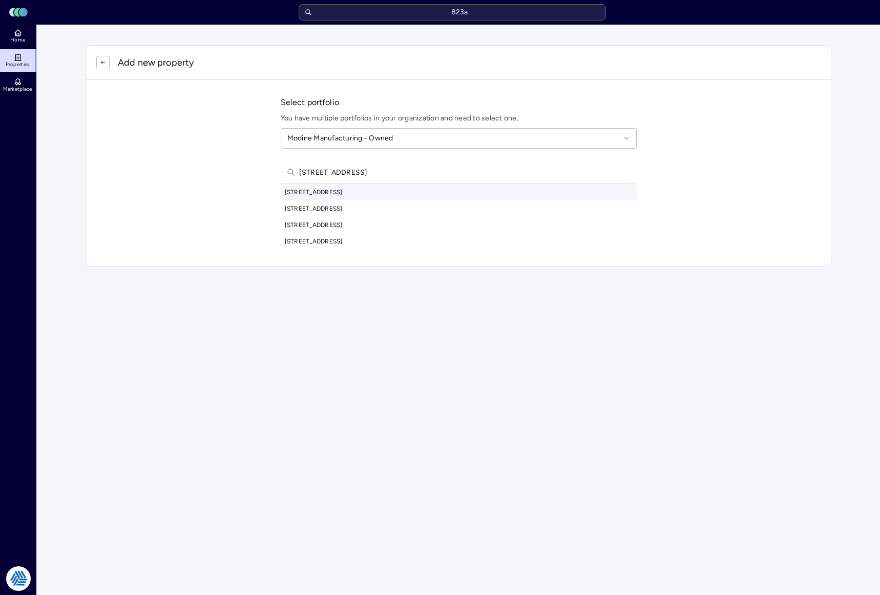
type input "[STREET_ADDRESS]"
click at [377, 191] on div "[STREET_ADDRESS]" at bounding box center [459, 192] width 356 height 16
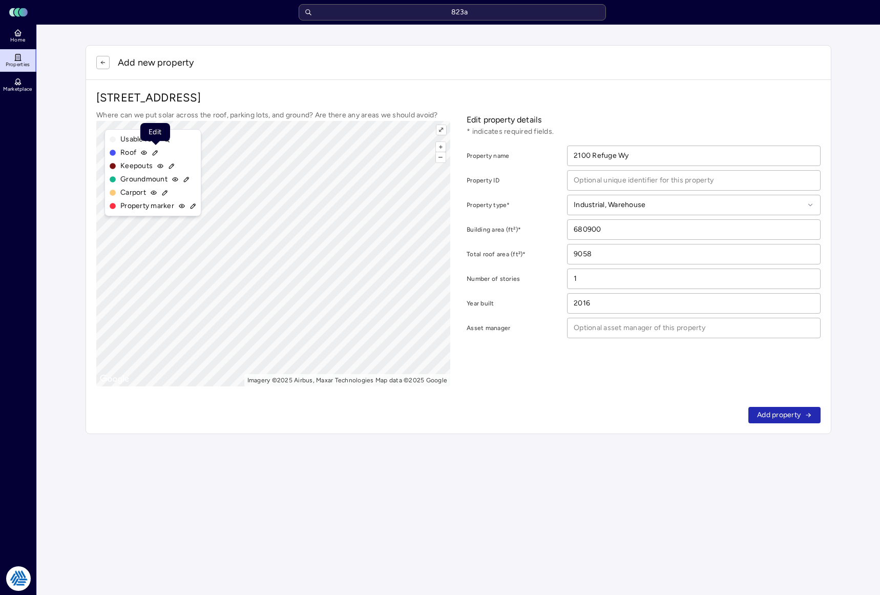
click at [155, 150] on icon at bounding box center [155, 152] width 7 height 7
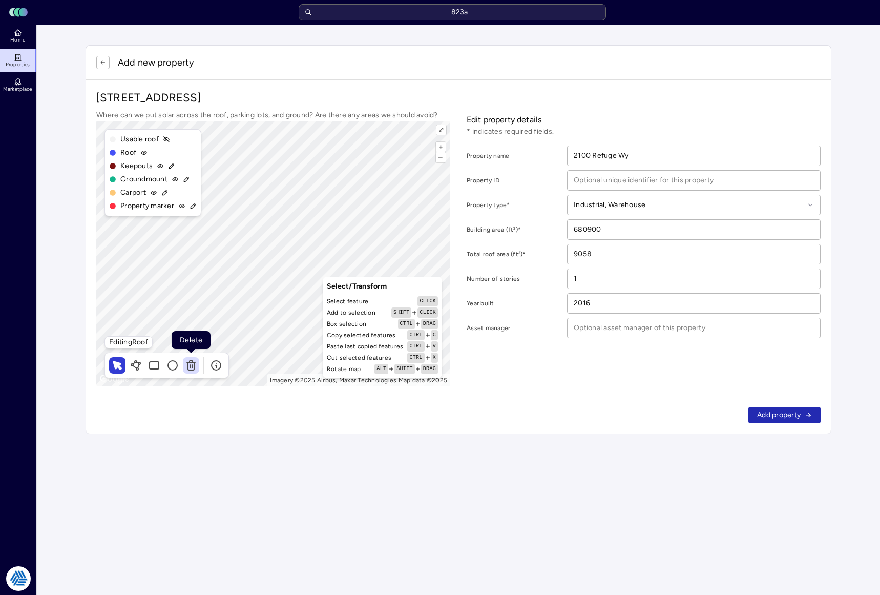
click at [194, 363] on icon at bounding box center [191, 363] width 8 height 0
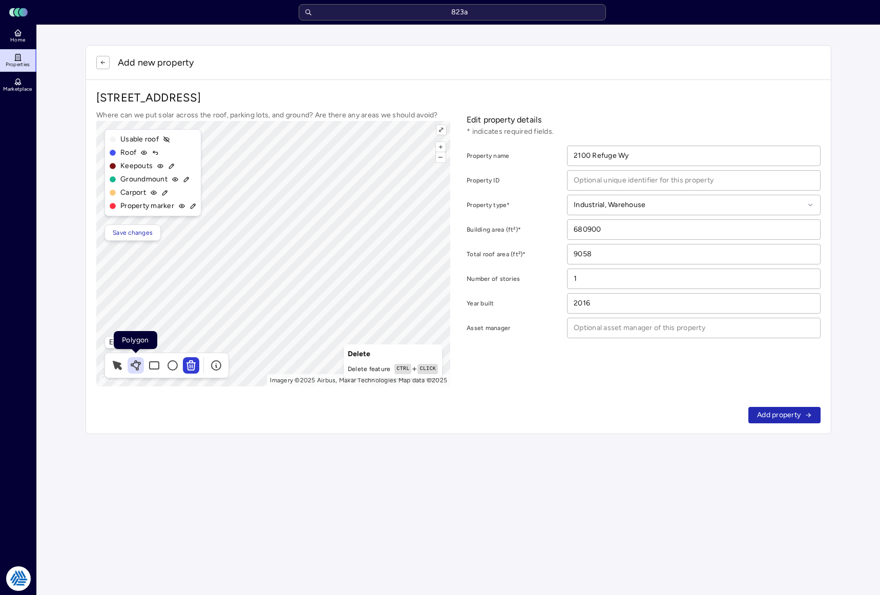
click at [136, 368] on icon at bounding box center [135, 367] width 4 height 3
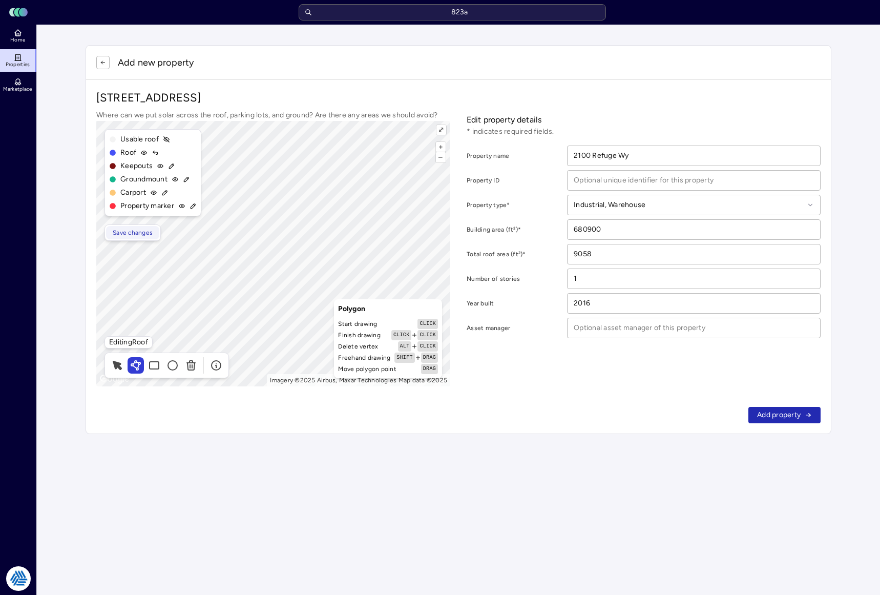
click at [145, 234] on span "Save changes" at bounding box center [133, 232] width 40 height 10
type input "555045"
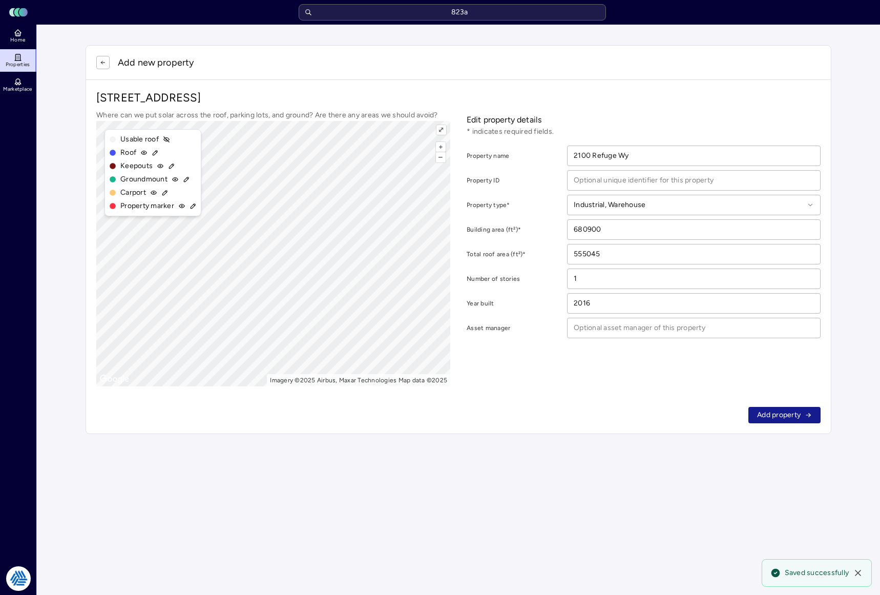
click at [799, 415] on span "Add property" at bounding box center [779, 414] width 44 height 11
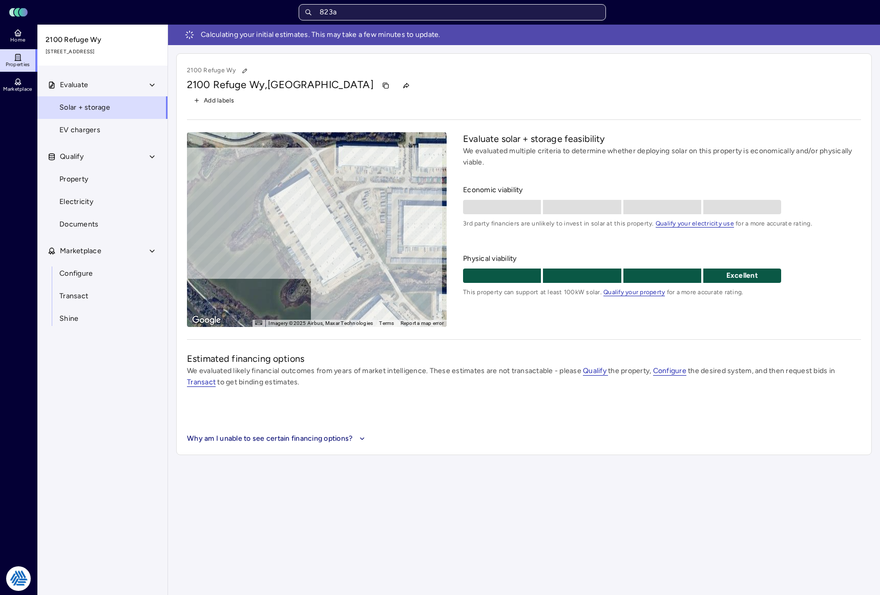
click at [490, 7] on input "823a" at bounding box center [452, 12] width 307 height 16
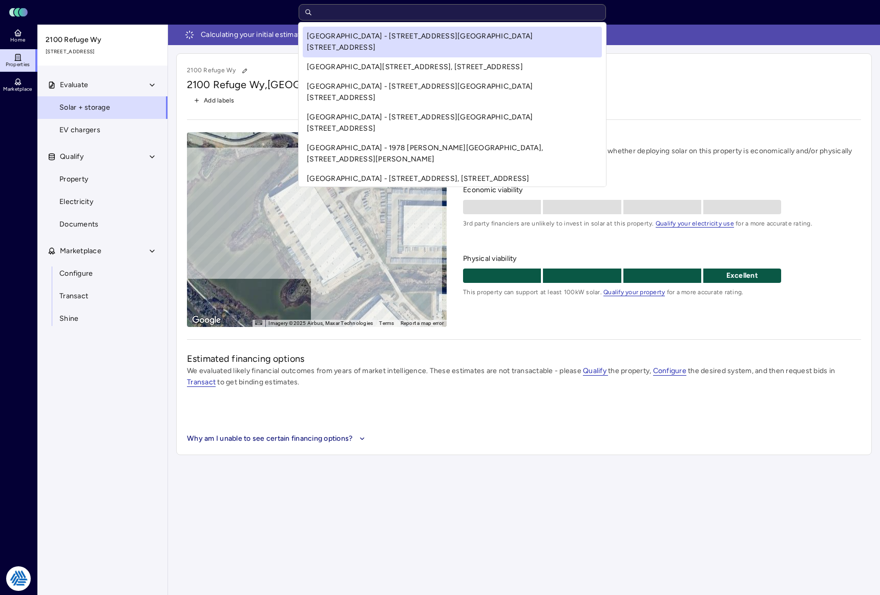
click at [88, 400] on div "Toggle Sidebar Lumen Energy Logo Home Properties Marketplace Tradition Energy […" at bounding box center [440, 297] width 880 height 595
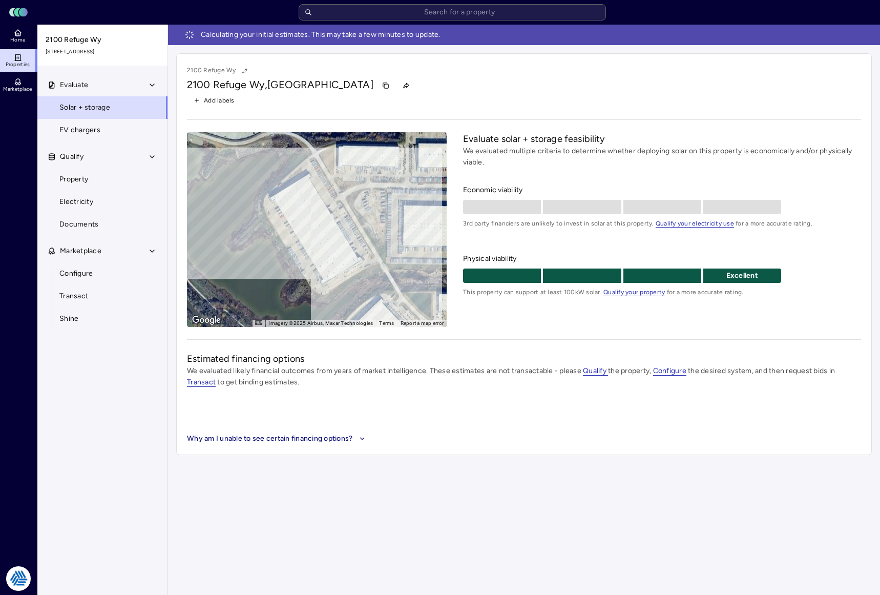
click at [225, 470] on main "Calculating your initial estimates. This may take a few minutes to update. [GEO…" at bounding box center [524, 310] width 712 height 570
click at [561, 427] on div "Estimated financing options We evaluated likely financial outcomes from years o…" at bounding box center [524, 398] width 674 height 92
click at [22, 36] on icon at bounding box center [18, 33] width 8 height 8
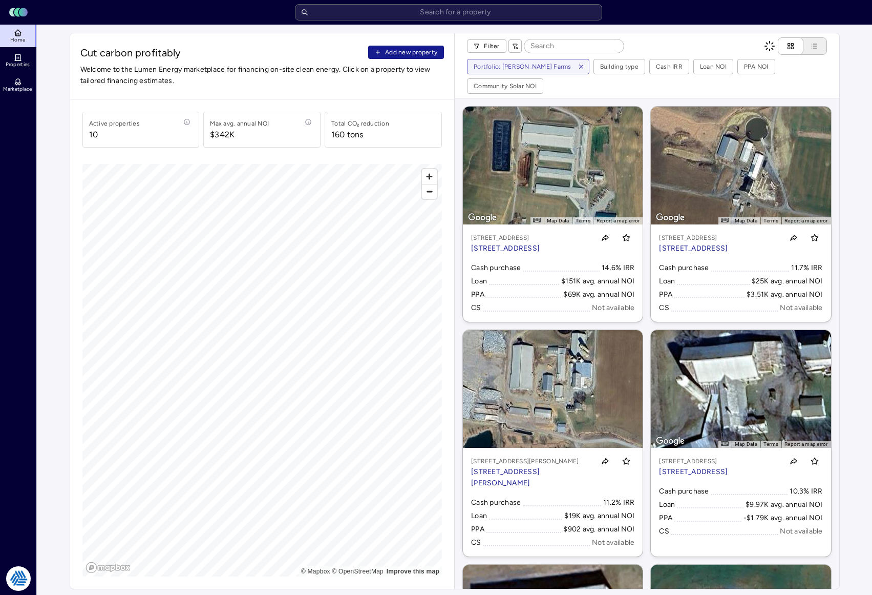
click at [413, 51] on span "Add new property" at bounding box center [411, 52] width 52 height 10
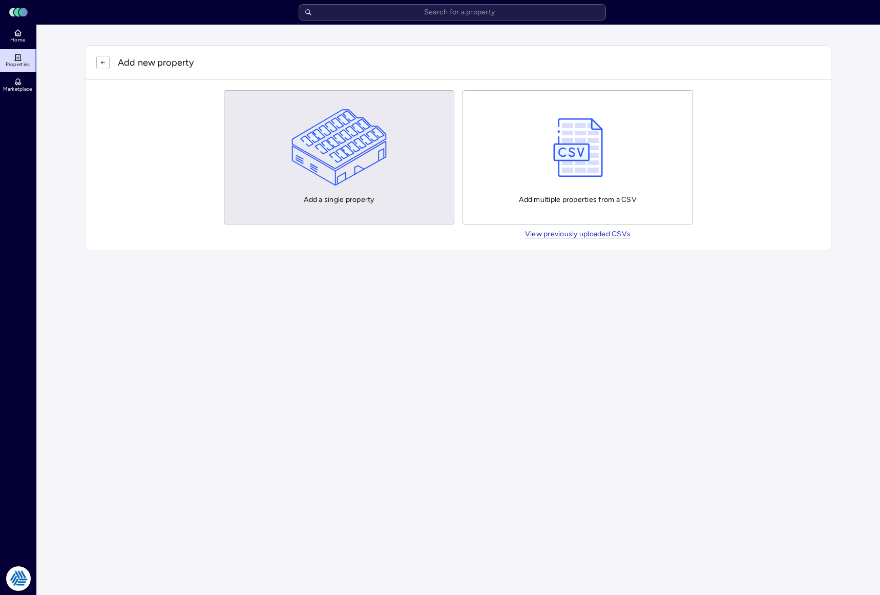
click at [337, 179] on img "button" at bounding box center [340, 147] width 96 height 77
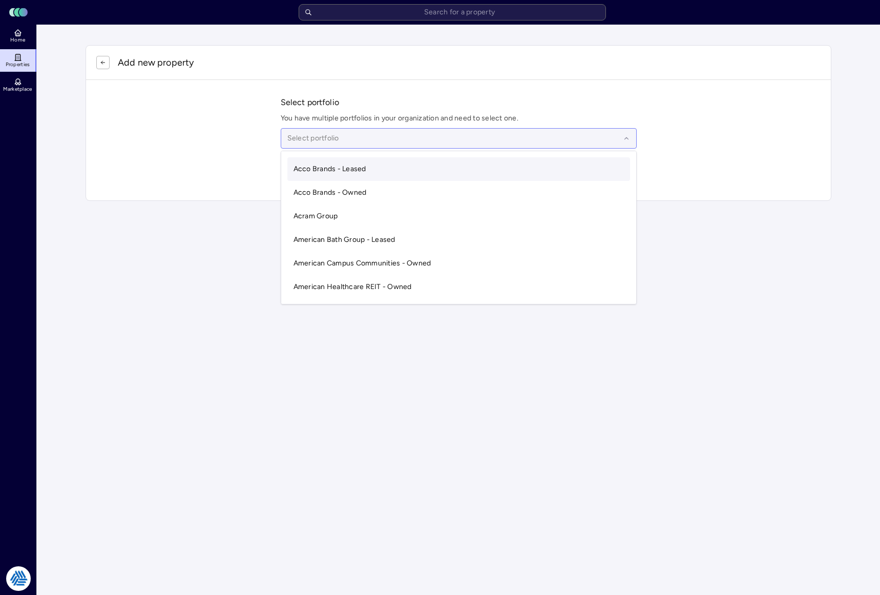
click at [330, 134] on div at bounding box center [453, 138] width 333 height 11
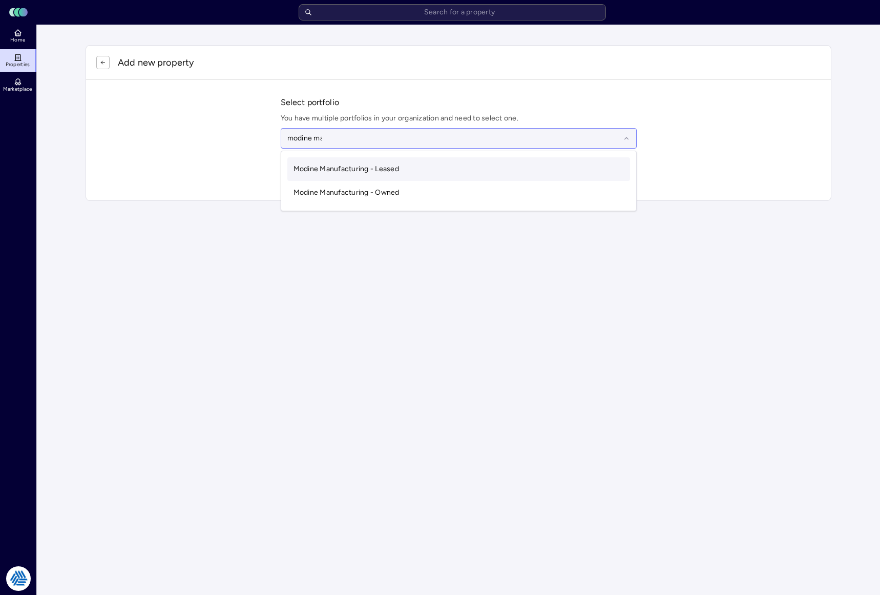
type input "modine man"
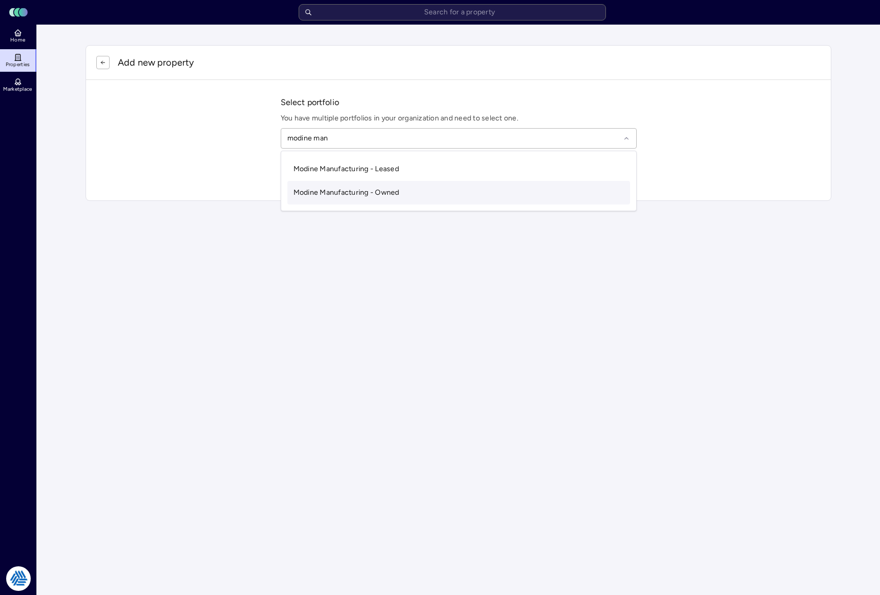
click at [321, 193] on span "Modine Manufacturing - Owned" at bounding box center [347, 192] width 106 height 9
click at [326, 178] on input "text" at bounding box center [464, 172] width 331 height 23
type input "43 [PERSON_NAME] way"
click at [340, 196] on div "[STREET_ADDRESS][PERSON_NAME]" at bounding box center [459, 192] width 356 height 16
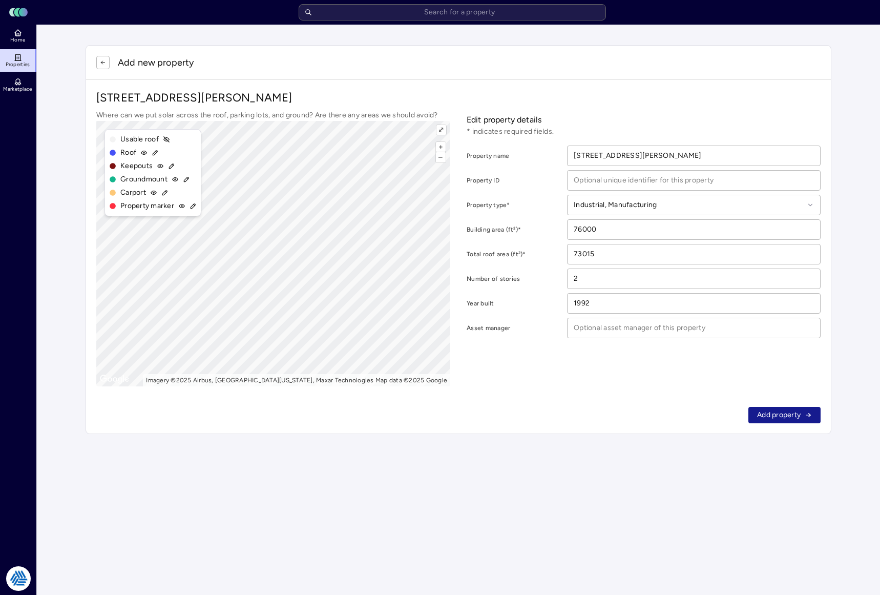
click at [779, 409] on button "Add property" at bounding box center [784, 415] width 72 height 16
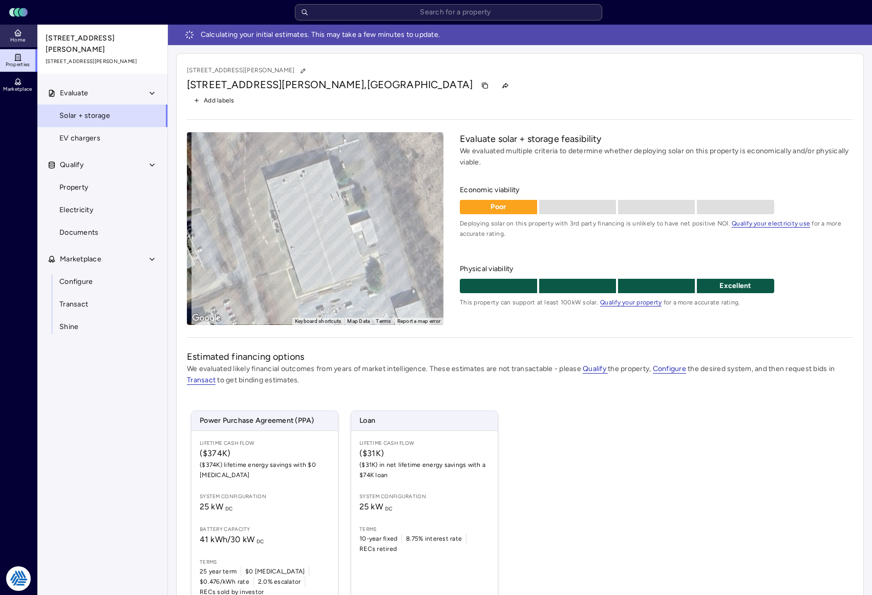
click at [34, 40] on link "Home" at bounding box center [18, 36] width 37 height 23
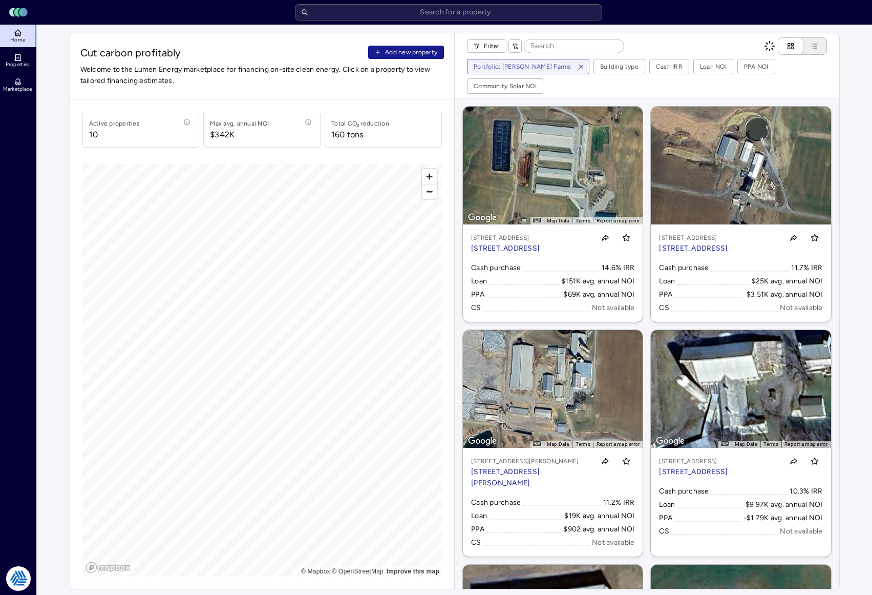
click at [376, 52] on icon "button" at bounding box center [378, 52] width 6 height 6
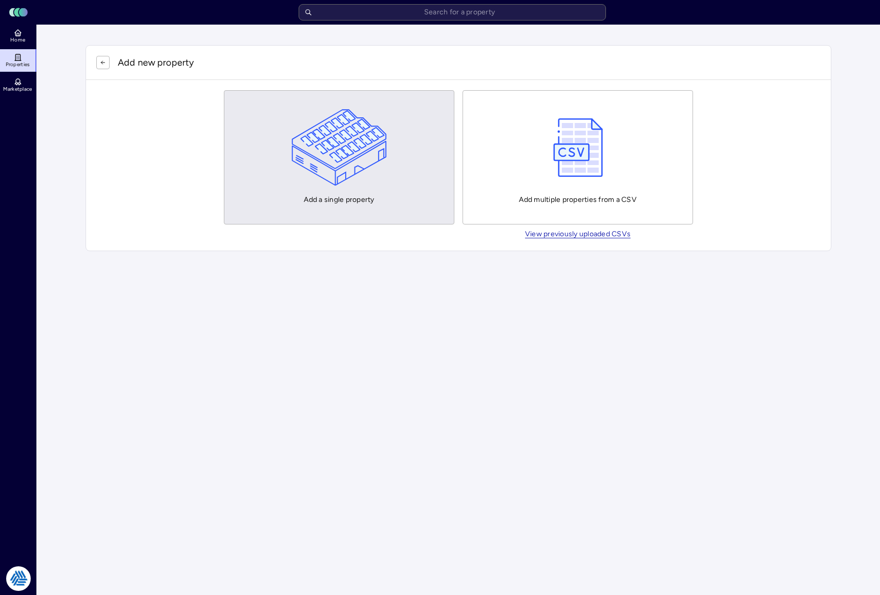
click at [329, 156] on img "button" at bounding box center [340, 147] width 96 height 77
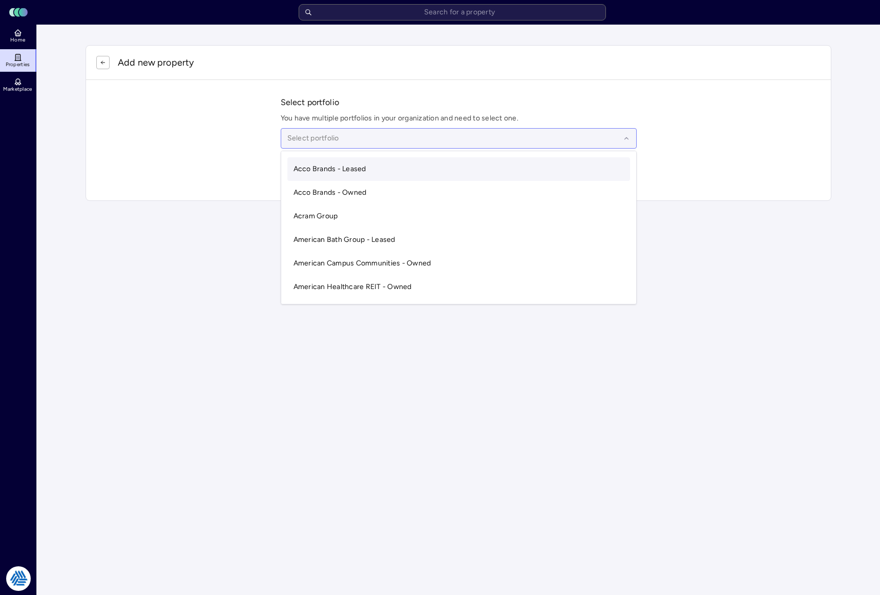
click at [317, 135] on div at bounding box center [453, 138] width 333 height 11
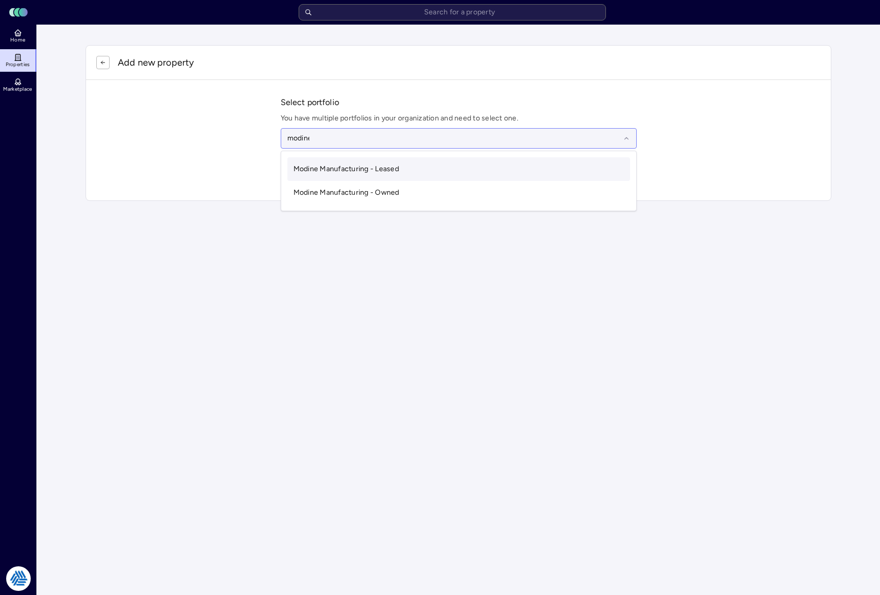
type input "modine"
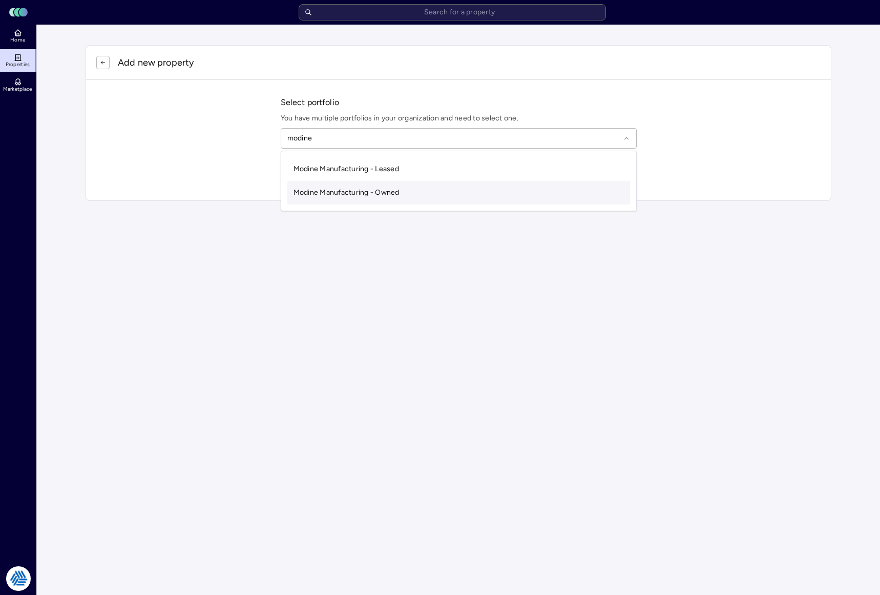
click at [346, 193] on span "Modine Manufacturing - Owned" at bounding box center [347, 192] width 106 height 9
click at [345, 182] on input "text" at bounding box center [464, 172] width 331 height 23
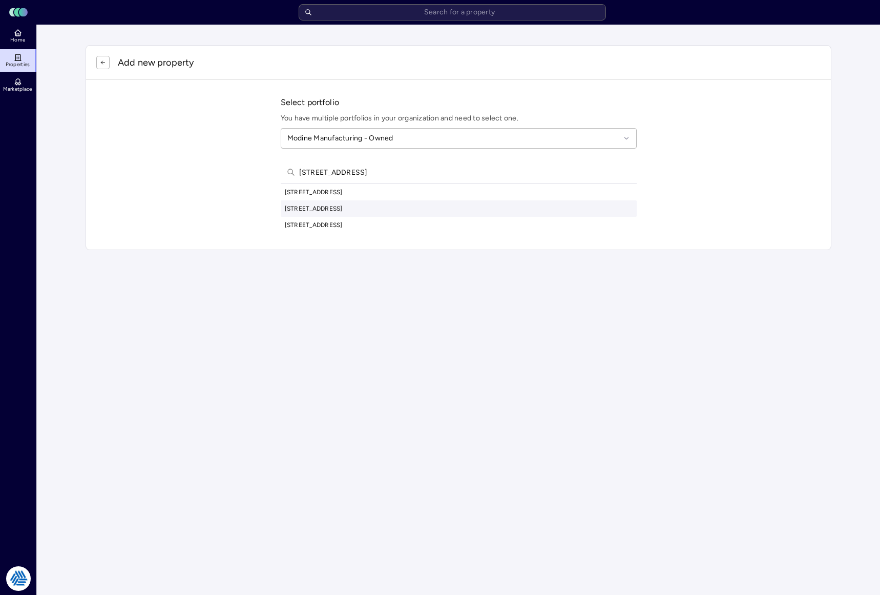
type input "[STREET_ADDRESS]"
drag, startPoint x: 348, startPoint y: 200, endPoint x: 348, endPoint y: 194, distance: 6.7
click at [348, 194] on div "[STREET_ADDRESS][GEOGRAPHIC_DATA][STREET_ADDRESS][STREET_ADDRESS][GEOGRAPHIC_DA…" at bounding box center [459, 208] width 356 height 49
click at [348, 194] on div "[STREET_ADDRESS]" at bounding box center [459, 192] width 356 height 16
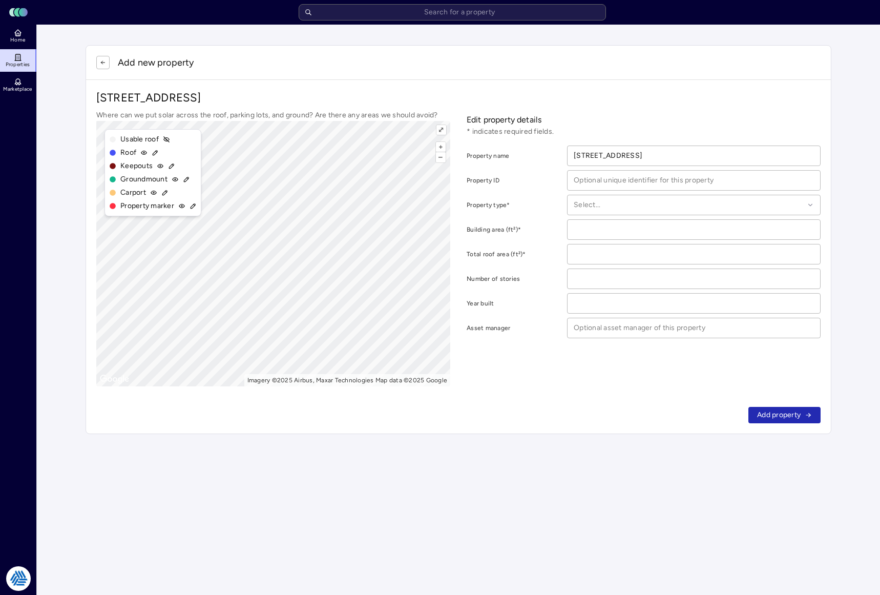
click at [156, 155] on icon at bounding box center [155, 152] width 7 height 7
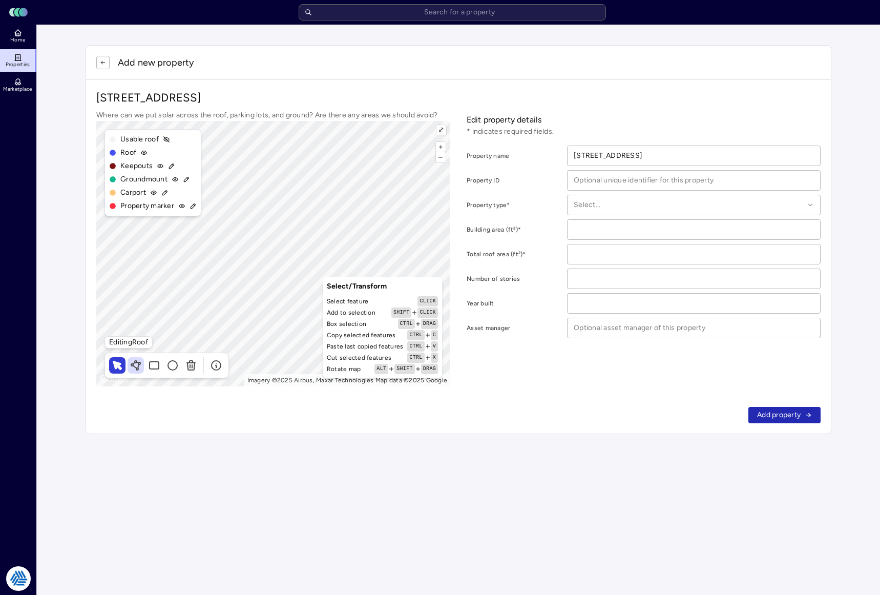
click at [137, 361] on icon at bounding box center [136, 362] width 2 height 2
click at [124, 234] on span "Save changes" at bounding box center [133, 232] width 40 height 10
type input "223445"
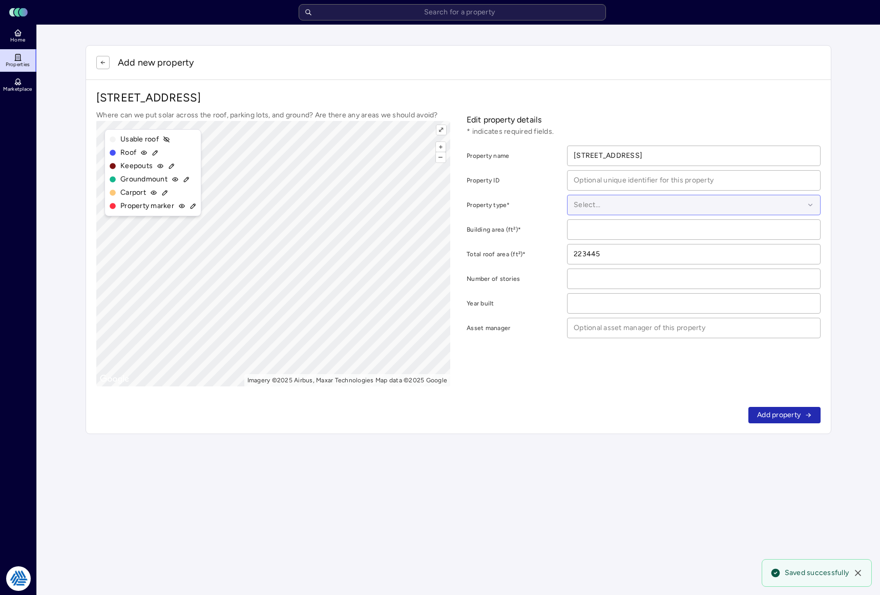
click at [604, 198] on div "Select..." at bounding box center [694, 205] width 254 height 20
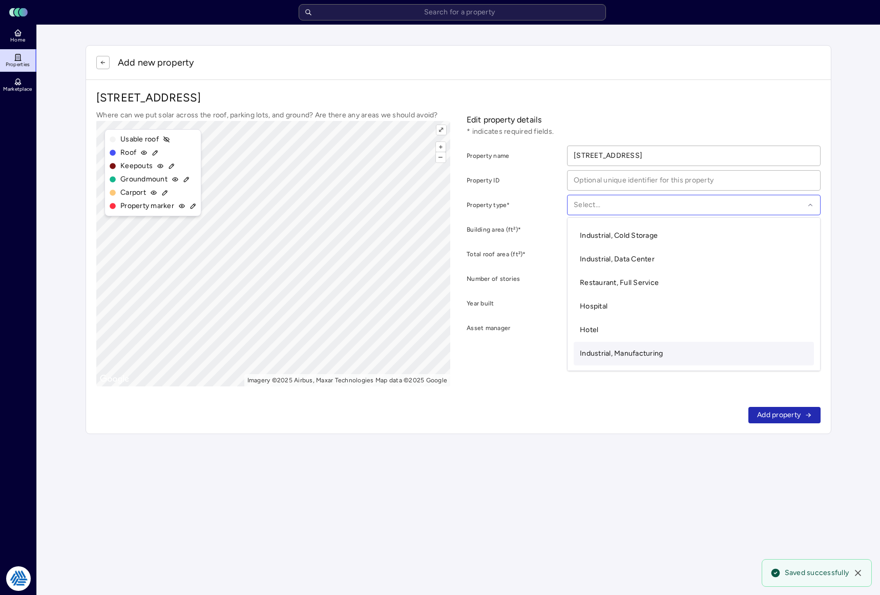
click at [619, 357] on span "Industrial, Manufacturing" at bounding box center [621, 353] width 83 height 9
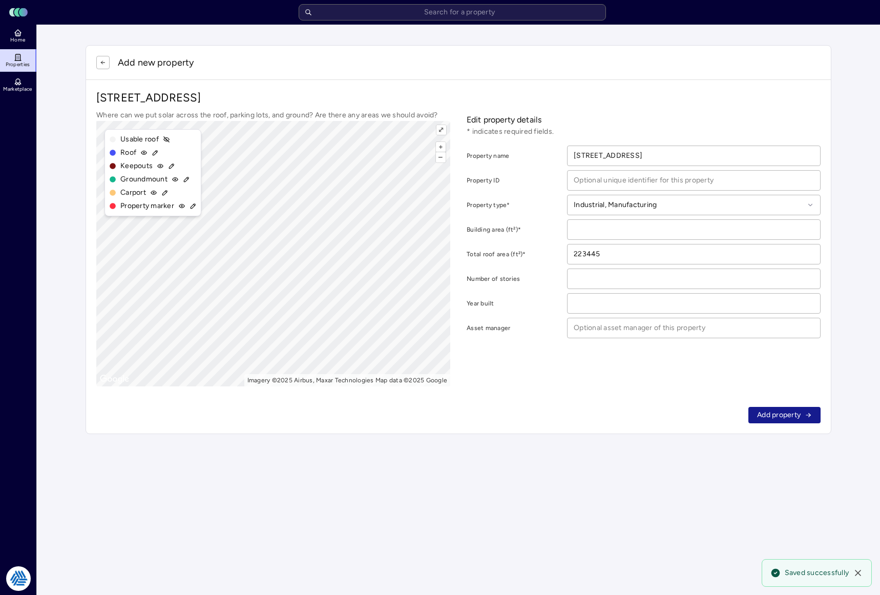
click at [777, 418] on span "Add property" at bounding box center [779, 414] width 44 height 11
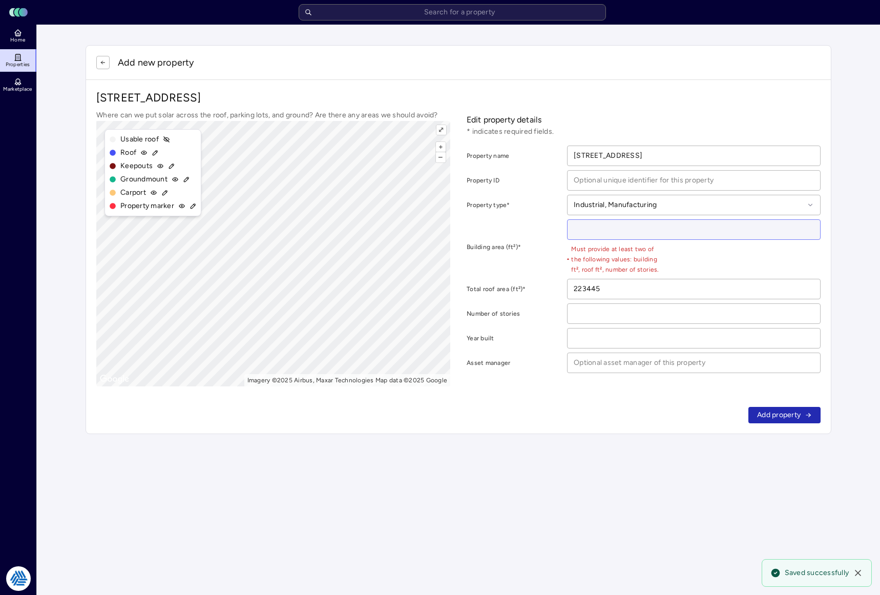
click at [598, 225] on input "number" at bounding box center [694, 229] width 253 height 19
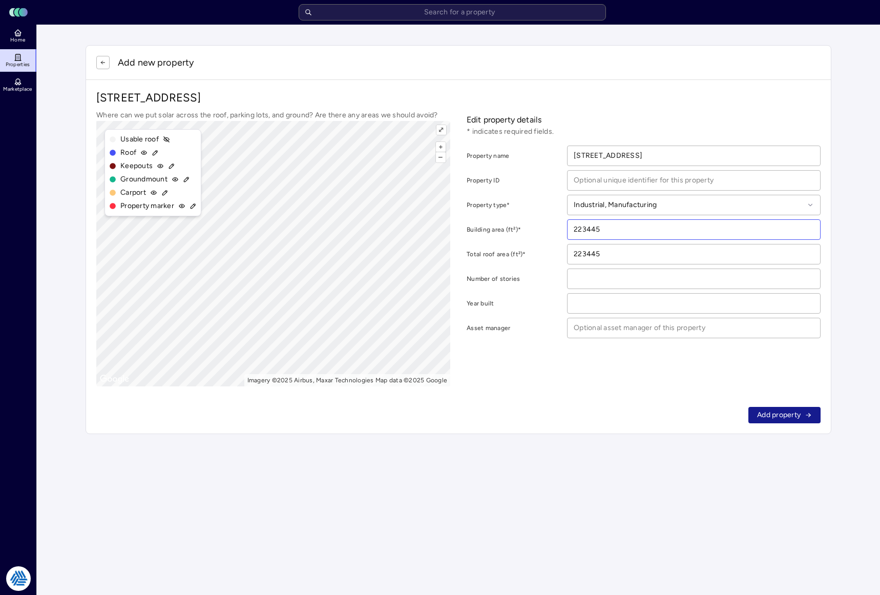
type input "223445"
click at [756, 414] on button "Add property" at bounding box center [784, 415] width 72 height 16
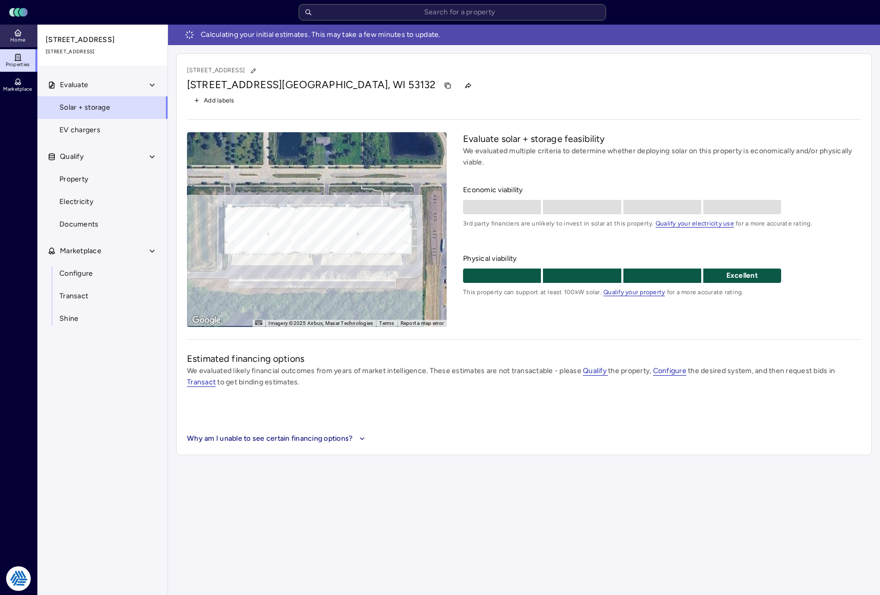
click at [21, 44] on link "Home" at bounding box center [18, 36] width 37 height 23
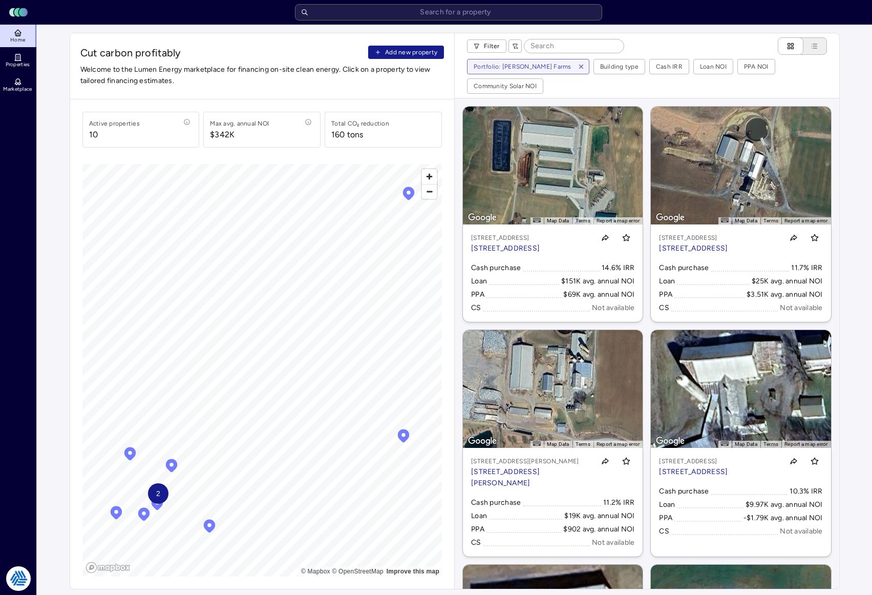
click at [411, 48] on span "Add new property" at bounding box center [411, 52] width 52 height 10
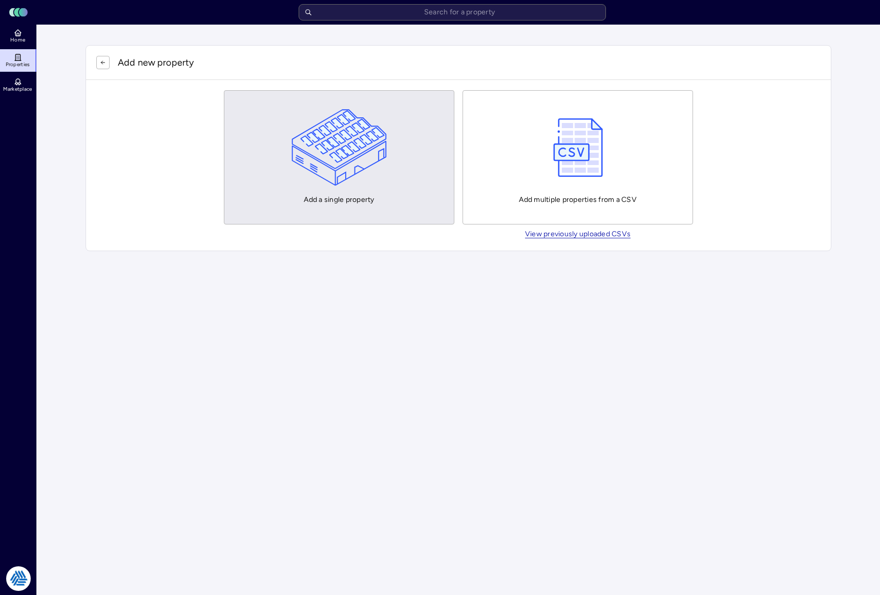
click at [305, 149] on img "button" at bounding box center [340, 147] width 96 height 77
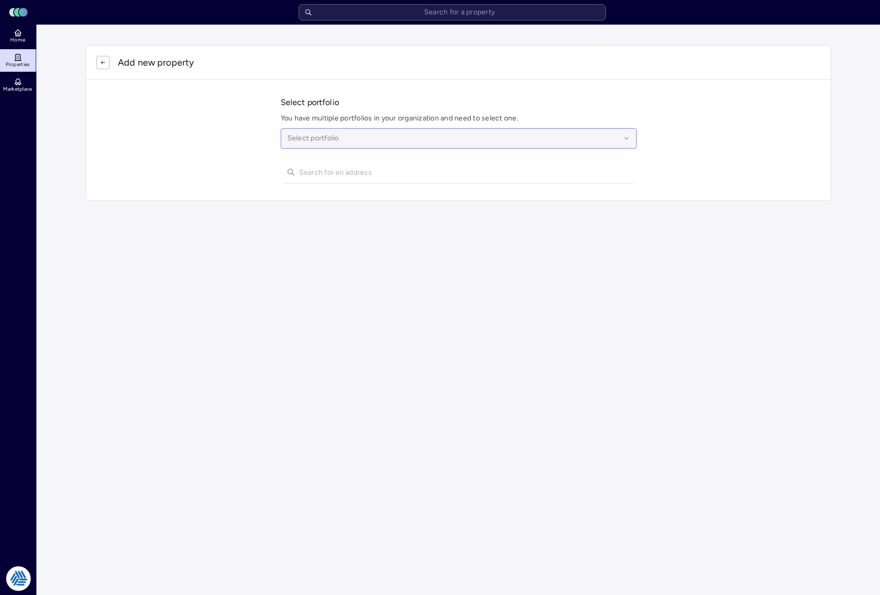
click at [323, 135] on div at bounding box center [453, 138] width 333 height 11
type input "modine"
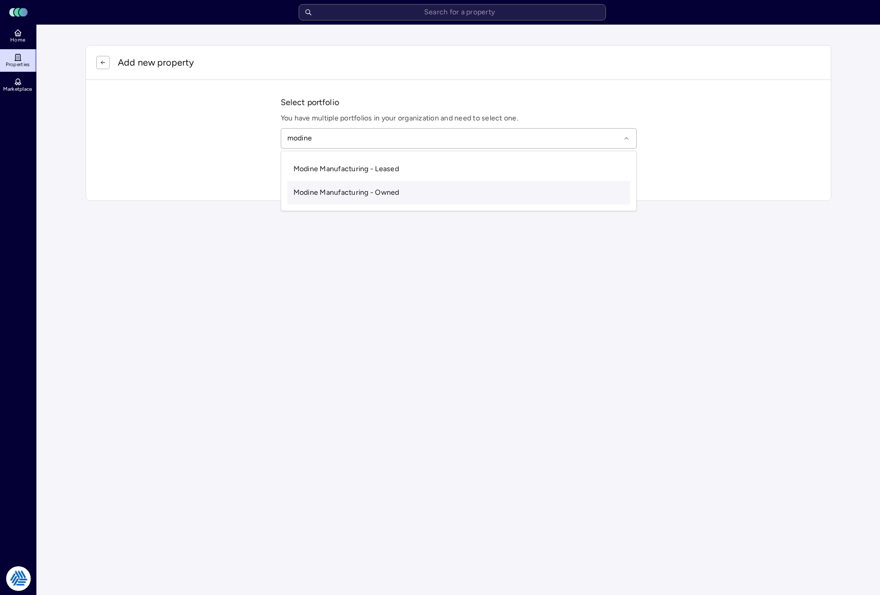
click at [336, 185] on div "Modine Manufacturing - Owned" at bounding box center [458, 193] width 343 height 24
click at [330, 171] on input "text" at bounding box center [464, 172] width 331 height 23
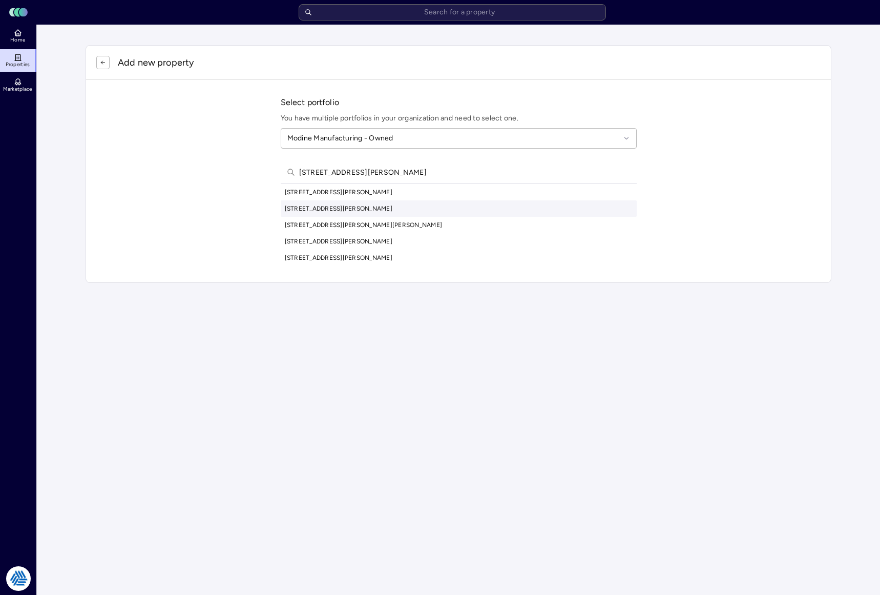
type input "[STREET_ADDRESS][PERSON_NAME]"
click at [380, 209] on div "[STREET_ADDRESS][PERSON_NAME]" at bounding box center [459, 208] width 356 height 16
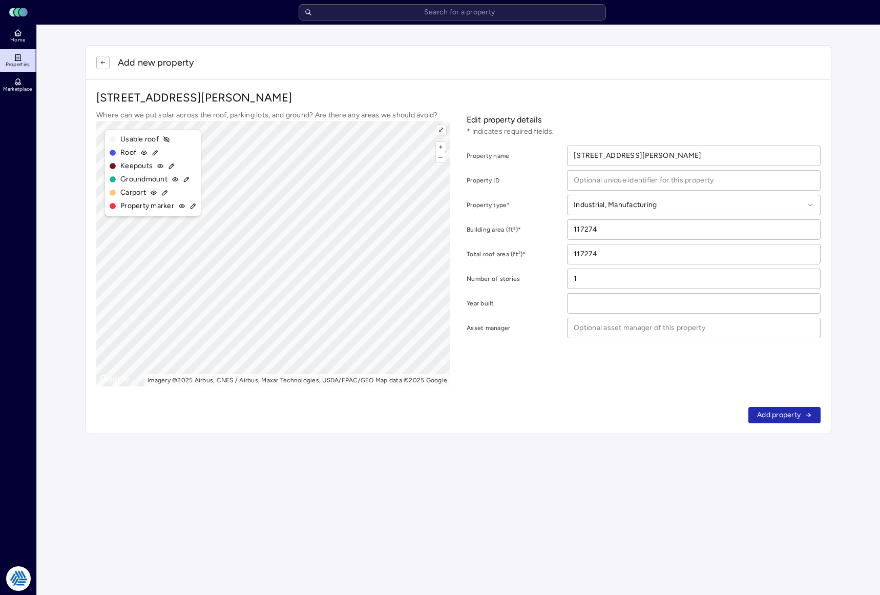
click at [593, 365] on div "Edit property details * indicates required fields. Property name [STREET_ADDRES…" at bounding box center [644, 248] width 354 height 277
click at [787, 414] on span "Add property" at bounding box center [779, 414] width 44 height 11
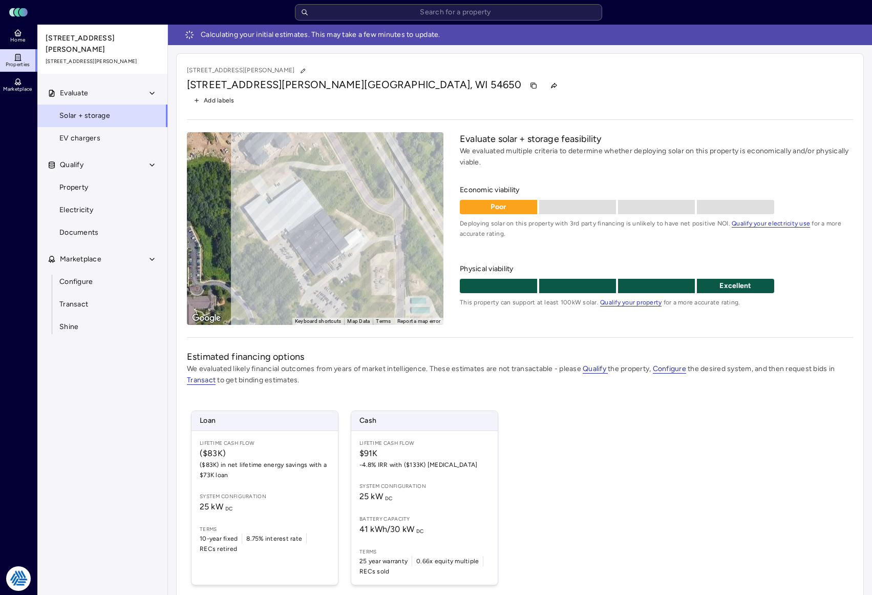
drag, startPoint x: 561, startPoint y: 87, endPoint x: 342, endPoint y: 74, distance: 220.2
click at [560, 85] on div "[STREET_ADDRESS][PERSON_NAME]" at bounding box center [520, 85] width 667 height 16
click at [470, 11] on input "text" at bounding box center [448, 12] width 307 height 16
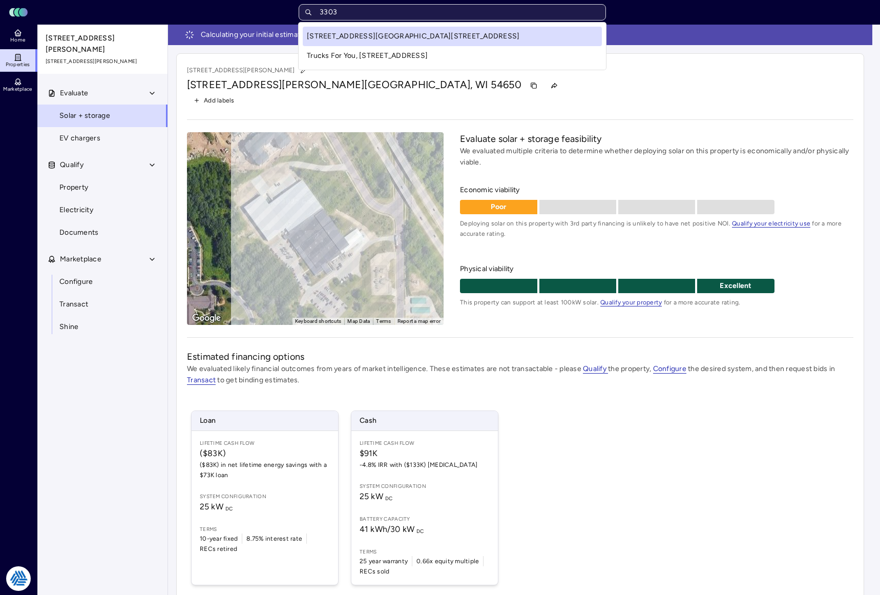
type input "3303 w"
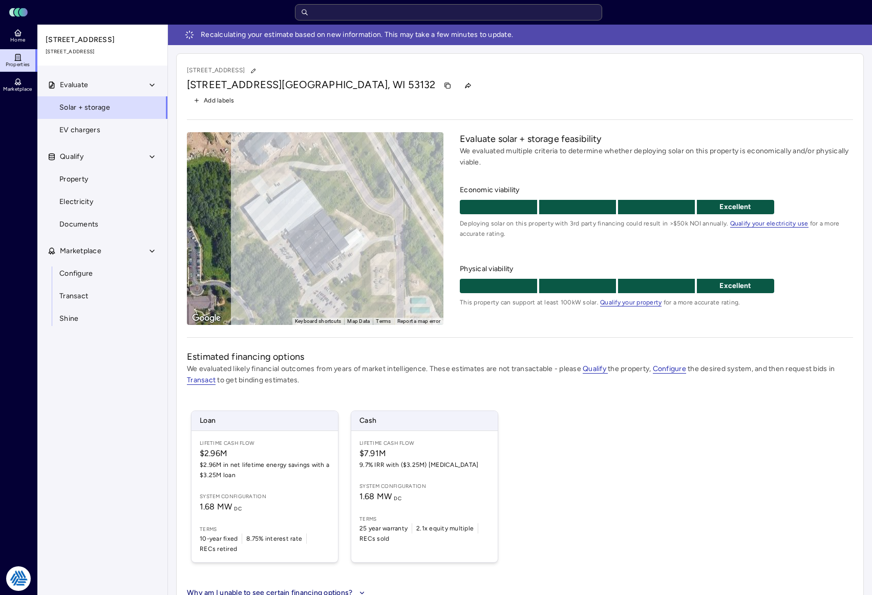
click at [526, 70] on div "[STREET_ADDRESS]" at bounding box center [520, 70] width 667 height 13
click at [510, 77] on div "[STREET_ADDRESS]" at bounding box center [520, 85] width 667 height 16
click at [54, 410] on div "Evaluate Solar + storage EV chargers Qualify Property Electricity Documents Mar…" at bounding box center [102, 347] width 131 height 546
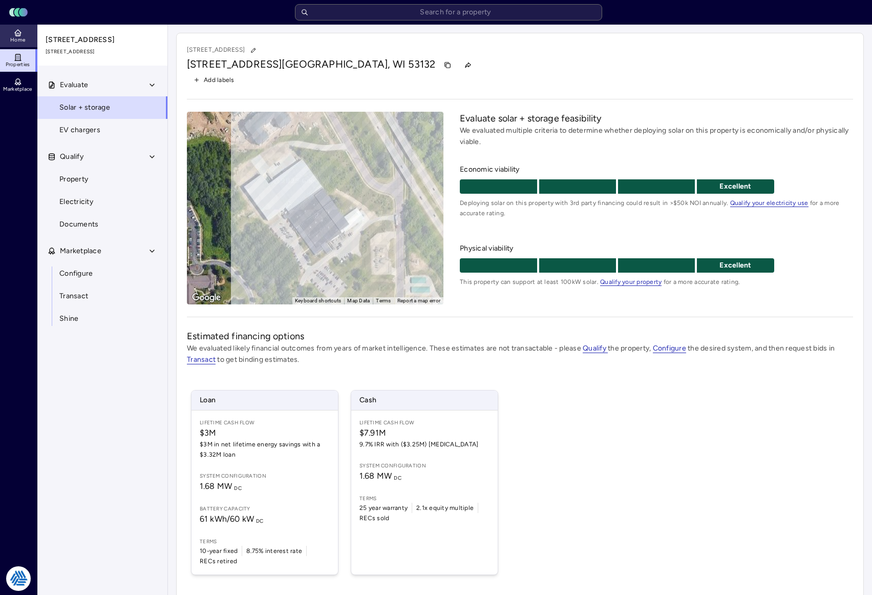
click at [22, 29] on icon at bounding box center [18, 33] width 8 height 8
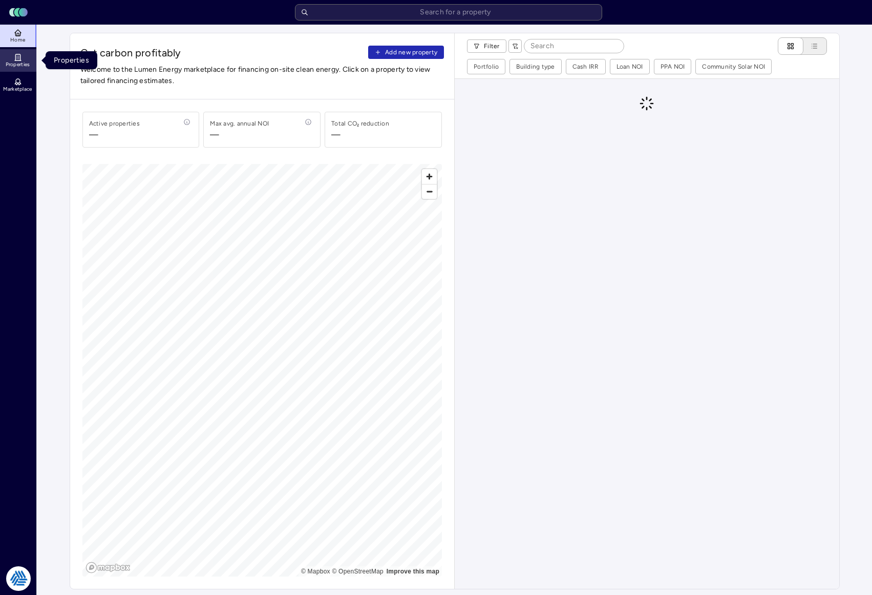
click at [16, 56] on icon at bounding box center [18, 57] width 8 height 8
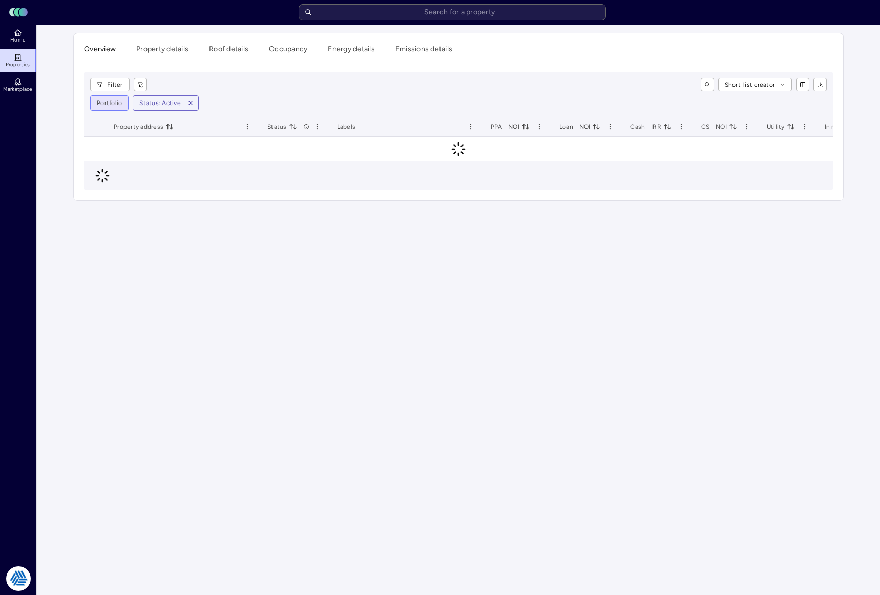
click at [108, 102] on html "Toggle Sidebar Lumen Energy Logo Home Properties Marketplace Tradition Energy […" at bounding box center [440, 297] width 880 height 595
click at [286, 70] on html "Toggle Sidebar Lumen Energy Logo Home Properties Marketplace Tradition Energy […" at bounding box center [440, 297] width 880 height 595
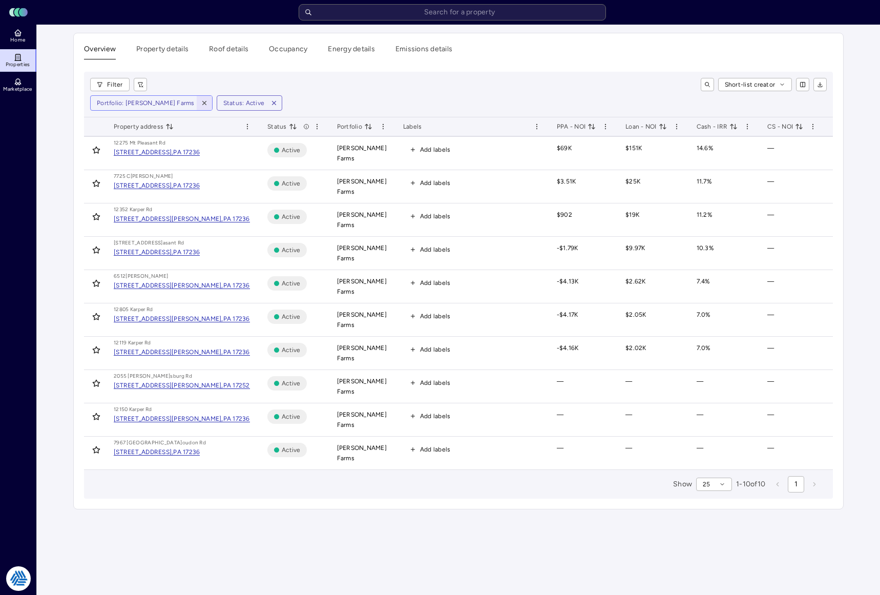
click at [202, 101] on icon "button" at bounding box center [204, 103] width 4 height 4
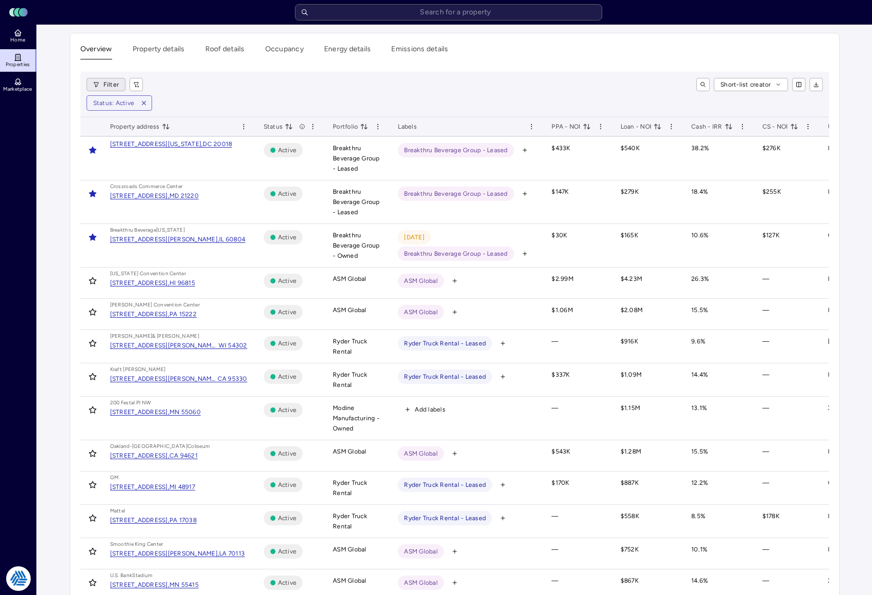
click at [114, 85] on html "Toggle Sidebar Lumen Energy Logo Home Properties Marketplace Tradition Energy […" at bounding box center [436, 527] width 872 height 1054
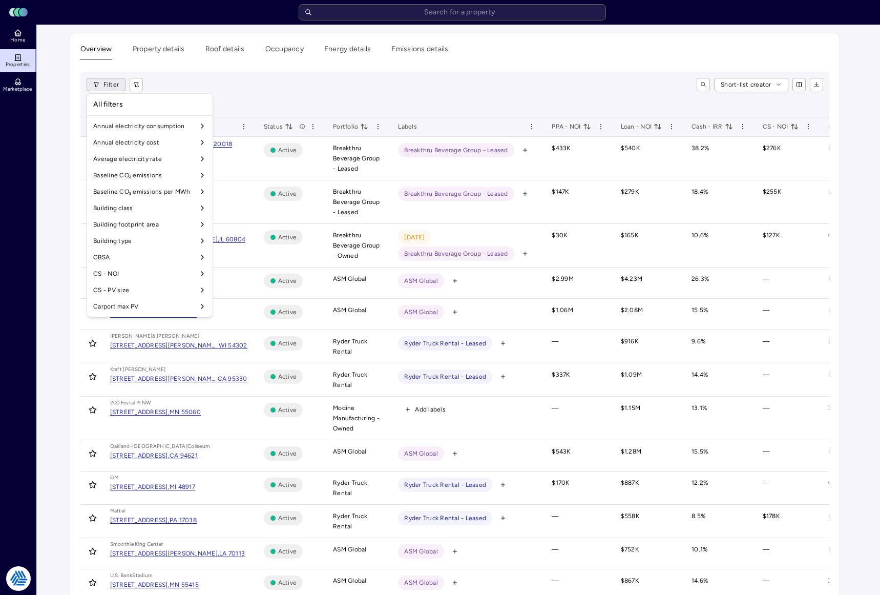
scroll to position [852, 0]
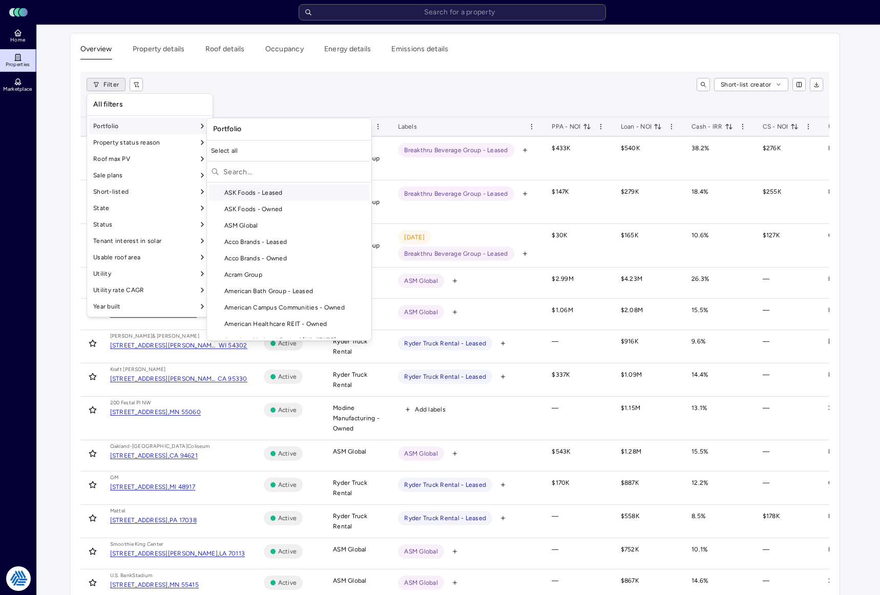
click at [247, 174] on input "text" at bounding box center [295, 171] width 144 height 16
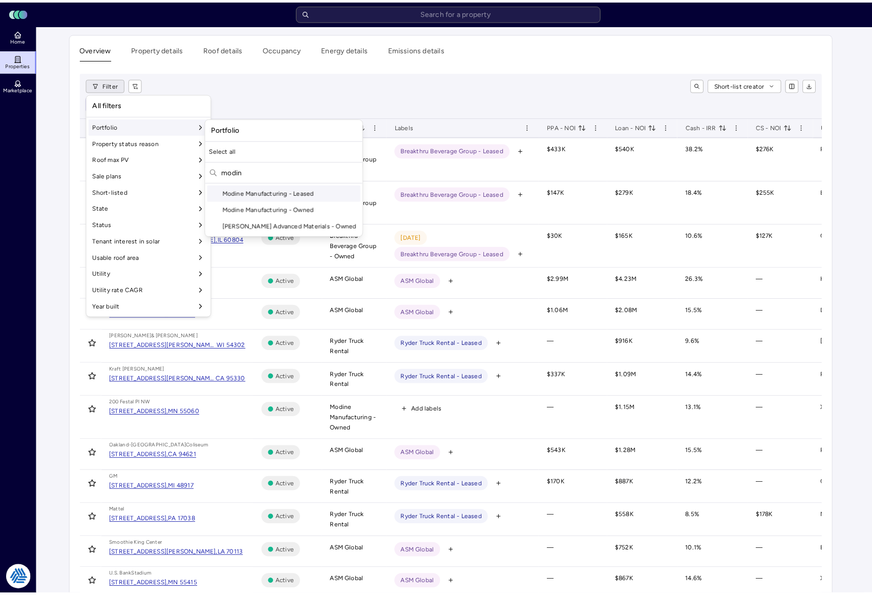
scroll to position [0, 0]
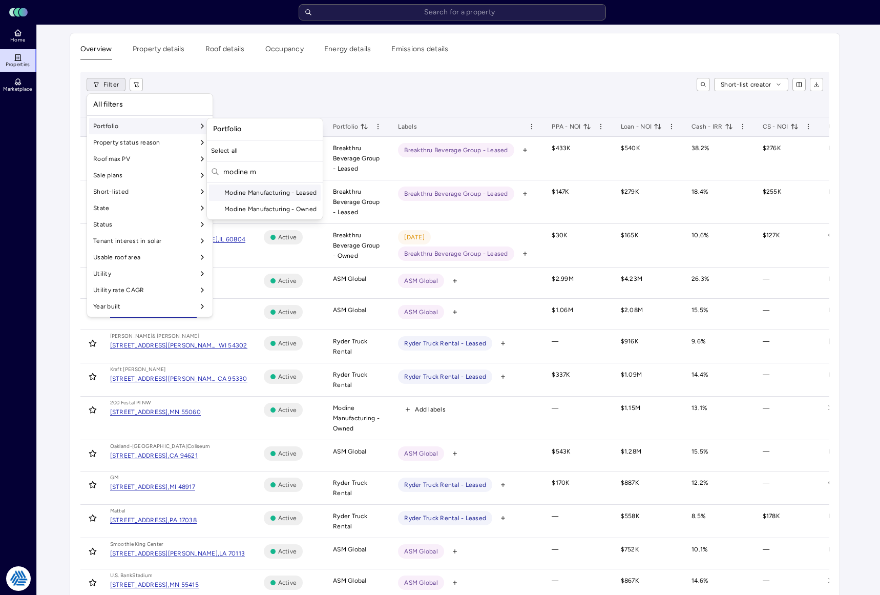
type input "modine m"
click at [251, 197] on div "Modine Manufacturing - Leased" at bounding box center [265, 192] width 112 height 16
click at [251, 206] on div "Modine Manufacturing - Owned" at bounding box center [265, 209] width 112 height 16
click at [397, 87] on html "Toggle Sidebar Lumen Energy Logo Home Properties Marketplace Tradition Energy […" at bounding box center [440, 527] width 880 height 1054
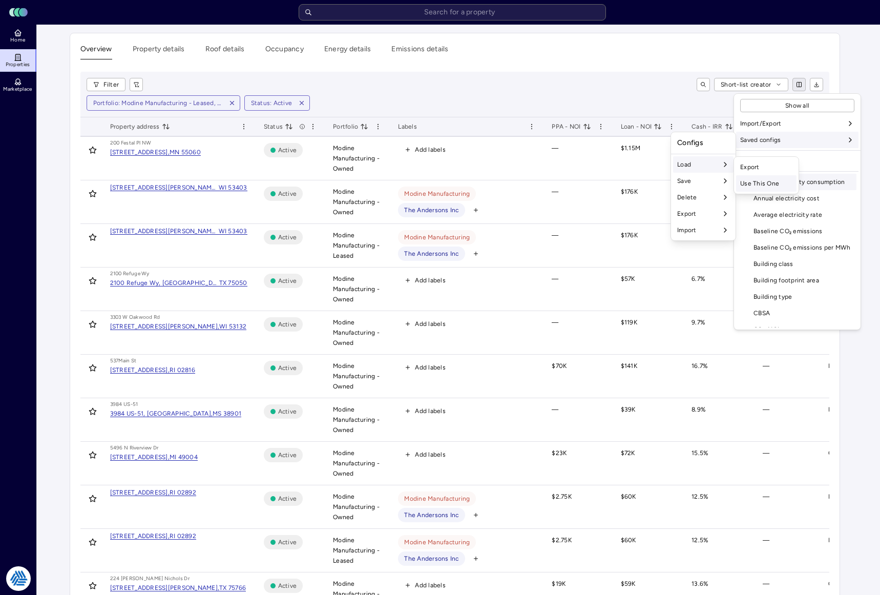
click at [762, 182] on div "Use This One" at bounding box center [766, 183] width 60 height 16
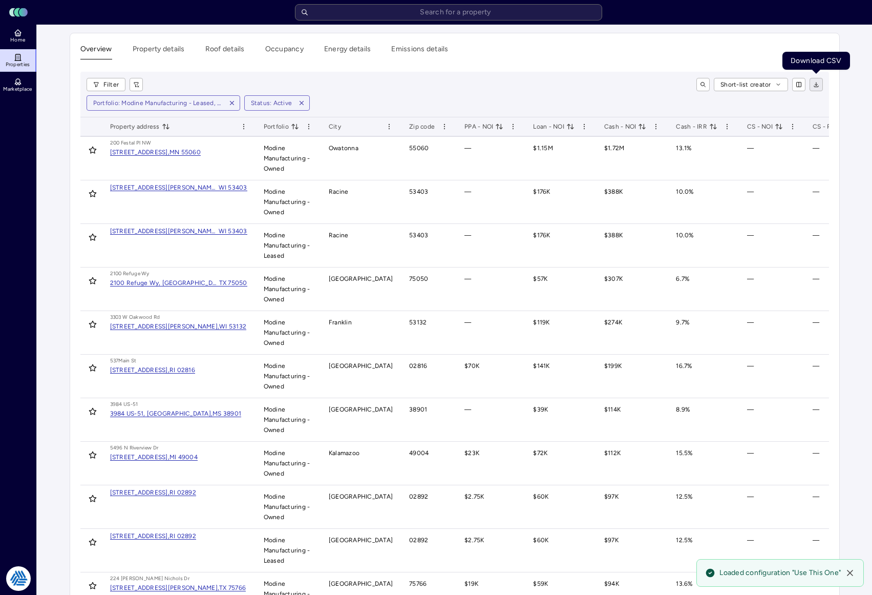
click at [815, 85] on icon "button" at bounding box center [816, 86] width 3 height 2
click at [577, 88] on div "Short-list creator" at bounding box center [487, 84] width 672 height 13
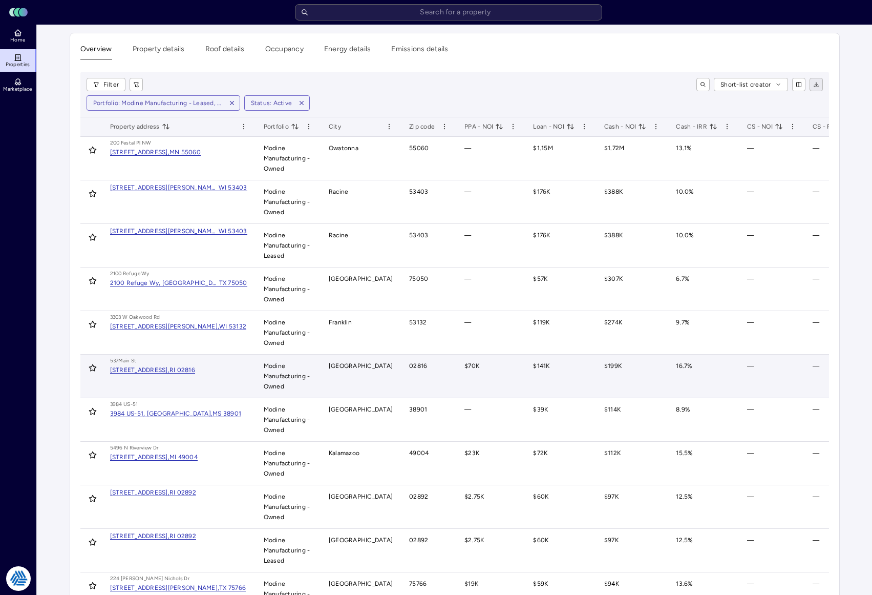
click at [159, 373] on div "[STREET_ADDRESS]" at bounding box center [178, 366] width 137 height 19
click at [159, 371] on div "[STREET_ADDRESS]," at bounding box center [139, 370] width 59 height 6
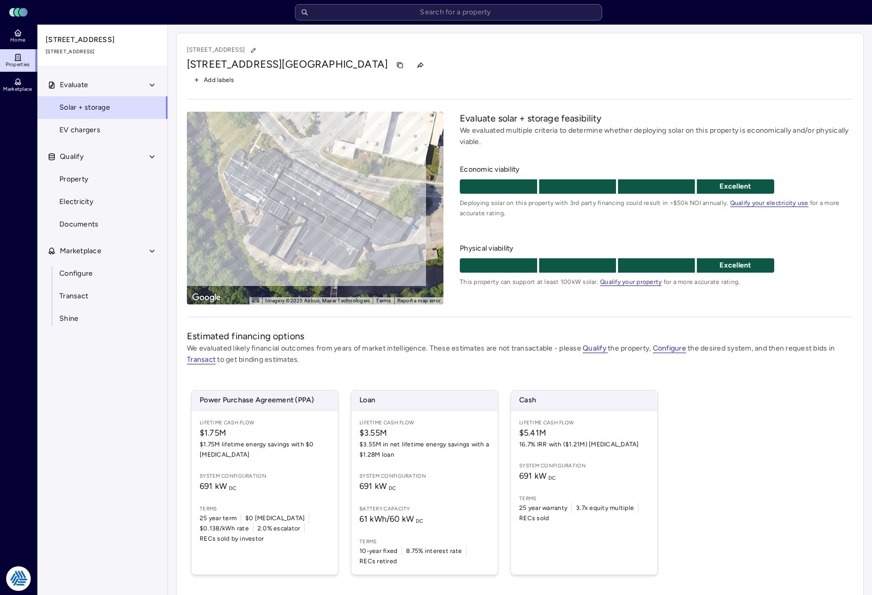
click at [741, 412] on div "Power Purchase Agreement (PPA) Lifetime Cash Flow $1.75M $1.75M lifetime energy…" at bounding box center [520, 483] width 667 height 210
